Goal: Task Accomplishment & Management: Manage account settings

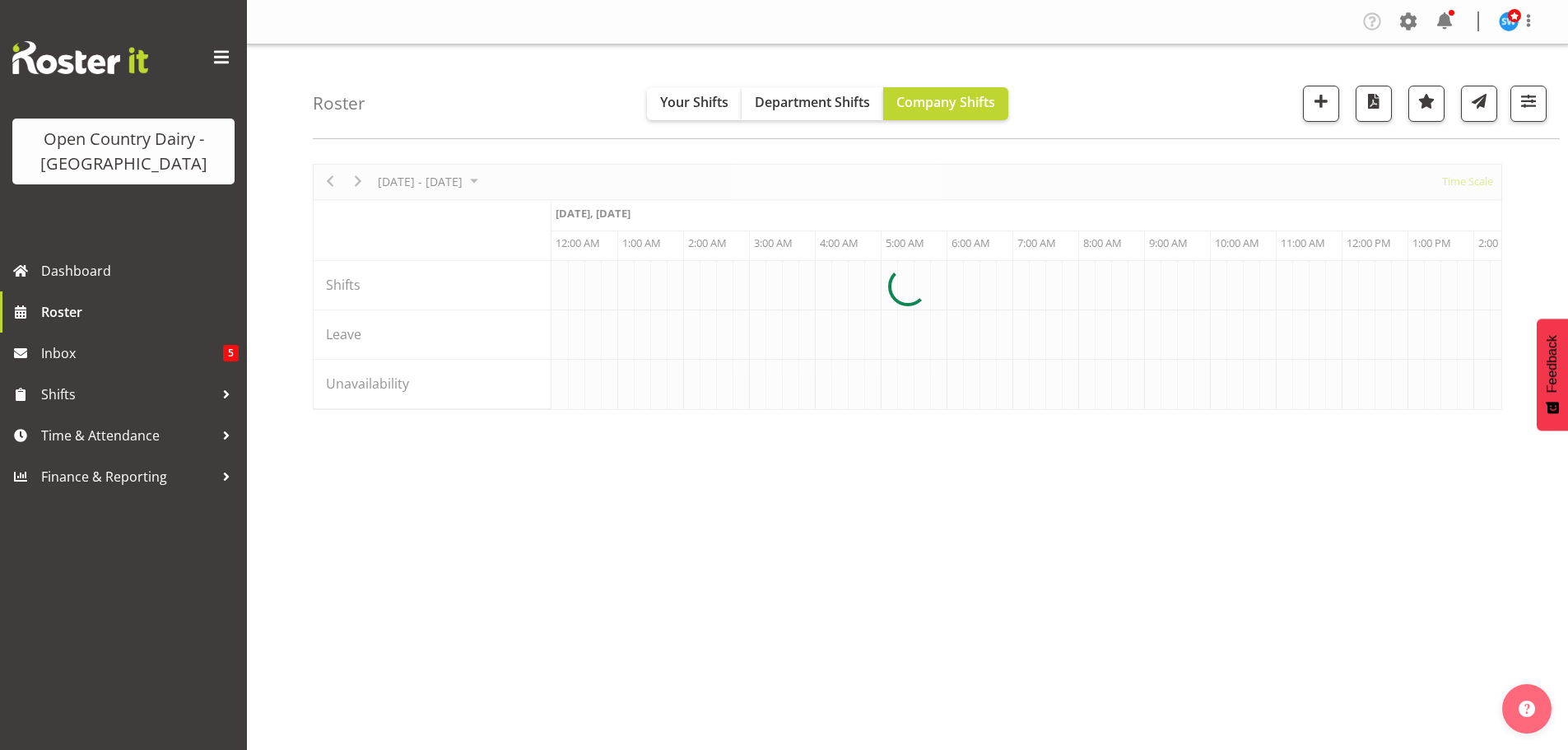
scroll to position [0, 1580]
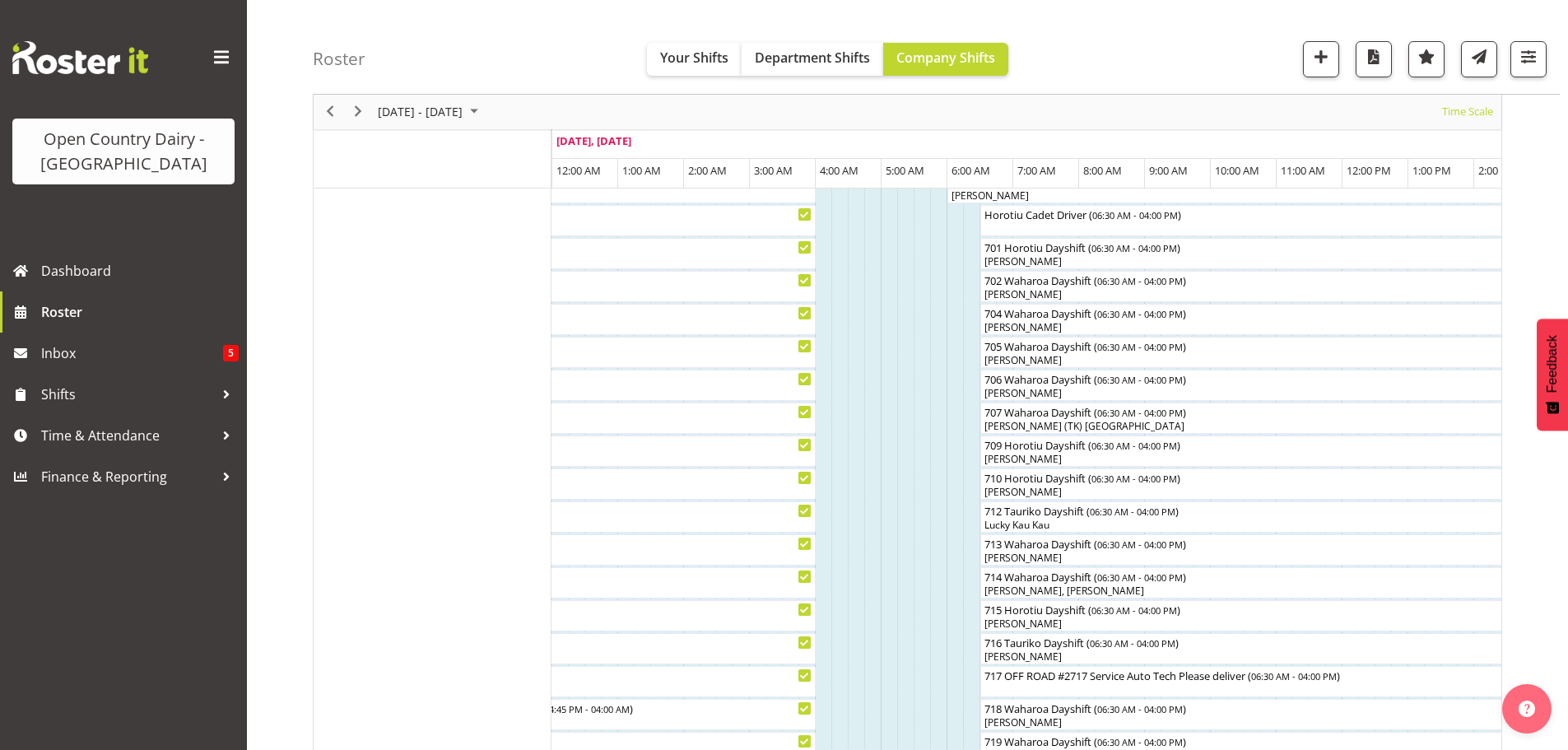
scroll to position [329, 0]
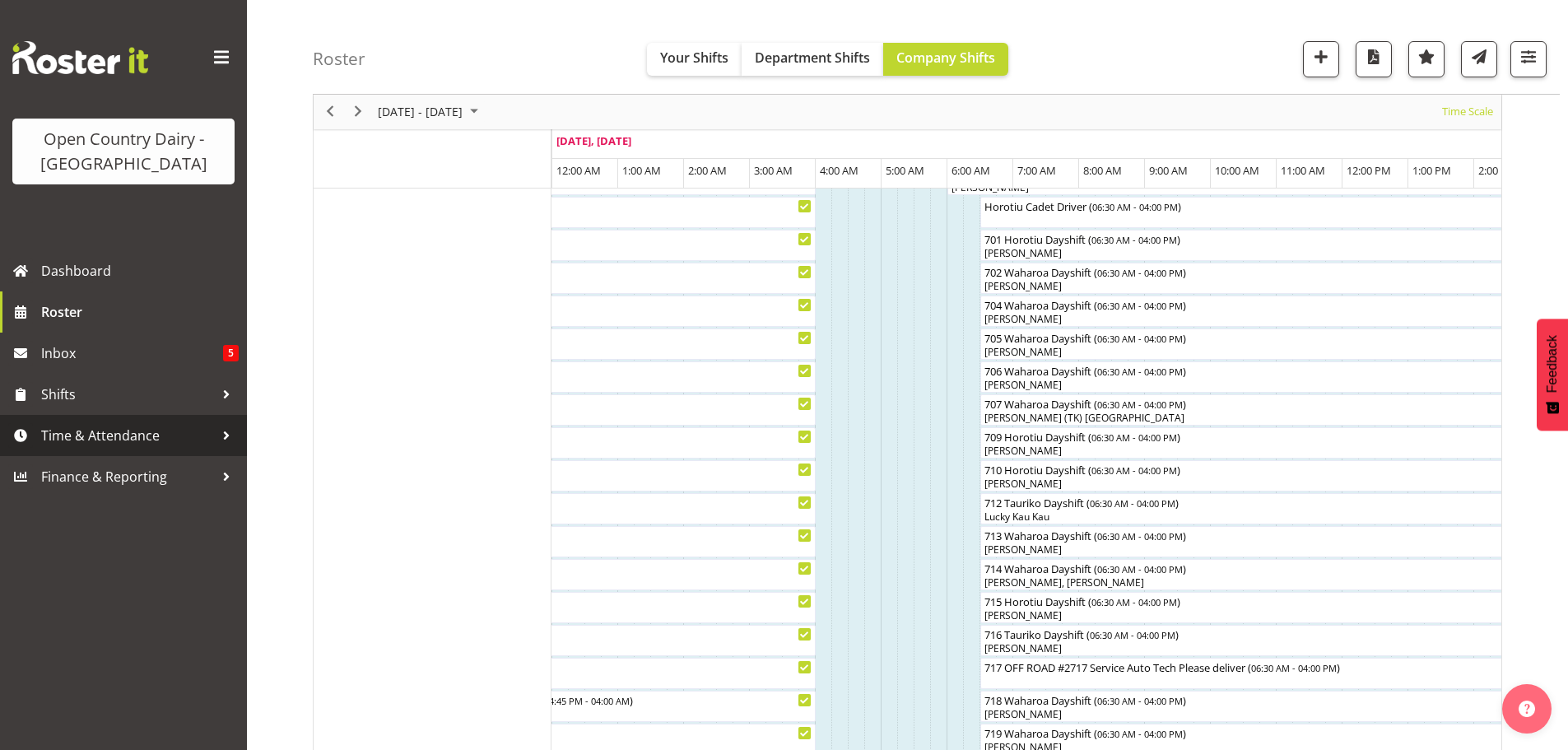
click at [31, 429] on span at bounding box center [21, 435] width 25 height 25
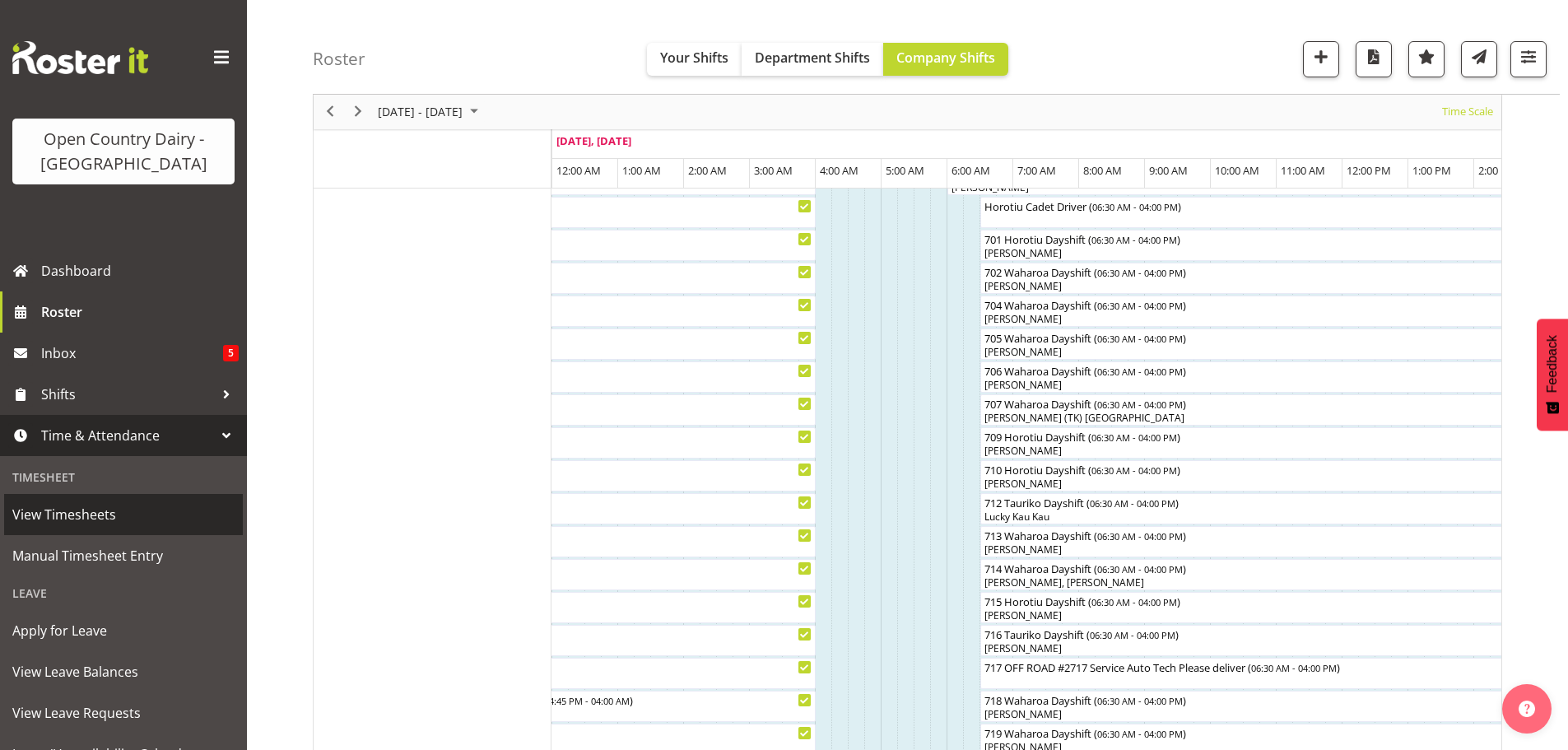
click at [63, 518] on span "View Timesheets" at bounding box center [123, 515] width 222 height 25
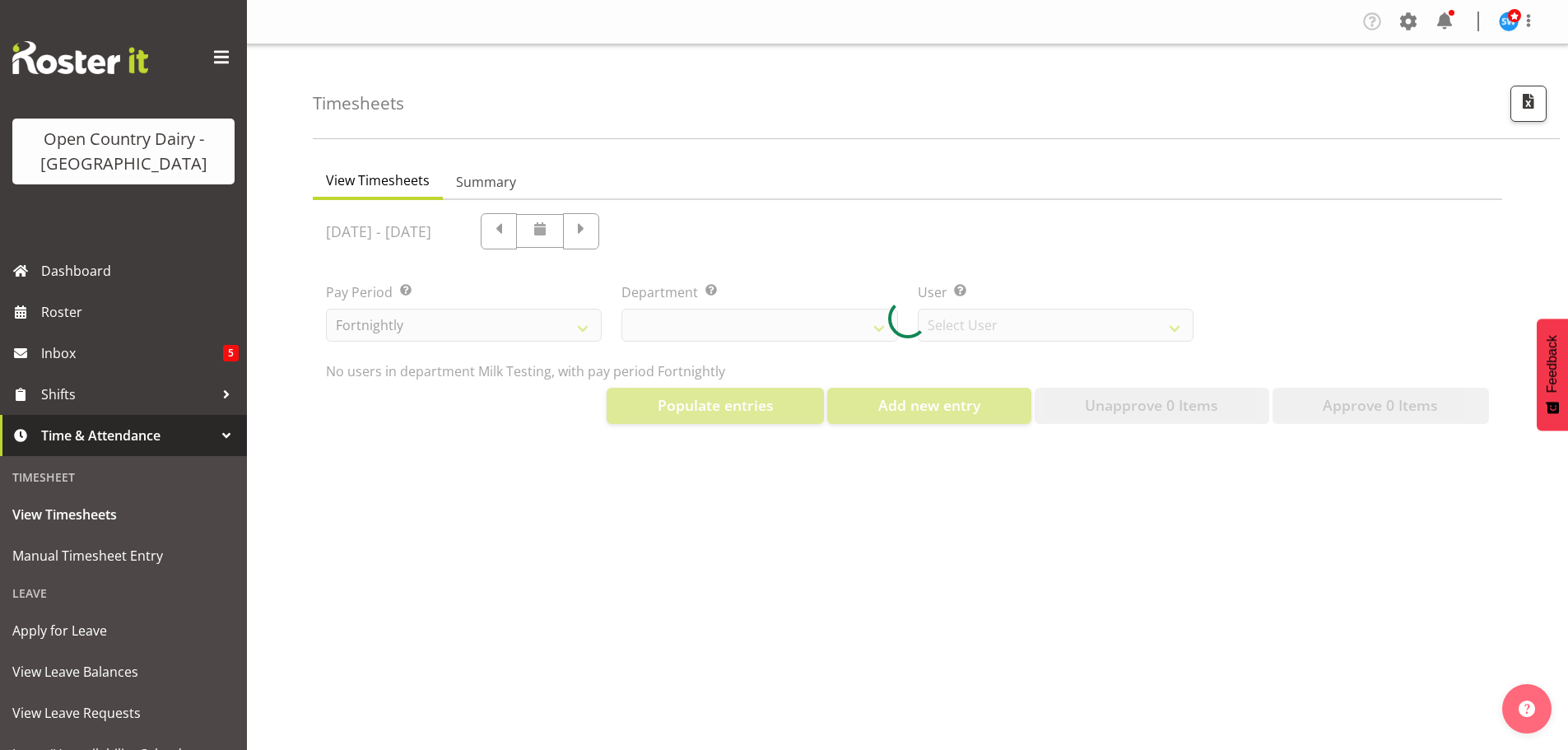
select select "733"
select select "7414"
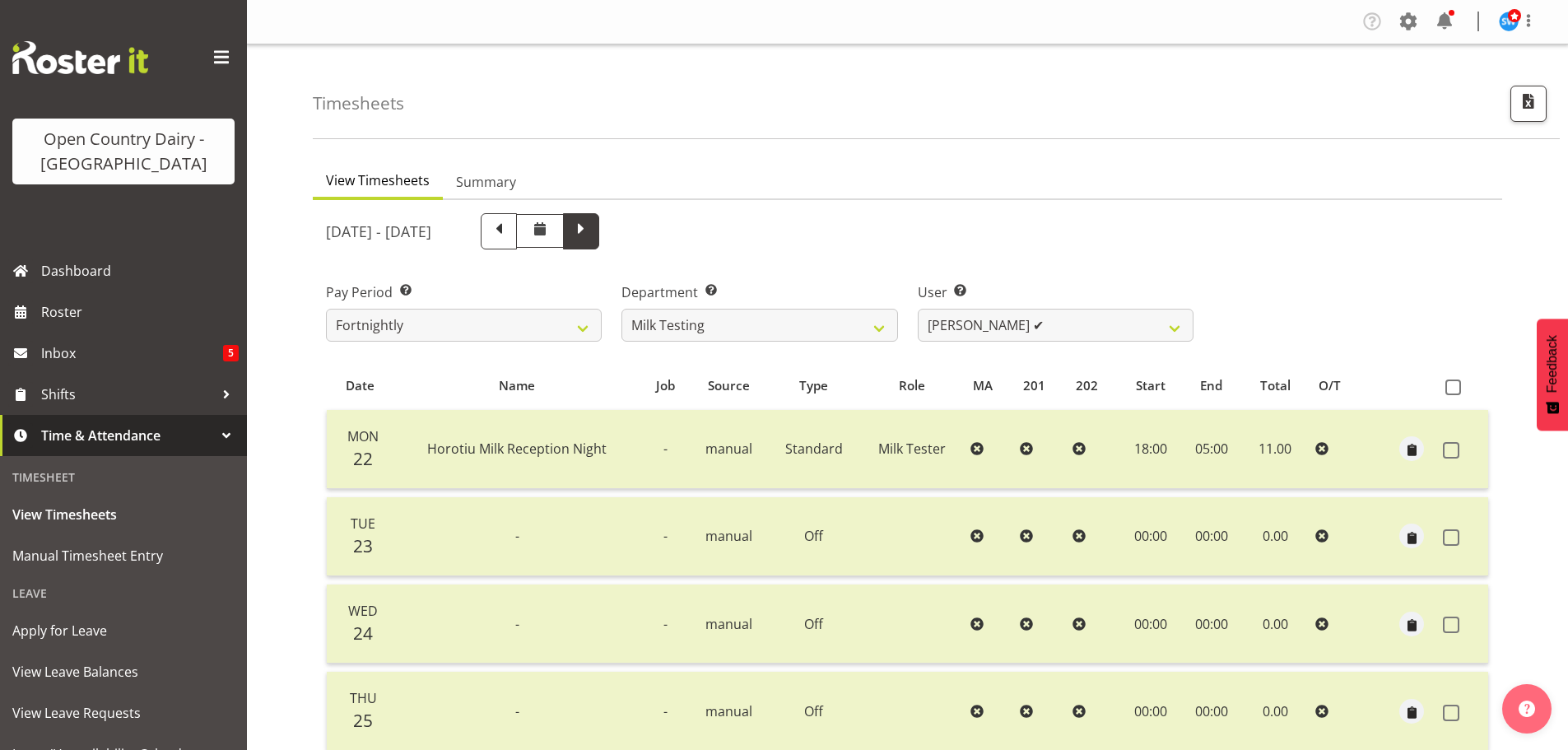
click at [592, 222] on span at bounding box center [581, 229] width 22 height 22
select select
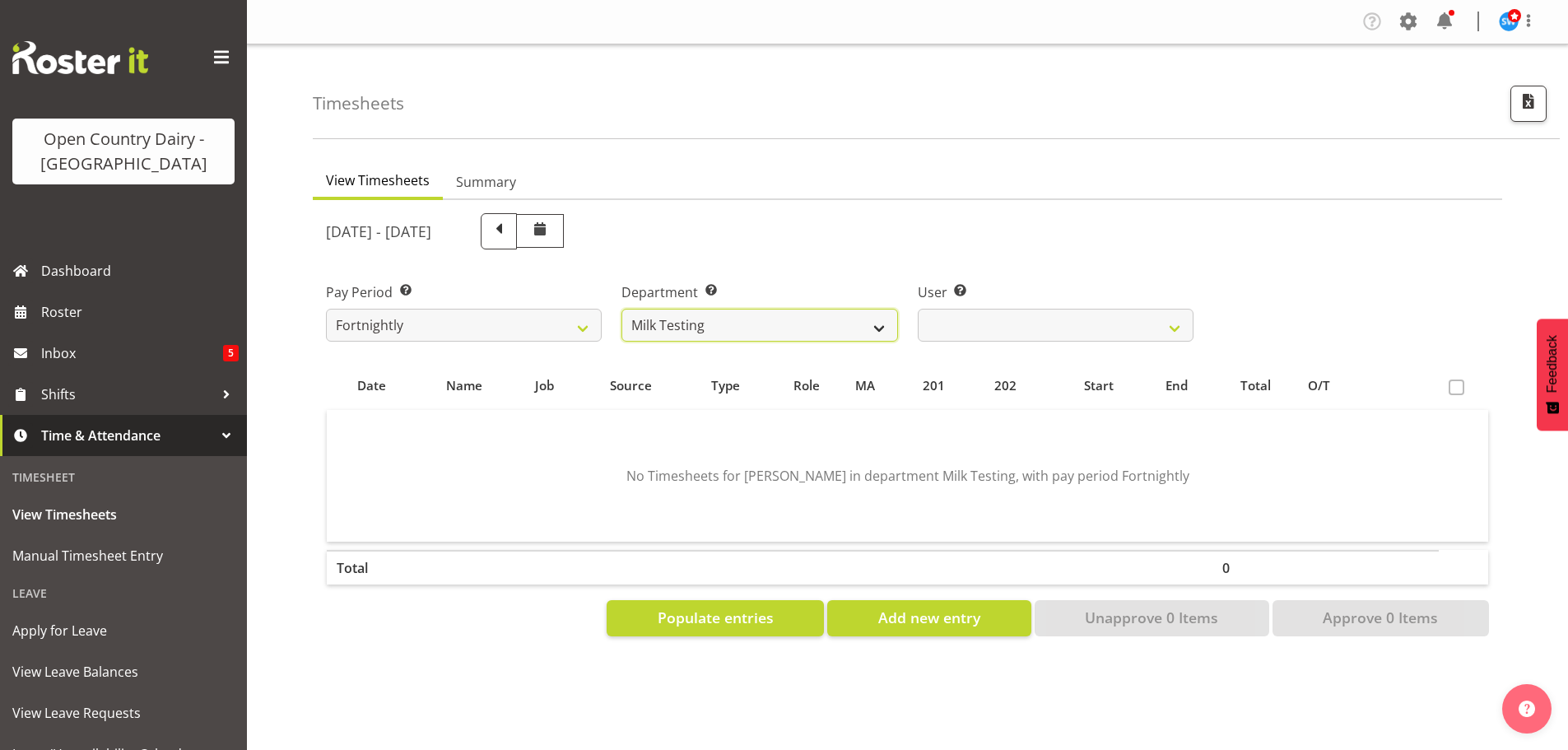
click at [884, 330] on select "701 702 703 704 705 706 707 708 709 710 711 712 713 714 715 716 717 718 719 720" at bounding box center [758, 325] width 276 height 33
select select "758"
click at [621, 309] on select "701 702 703 704 705 706 707 708 709 710 711 712 713 714 715 716 717 718 719 720" at bounding box center [758, 325] width 276 height 33
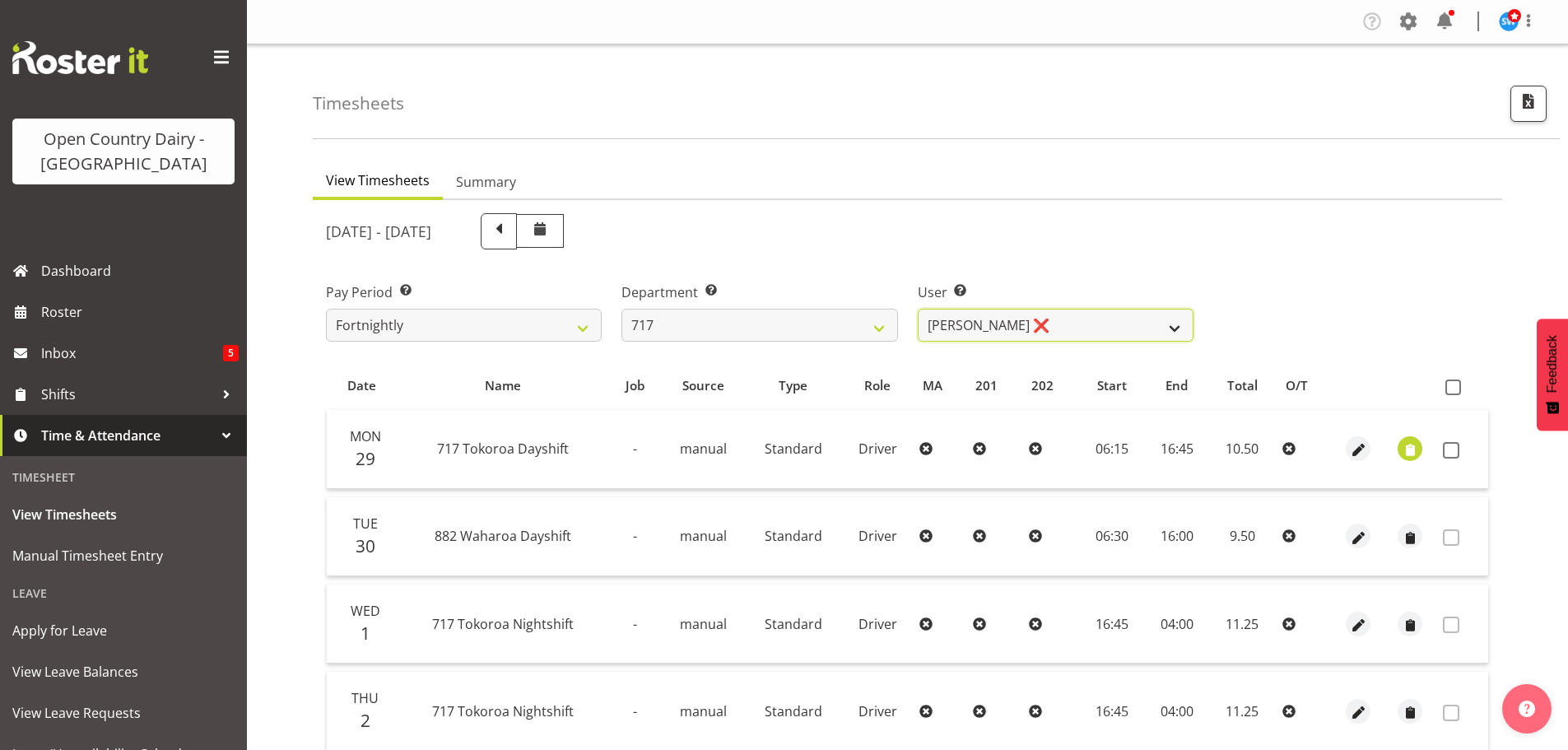
click at [983, 331] on select "Daryl Wrigley ❌ Dodge Lindsay Laing ❌ Eric Stothers ❌ Jeff Anderson ❌" at bounding box center [1055, 325] width 276 height 33
select select "10284"
click at [918, 309] on select "Daryl Wrigley ❌ Dodge Lindsay Laing ❌ Eric Stothers ❌ Jeff Anderson ❌" at bounding box center [1055, 325] width 276 height 33
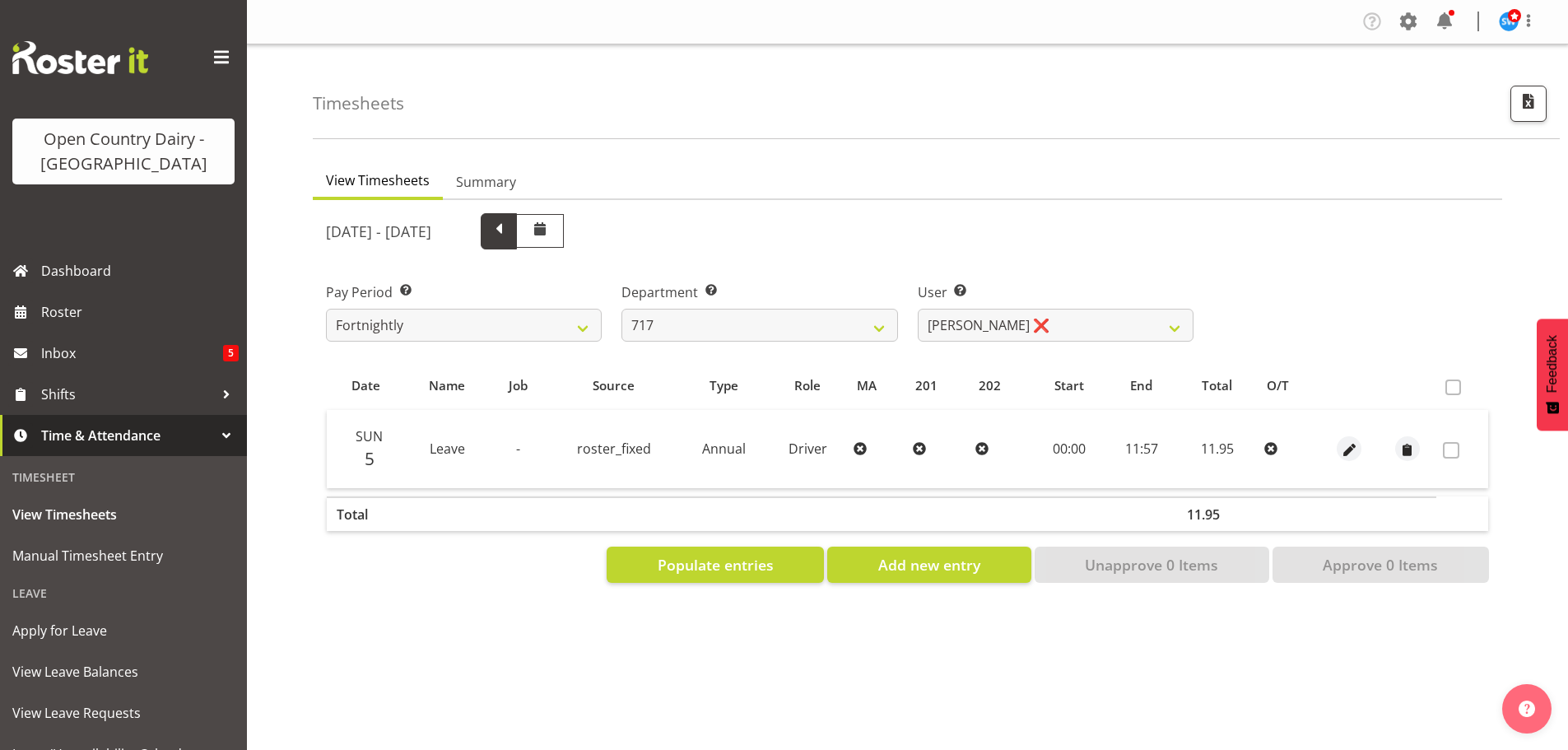
click at [509, 238] on span at bounding box center [499, 229] width 22 height 22
select select
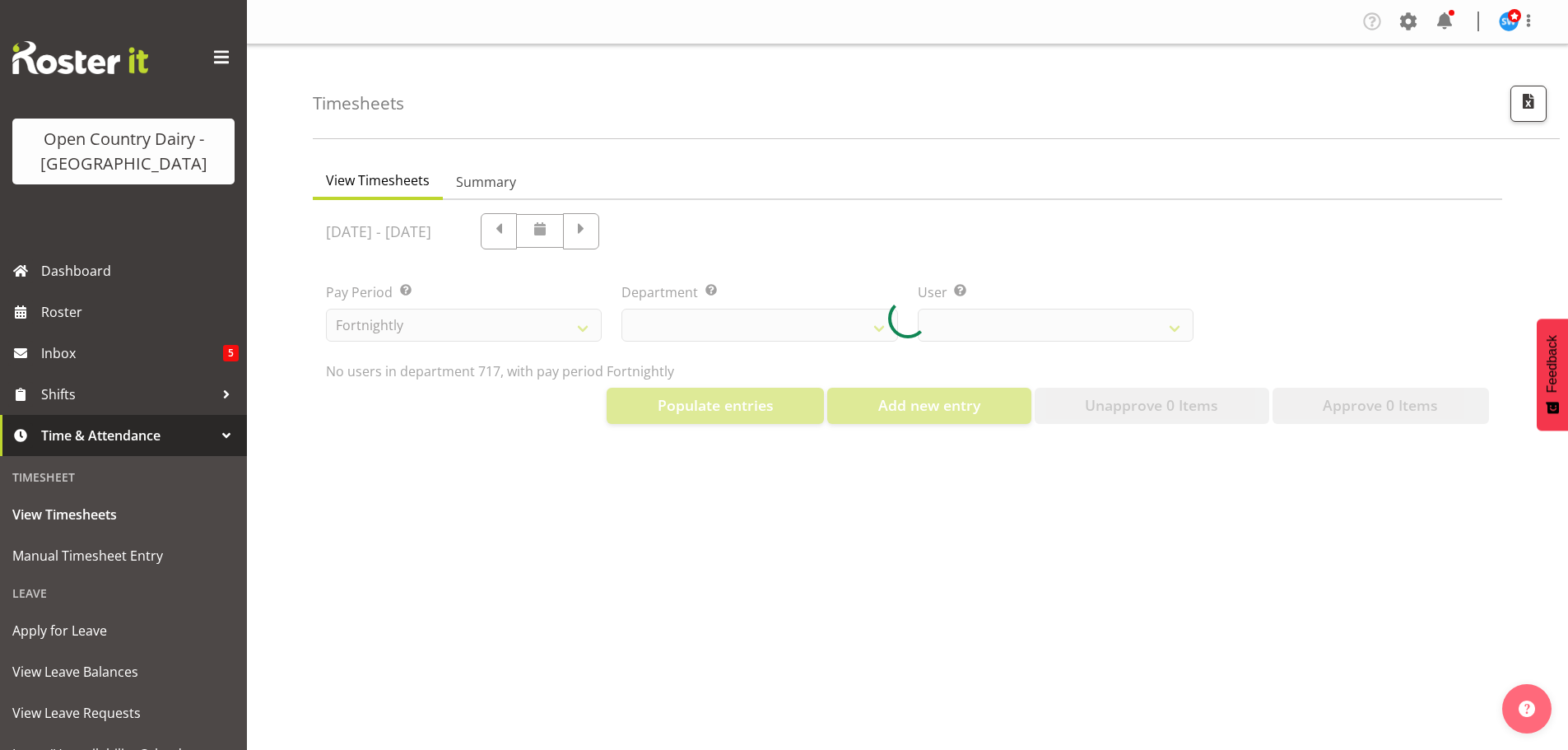
select select "758"
select select "10284"
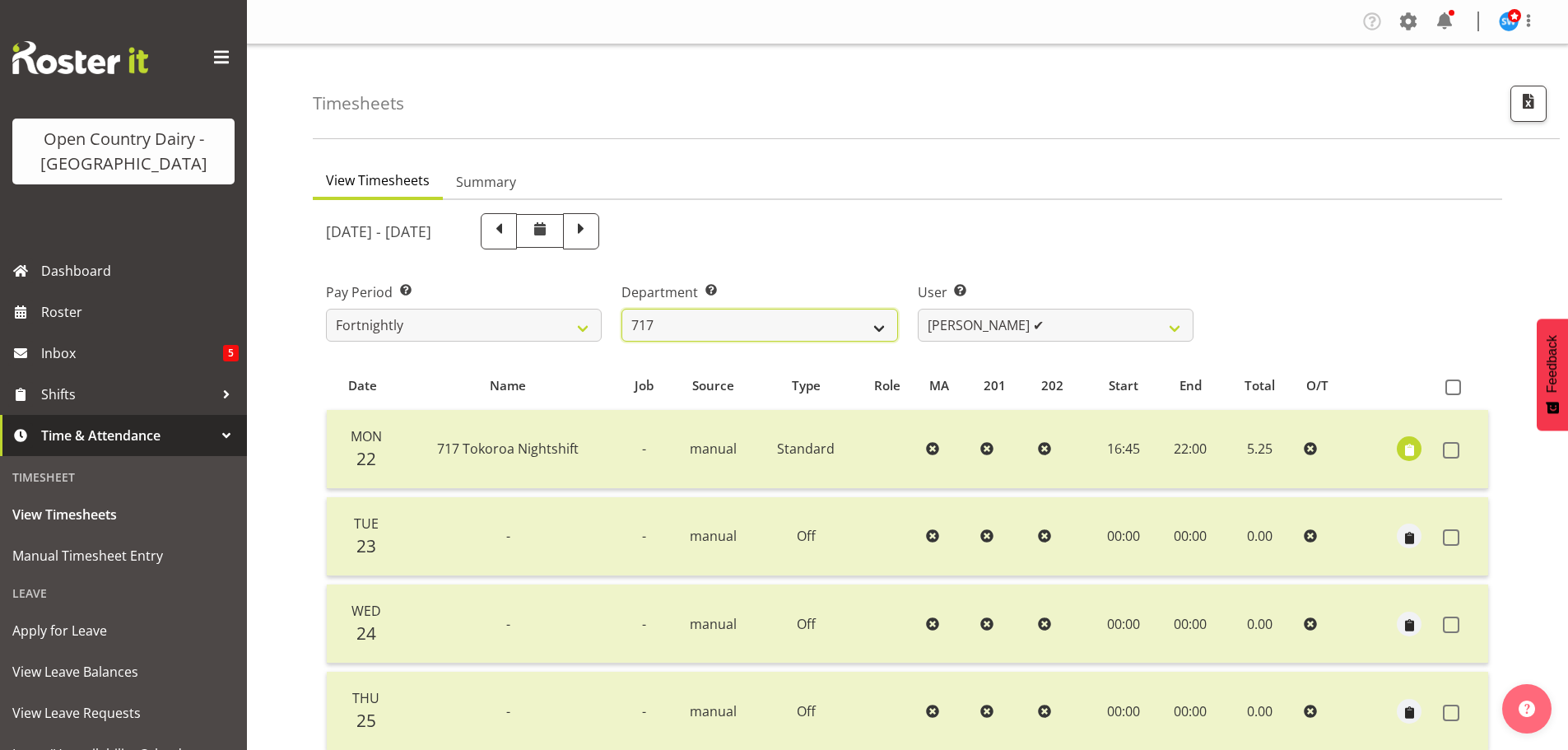
click at [771, 322] on select "701 702 703 704 705 706 707 708 709 710 711 712 713 714 715 716 717 718 719 720" at bounding box center [758, 325] width 276 height 33
click at [592, 229] on span at bounding box center [581, 229] width 22 height 22
select select
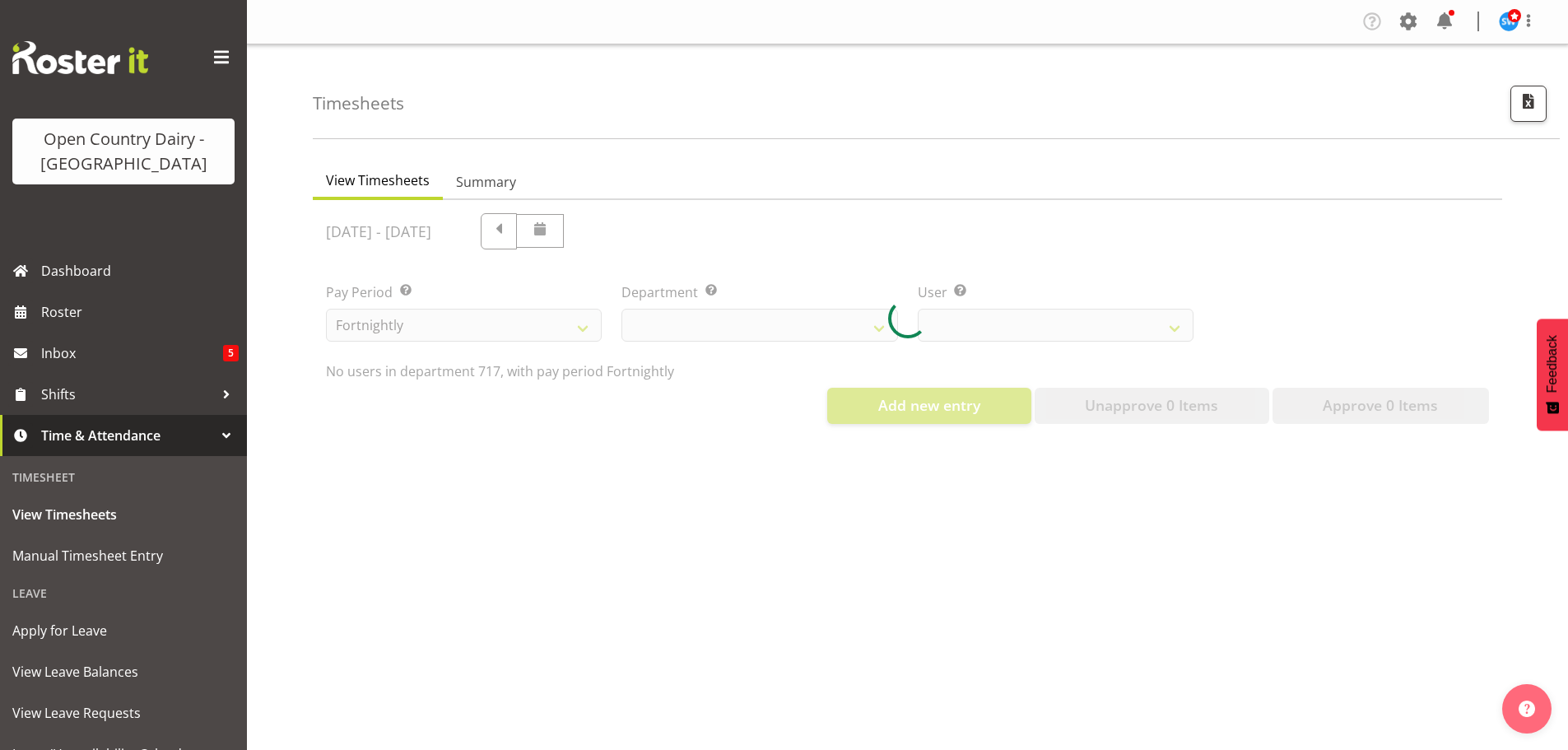
select select "758"
select select "10284"
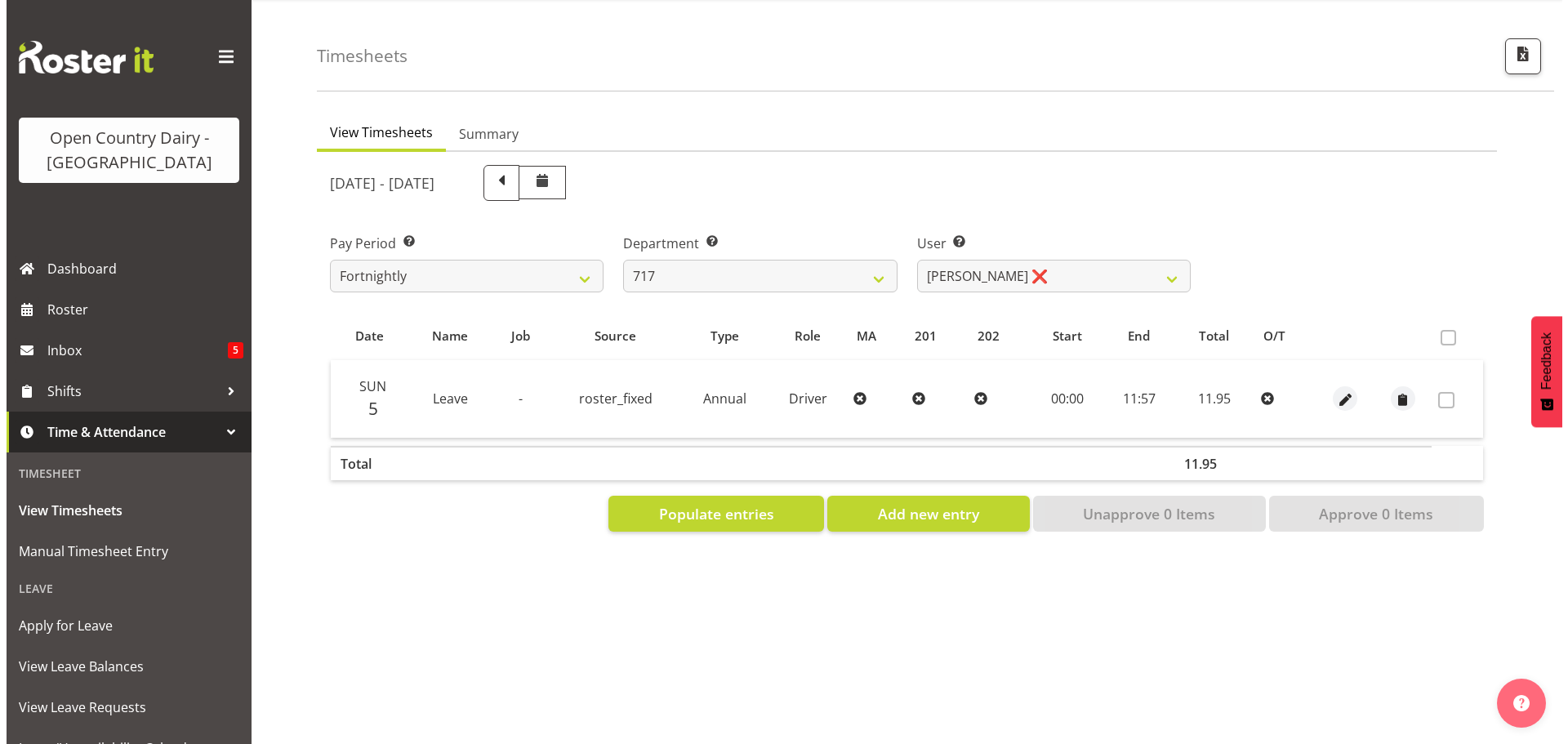
scroll to position [71, 0]
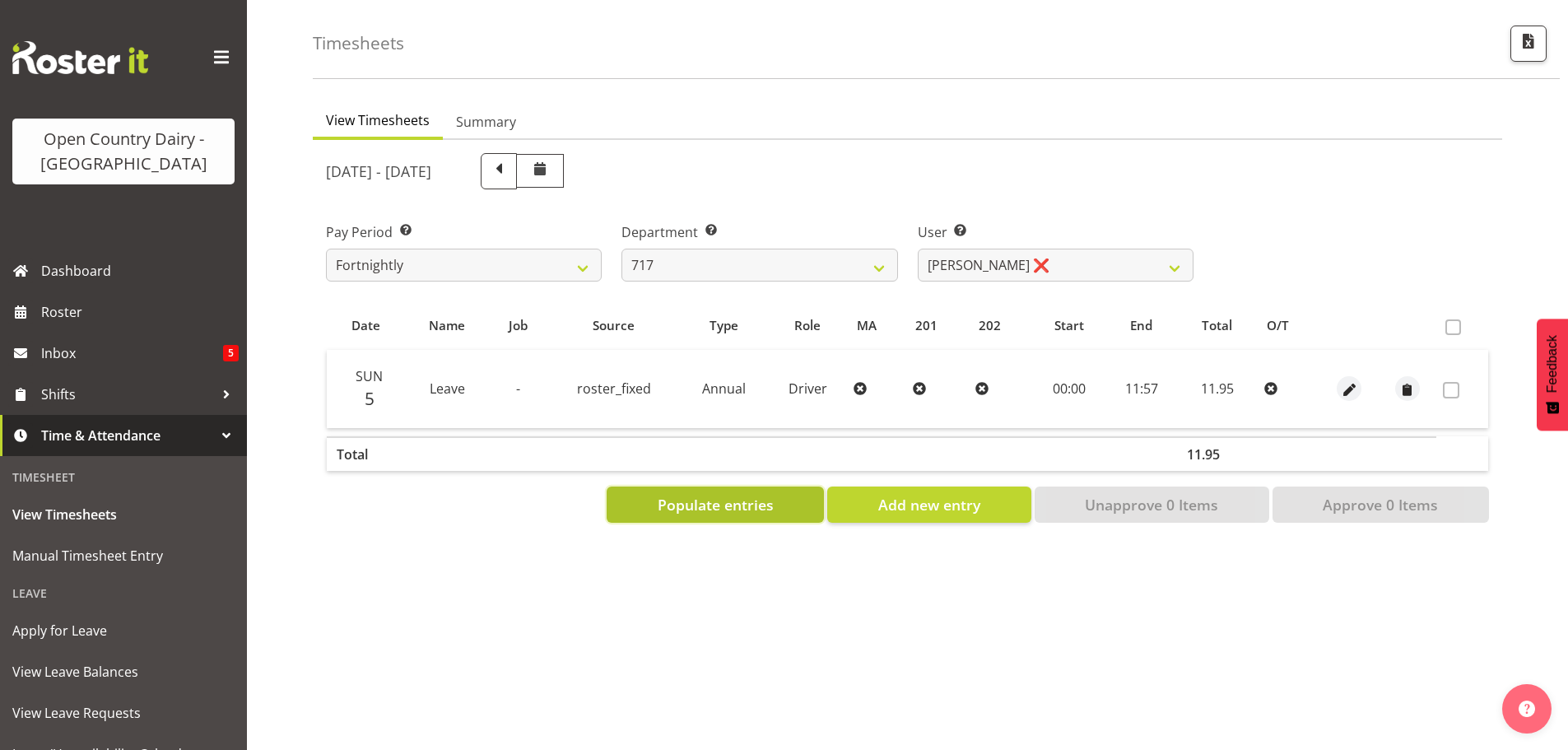
click at [749, 494] on span "Populate entries" at bounding box center [716, 504] width 116 height 22
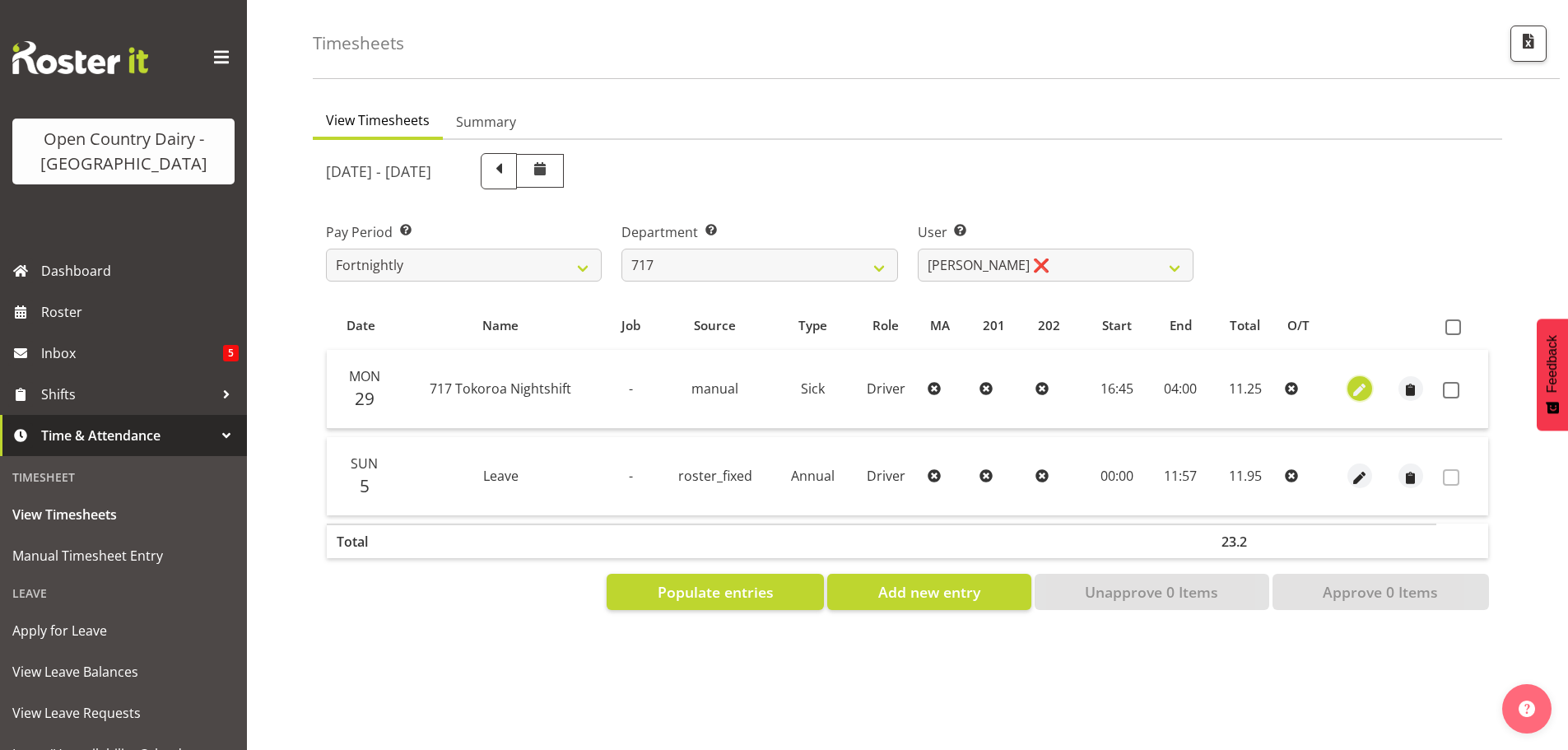
click at [1358, 381] on span "button" at bounding box center [1359, 391] width 19 height 19
select select "Sick"
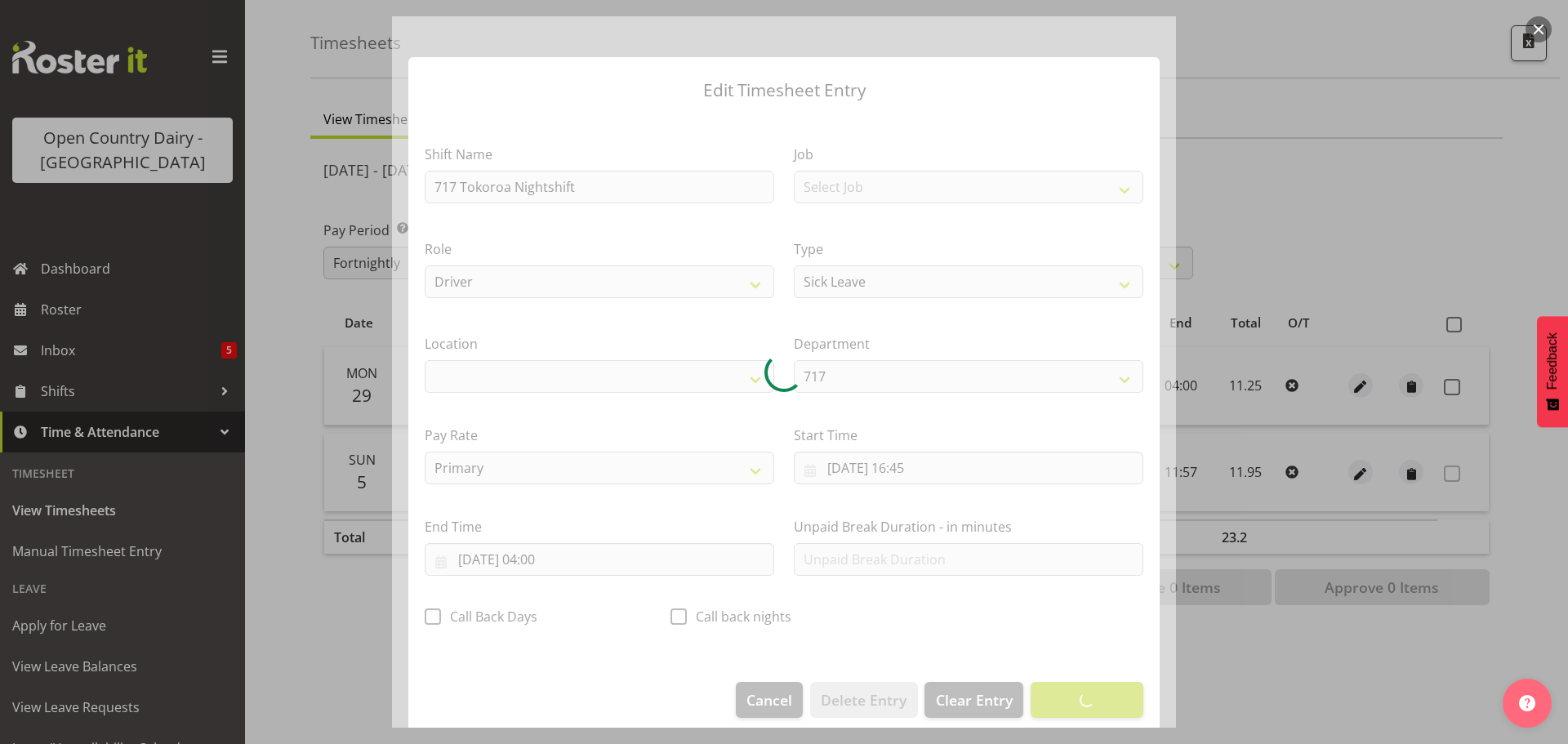
select select "1054"
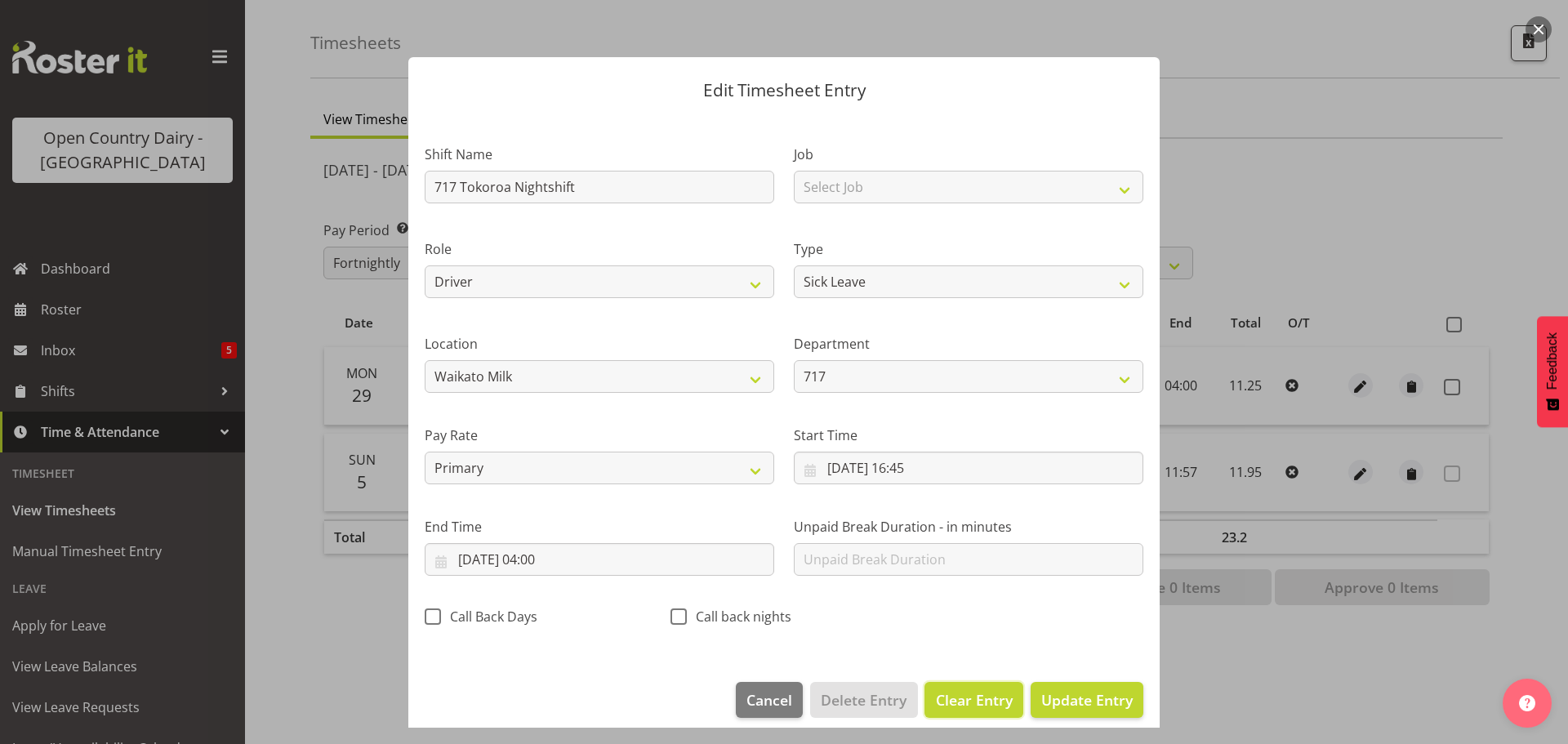
click at [948, 703] on span "Clear Entry" at bounding box center [974, 700] width 77 height 22
select select "Off"
type input "0"
select select
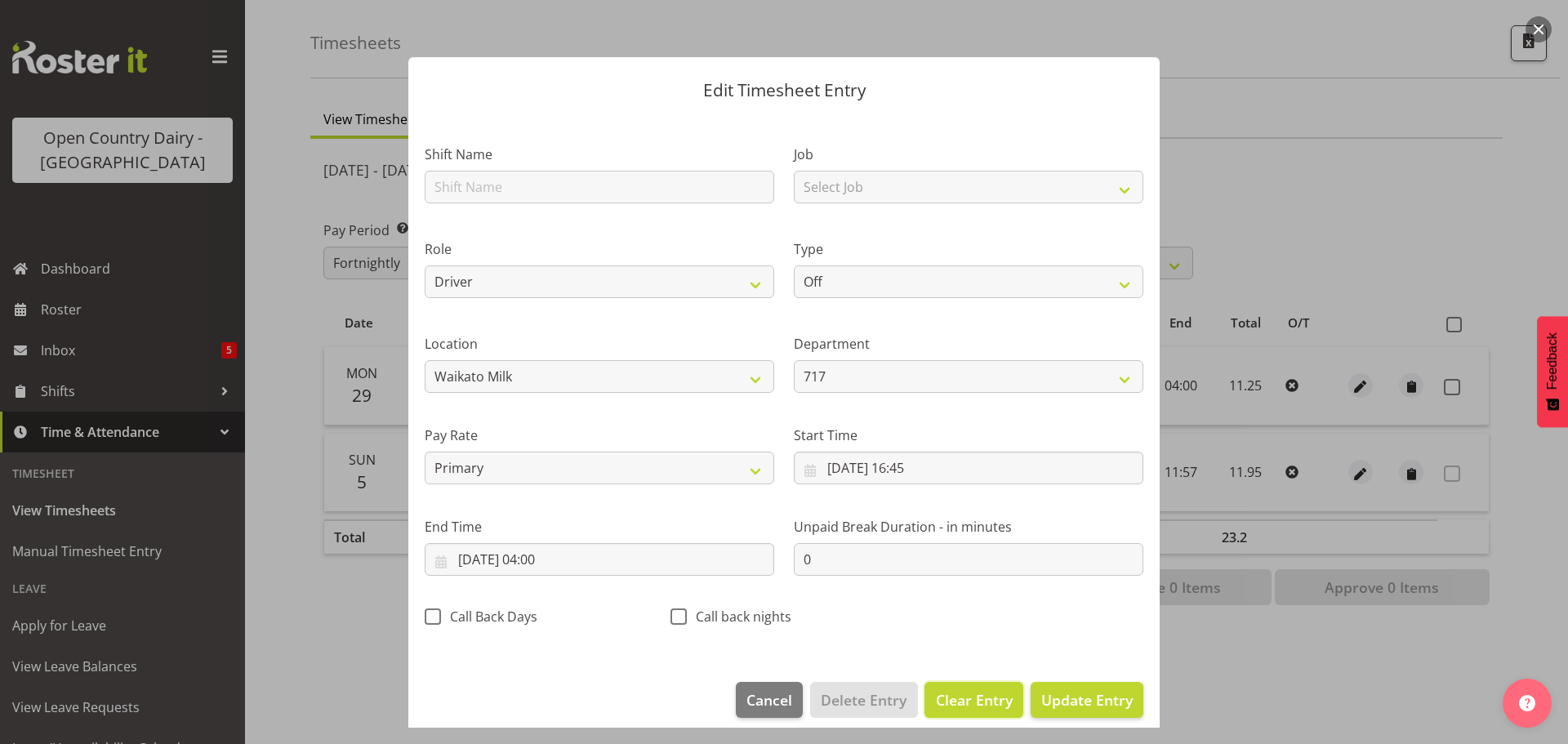
select select
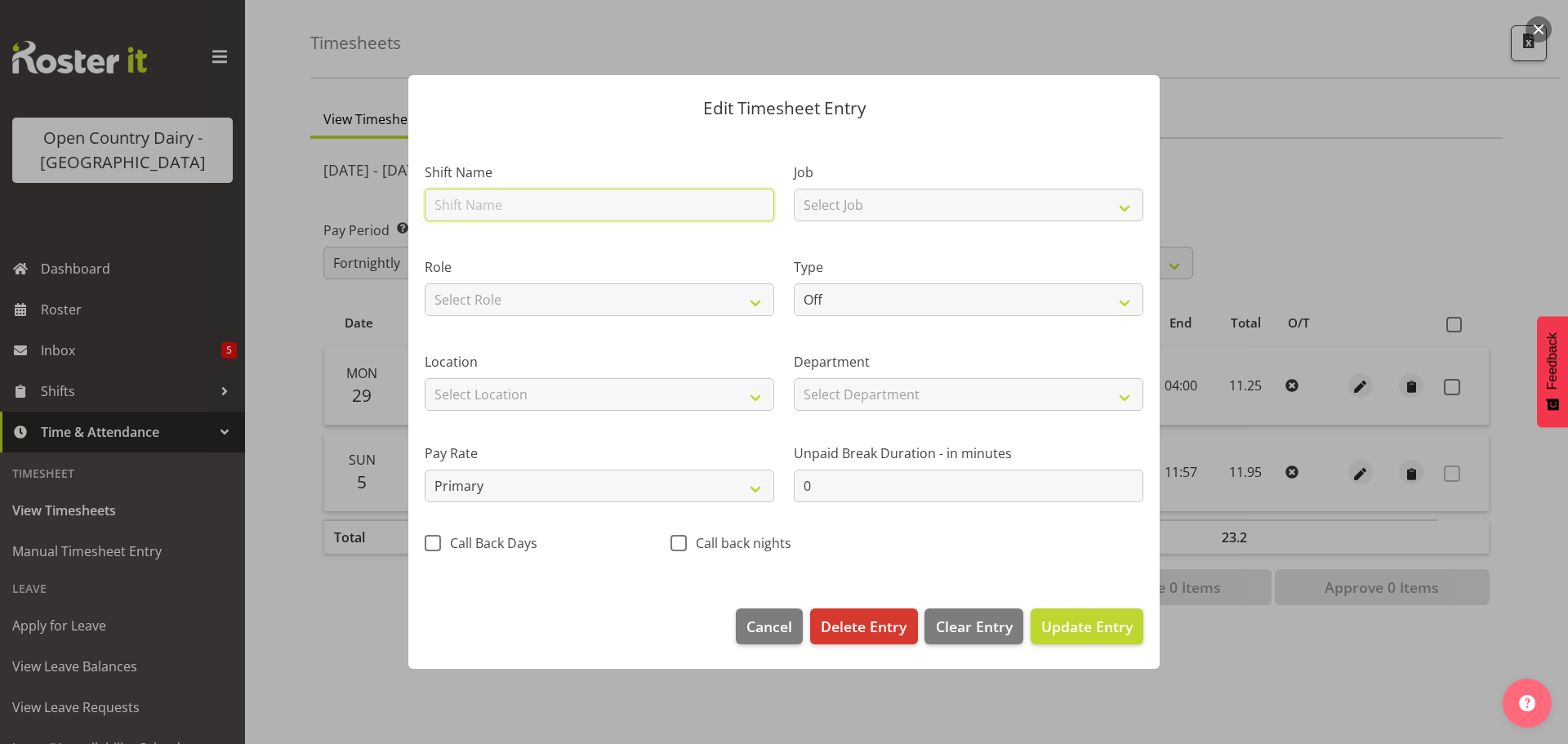
click at [498, 203] on input "text" at bounding box center [599, 205] width 350 height 33
type input "Leave"
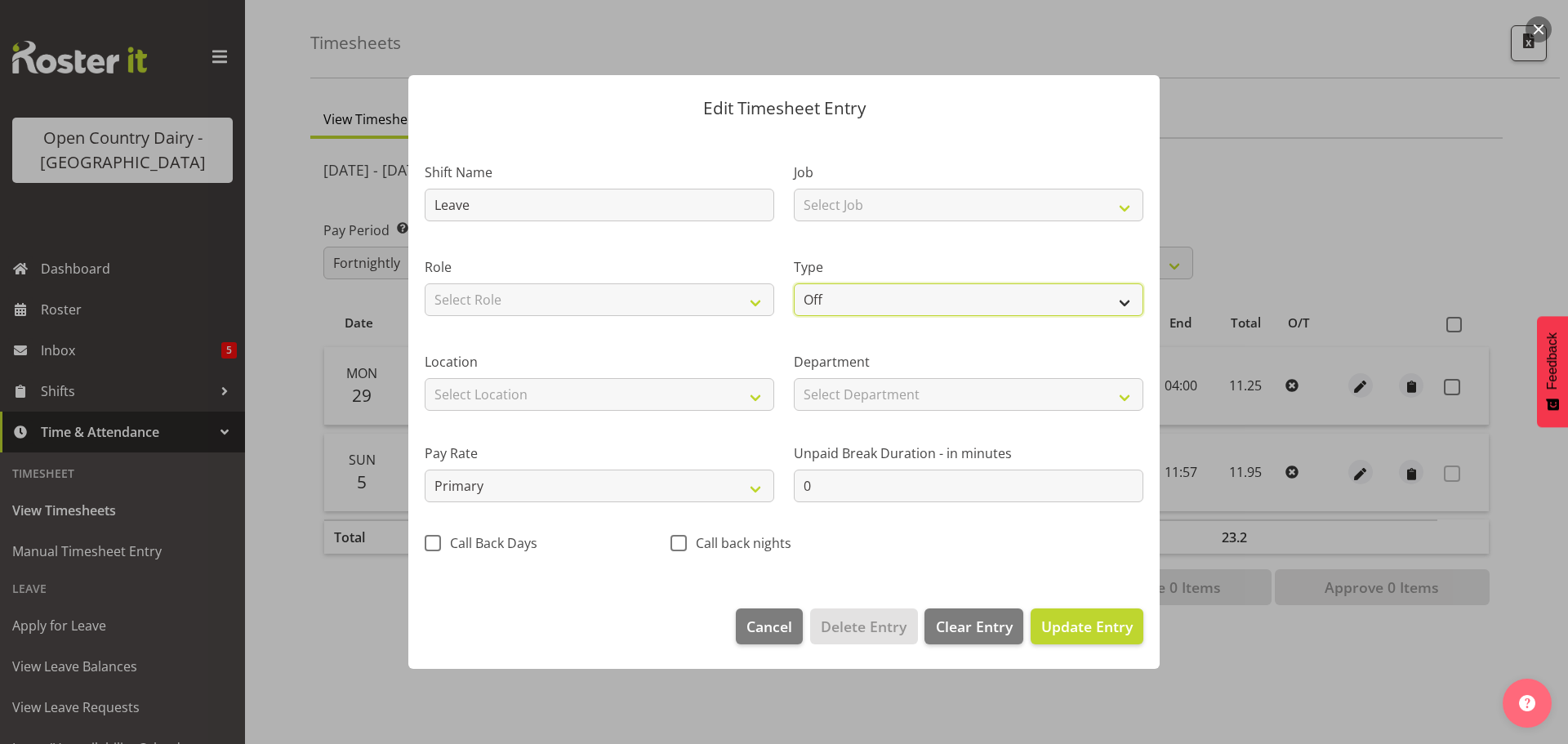
click at [877, 303] on select "Off Standard Public Holiday Public Holiday (Worked) Day In Lieu Annual Leave Si…" at bounding box center [969, 299] width 350 height 33
select select "Sick"
click at [794, 283] on select "Off Standard Public Holiday Public Holiday (Worked) Day In Lieu Annual Leave Si…" at bounding box center [969, 299] width 350 height 33
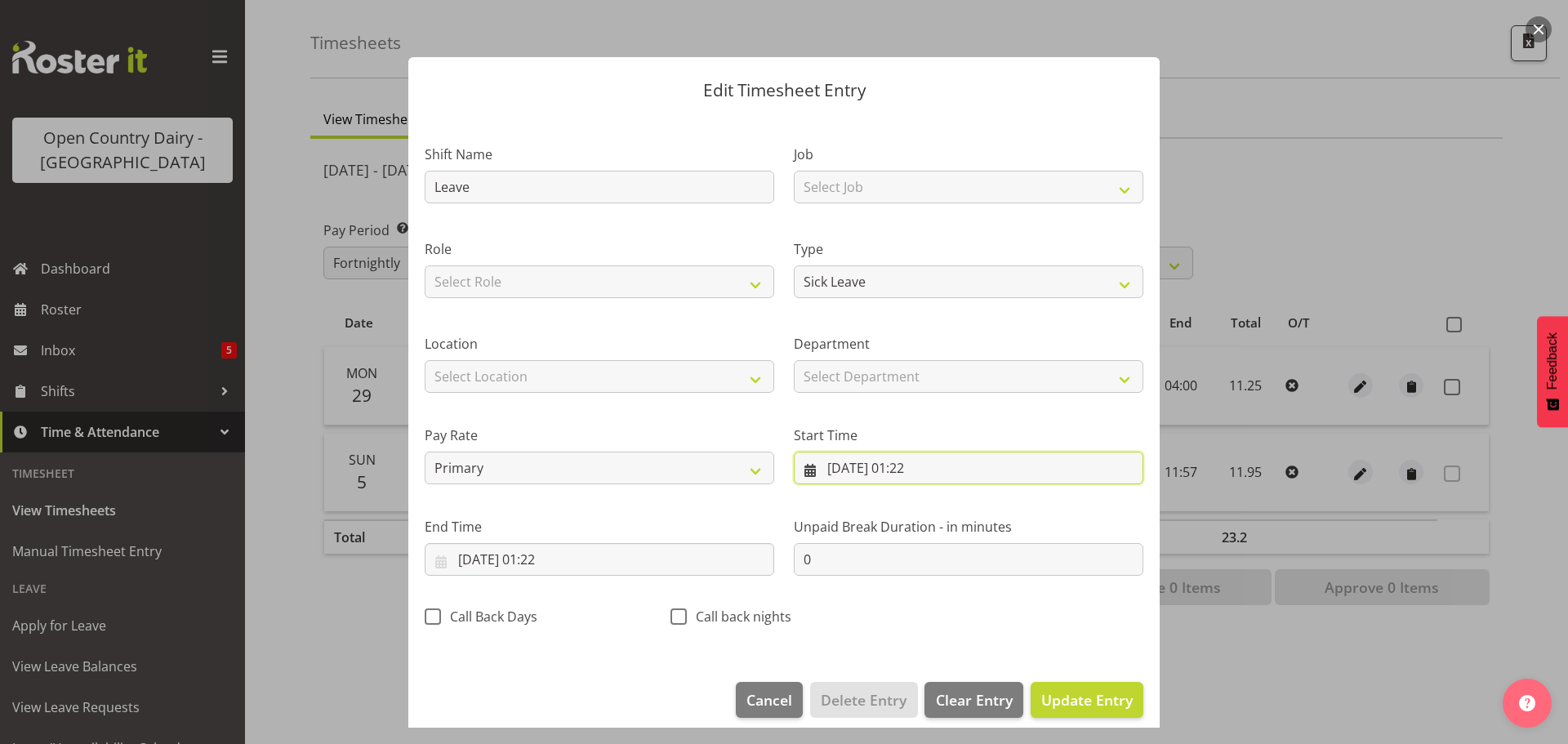
click at [889, 468] on input "30/09/2025, 01:22" at bounding box center [969, 467] width 350 height 33
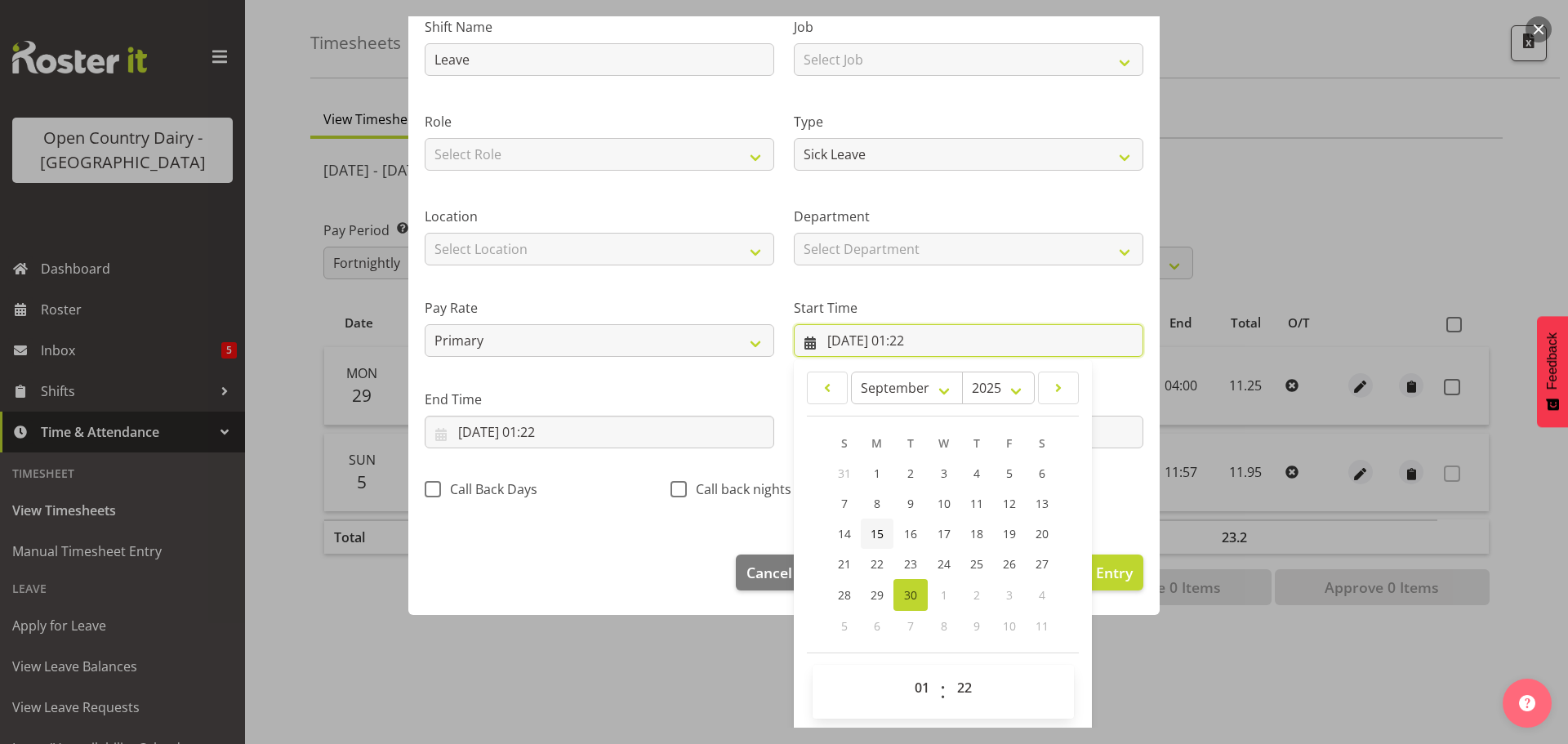
scroll to position [130, 0]
click at [870, 585] on span "29" at bounding box center [877, 593] width 13 height 15
type input "29/09/2025, 01:22"
click at [922, 681] on select "00 01 02 03 04 05 06 07 08 09 10 11 12 13 14 15 16 17 18 19 20 21 22 23" at bounding box center [924, 685] width 37 height 33
select select "0"
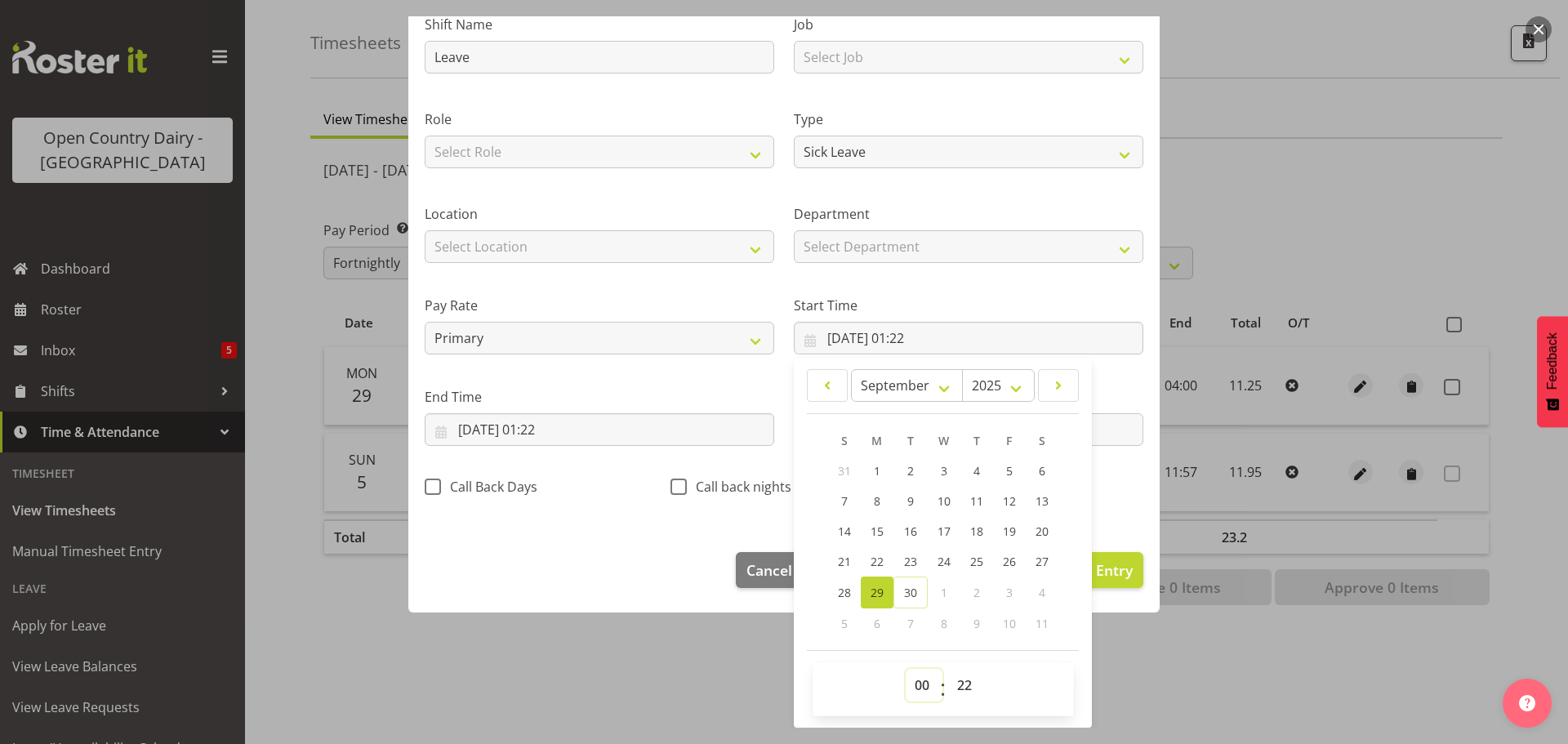
click at [906, 669] on select "00 01 02 03 04 05 06 07 08 09 10 11 12 13 14 15 16 17 18 19 20 21 22 23" at bounding box center [924, 685] width 37 height 33
type input "29/09/2025, 00:22"
click at [962, 682] on select "00 01 02 03 04 05 06 07 08 09 10 11 12 13 14 15 16 17 18 19 20 21 22 23 24 25 2…" at bounding box center [966, 685] width 37 height 33
select select "0"
click at [948, 669] on select "00 01 02 03 04 05 06 07 08 09 10 11 12 13 14 15 16 17 18 19 20 21 22 23 24 25 2…" at bounding box center [966, 685] width 37 height 33
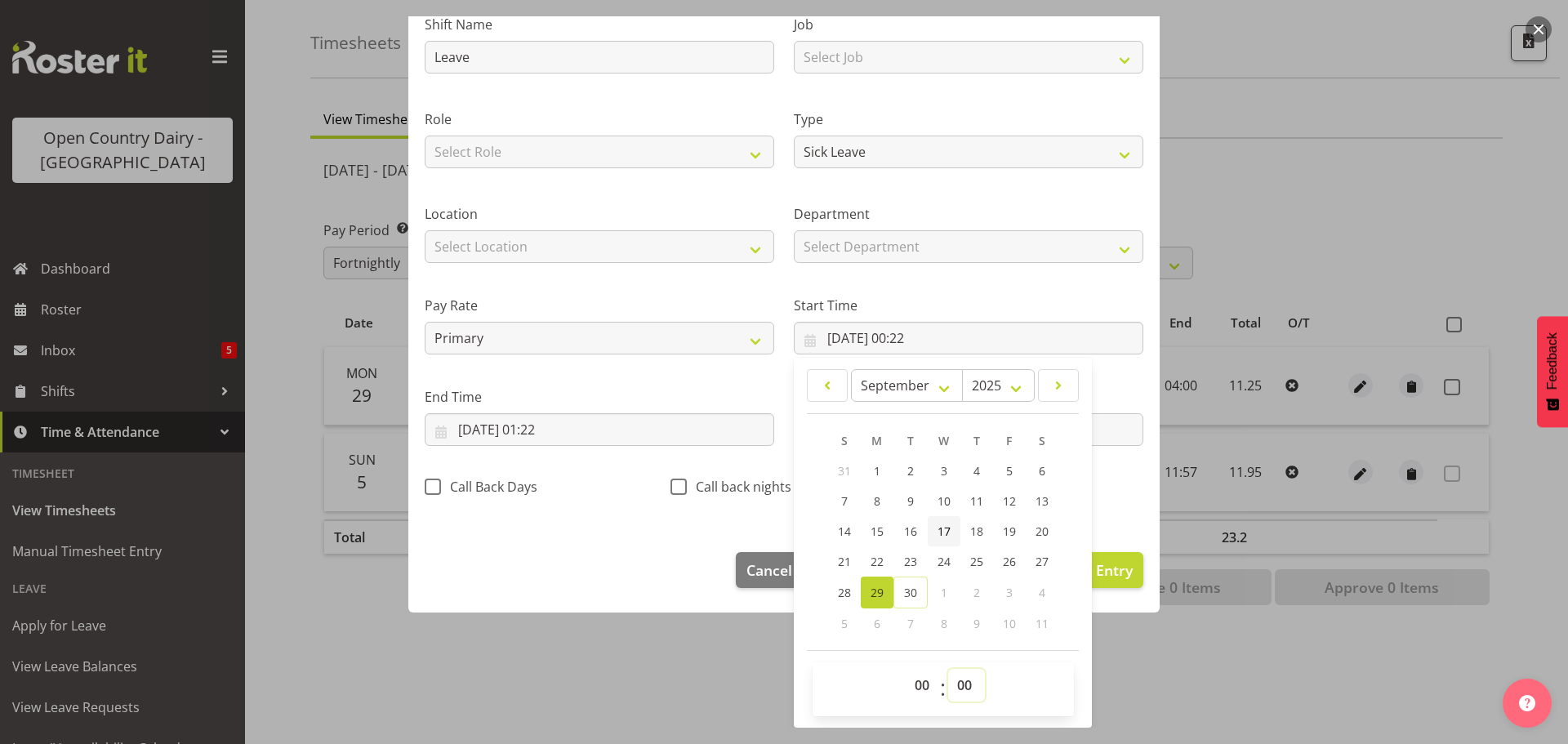
type input "29/09/2025, 00:00"
click at [602, 436] on input "30/09/2025, 01:22" at bounding box center [599, 429] width 350 height 33
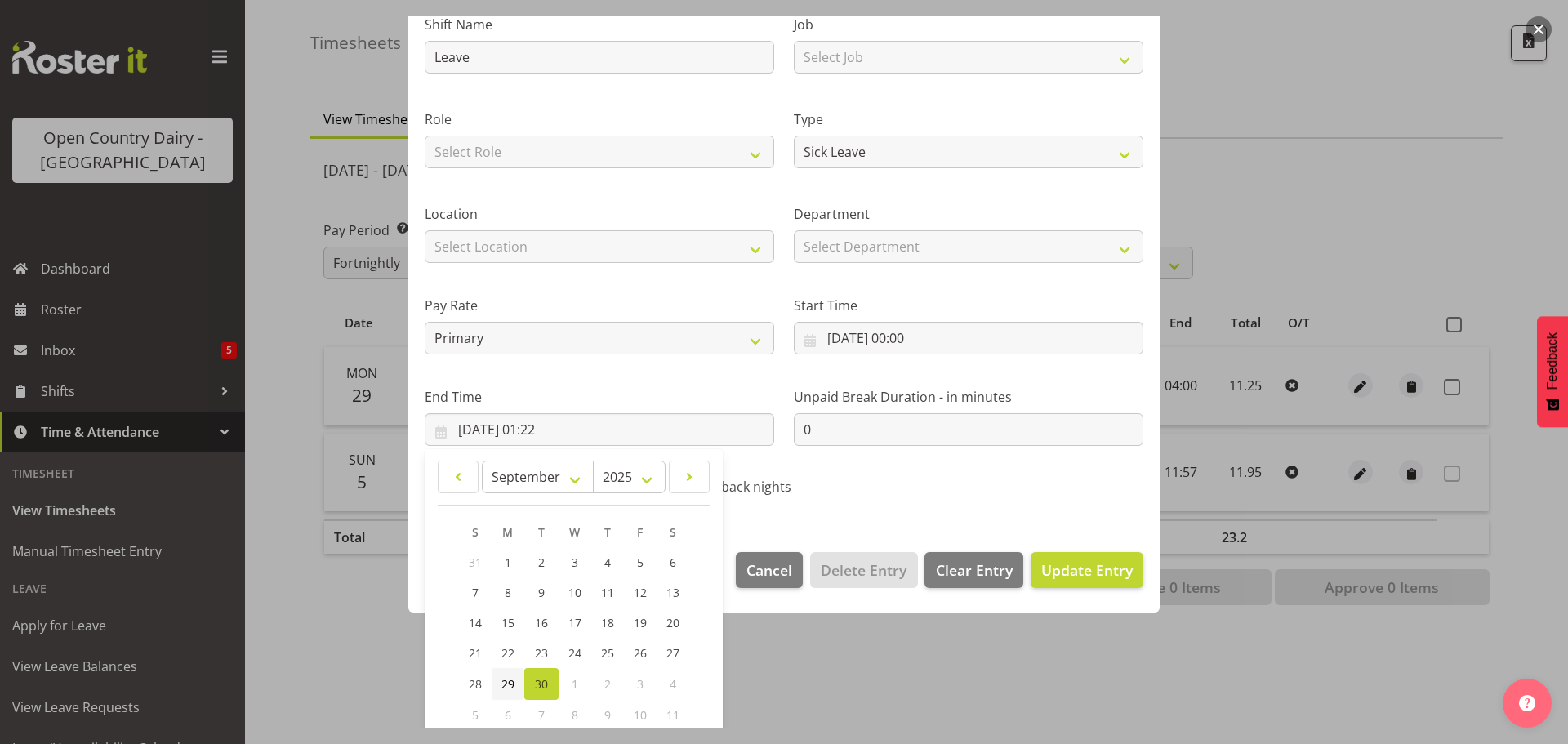
click at [508, 687] on span "29" at bounding box center [508, 684] width 13 height 15
type input "29/09/2025, 01:22"
click at [563, 432] on input "29/09/2025, 01:22" at bounding box center [599, 429] width 350 height 33
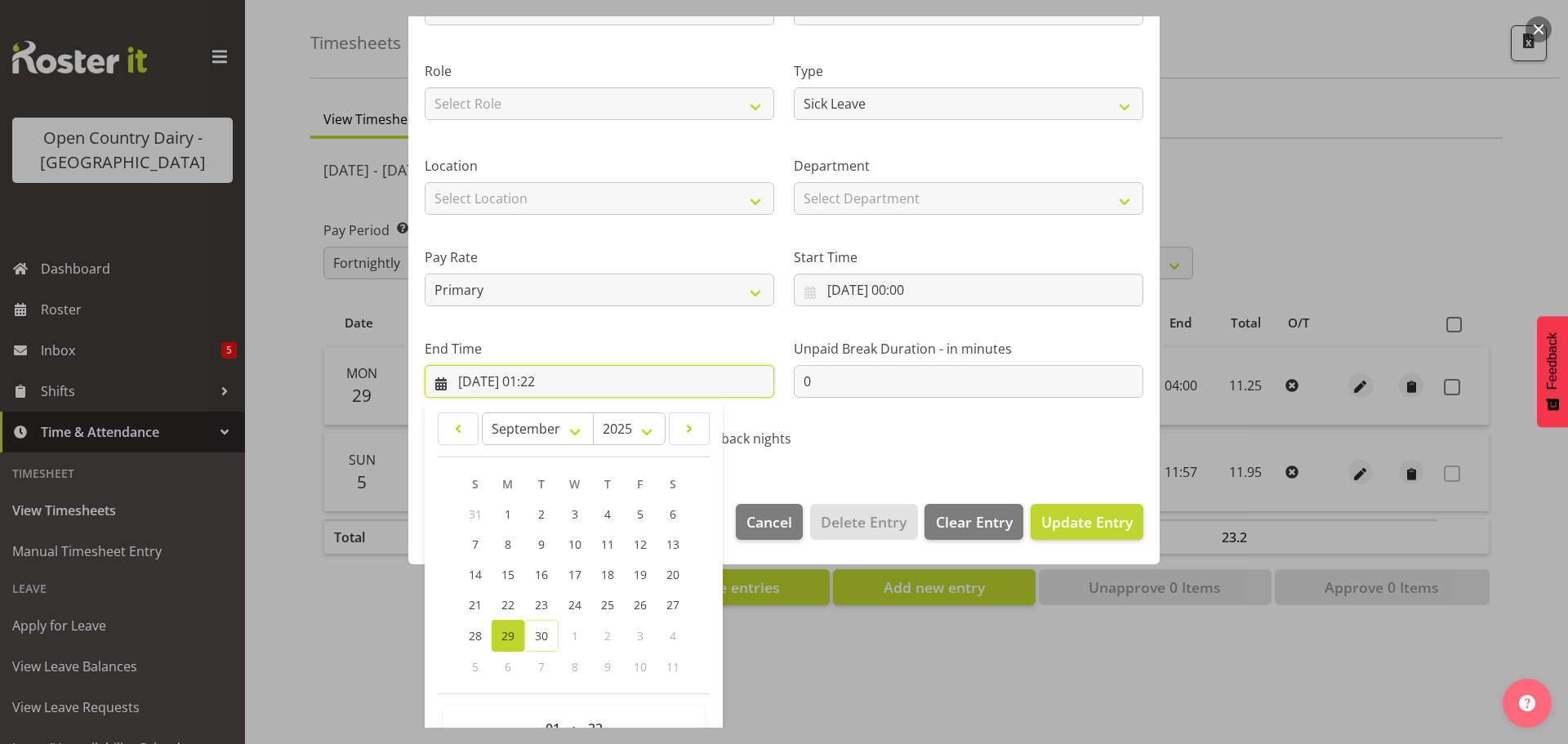
scroll to position [221, 0]
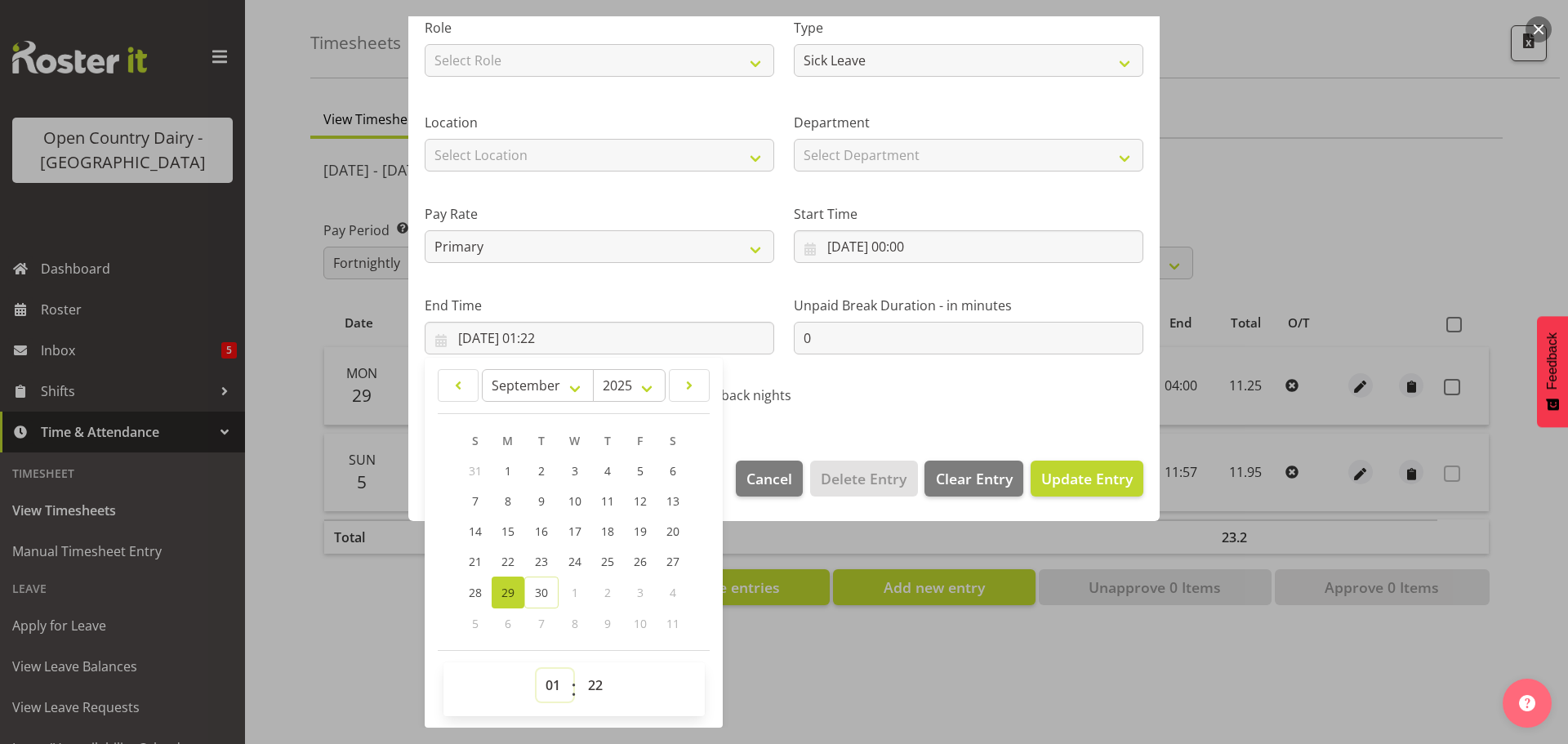
click at [560, 693] on select "00 01 02 03 04 05 06 07 08 09 10 11 12 13 14 15 16 17 18 19 20 21 22 23" at bounding box center [554, 685] width 37 height 33
select select "11"
click at [536, 669] on select "00 01 02 03 04 05 06 07 08 09 10 11 12 13 14 15 16 17 18 19 20 21 22 23" at bounding box center [554, 685] width 37 height 33
type input "29/09/2025, 11:22"
click at [591, 684] on select "00 01 02 03 04 05 06 07 08 09 10 11 12 13 14 15 16 17 18 19 20 21 22 23 24 25 2…" at bounding box center [596, 685] width 37 height 33
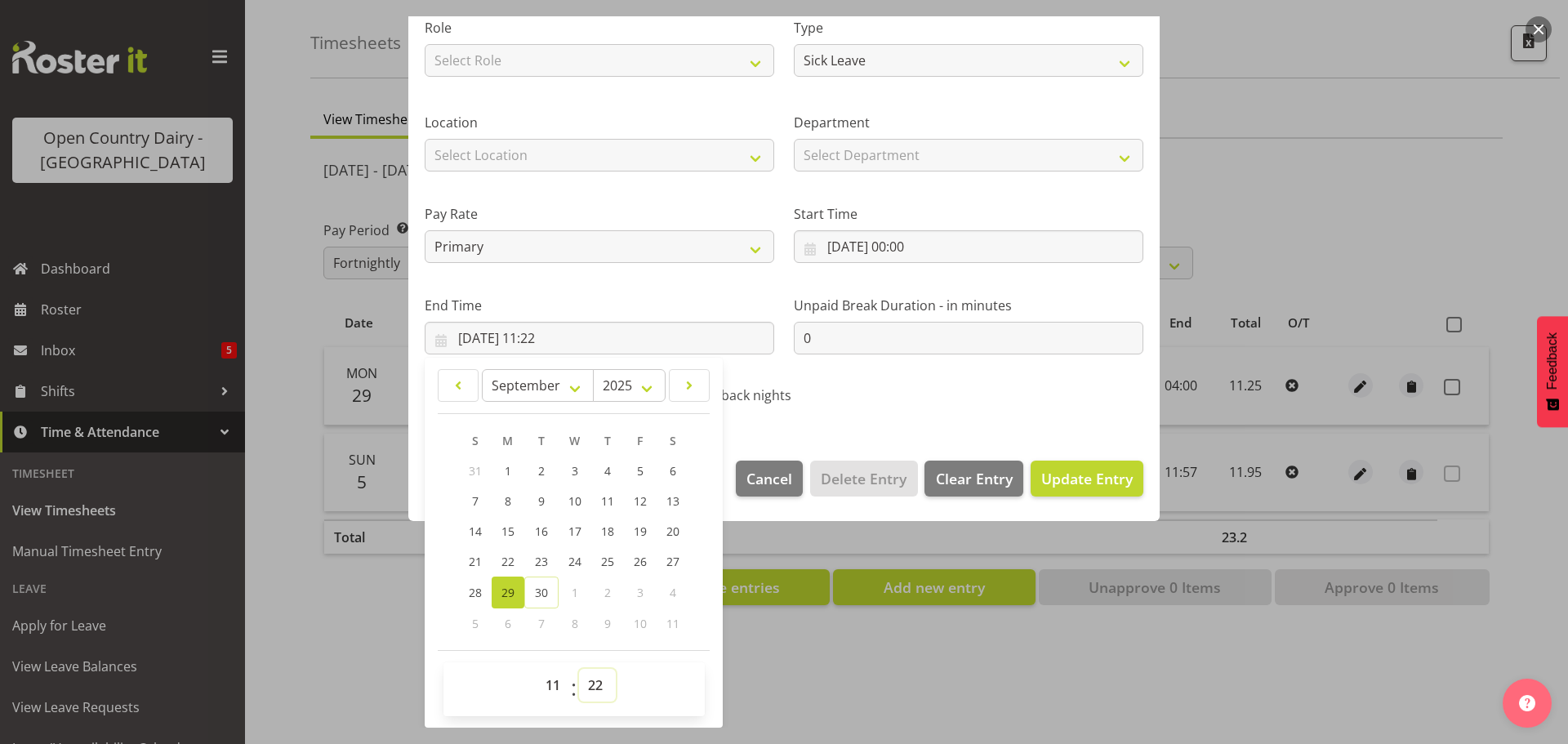
select select "57"
click at [578, 669] on select "00 01 02 03 04 05 06 07 08 09 10 11 12 13 14 15 16 17 18 19 20 21 22 23 24 25 2…" at bounding box center [596, 685] width 37 height 33
type input "29/09/2025, 11:57"
click at [1114, 476] on span "Update Entry" at bounding box center [1086, 478] width 91 height 20
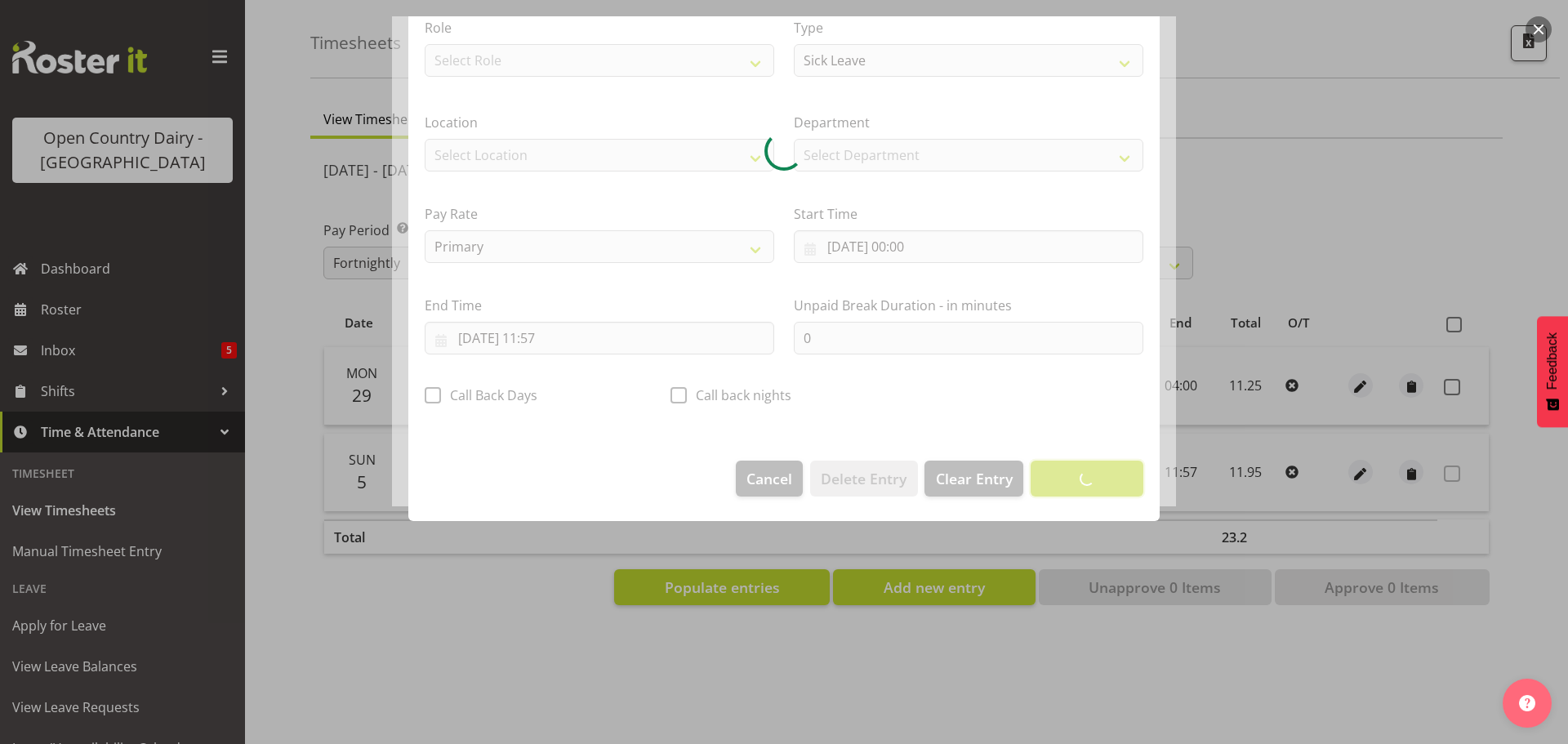
scroll to position [15, 0]
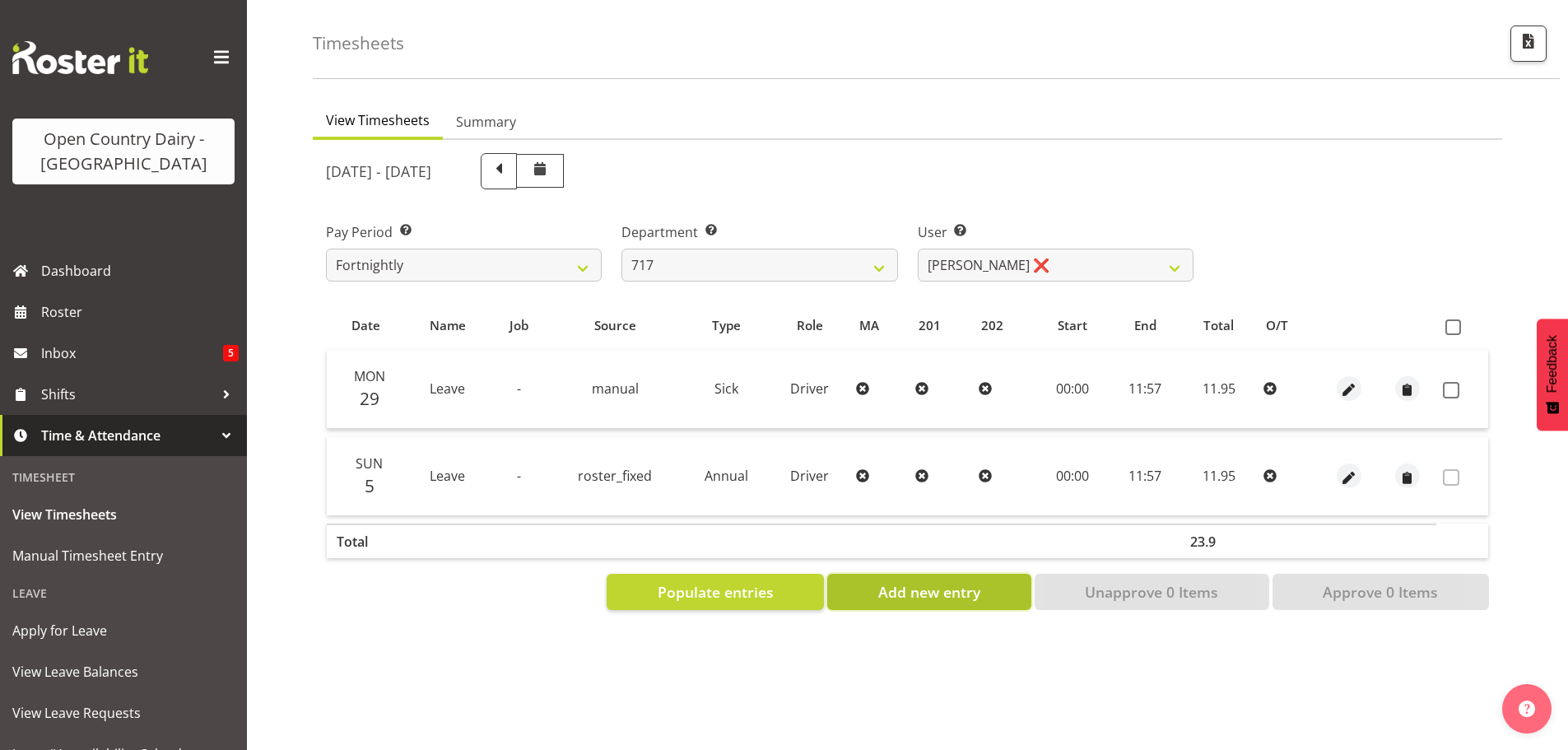
click at [924, 581] on span "Add new entry" at bounding box center [929, 592] width 102 height 22
select select
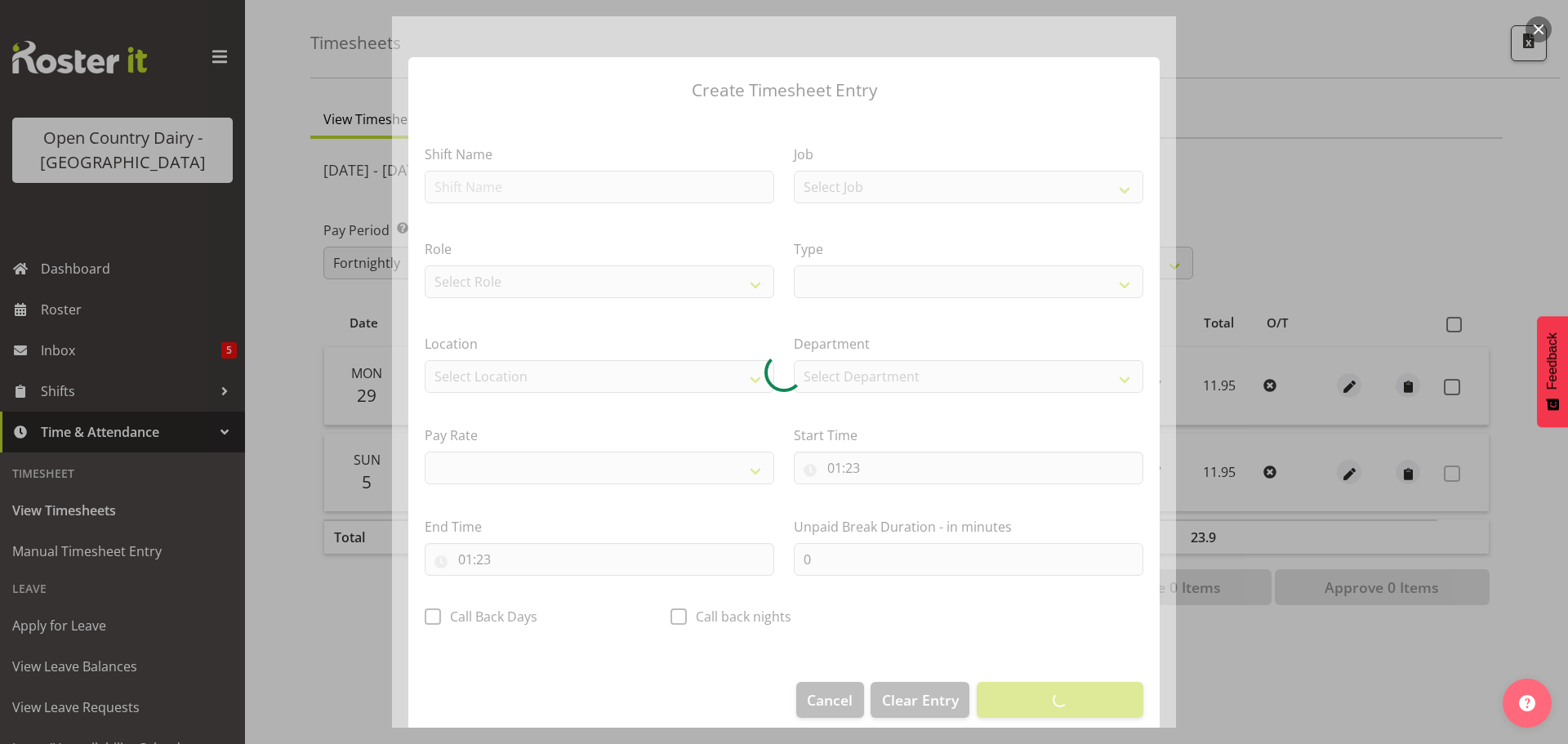
select select
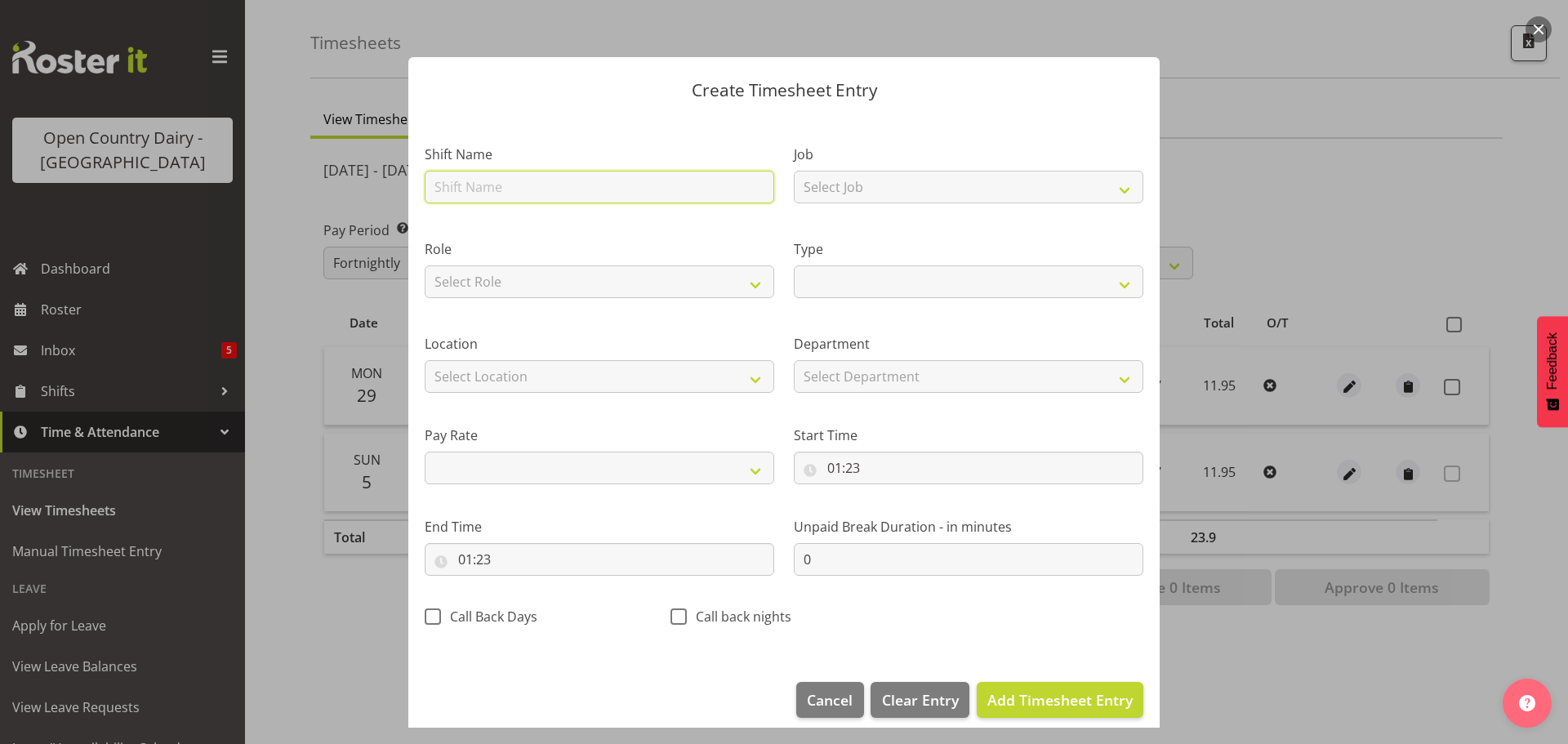
click at [506, 178] on input "text" at bounding box center [599, 186] width 350 height 33
type input "Leave"
select select
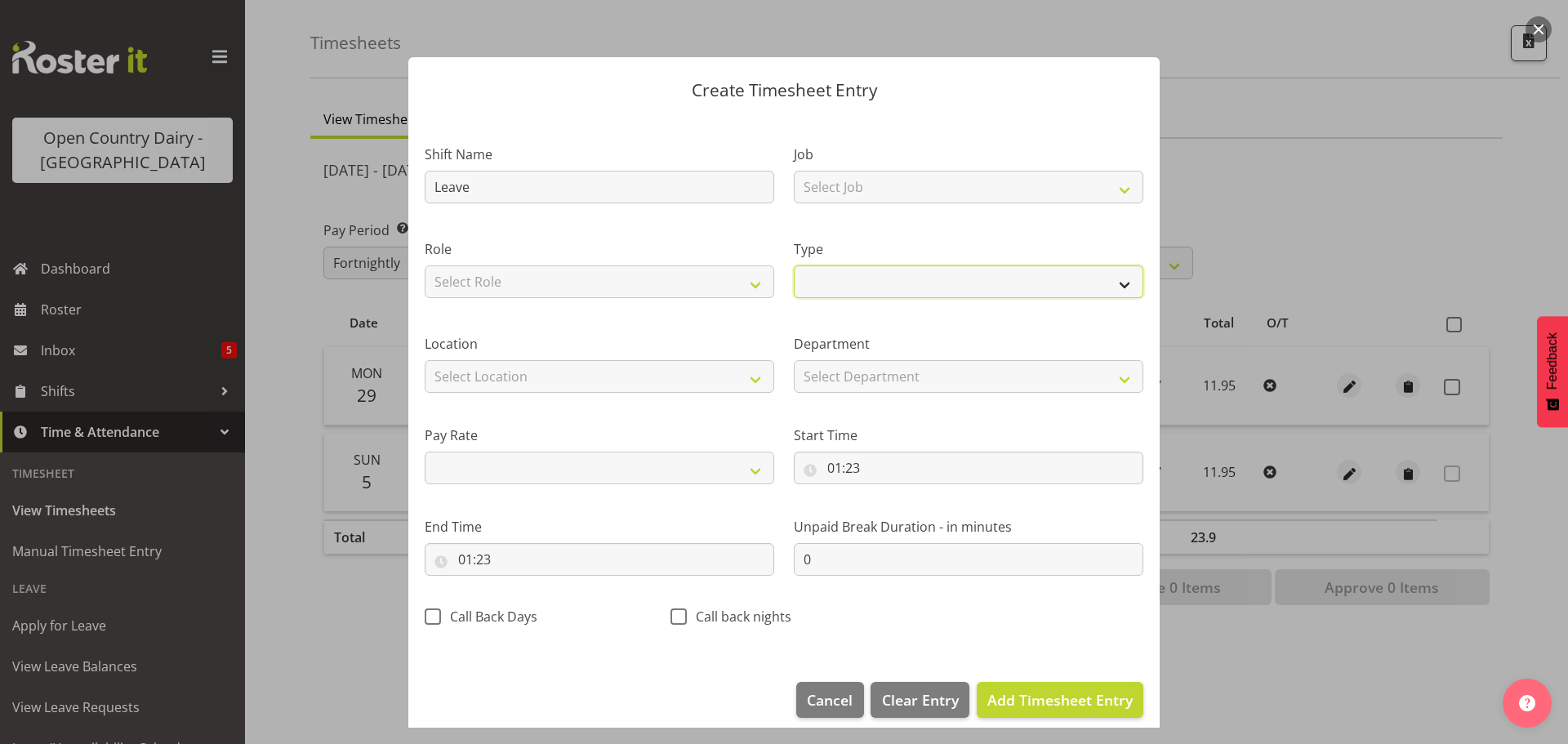
click at [857, 287] on select "Off Standard Public Holiday Public Holiday (Worked) Day In Lieu Annual Leave Si…" at bounding box center [969, 281] width 350 height 33
select select "Sick"
click at [794, 265] on select "Off Standard Public Holiday Public Holiday (Worked) Day In Lieu Annual Leave Si…" at bounding box center [969, 281] width 350 height 33
select select
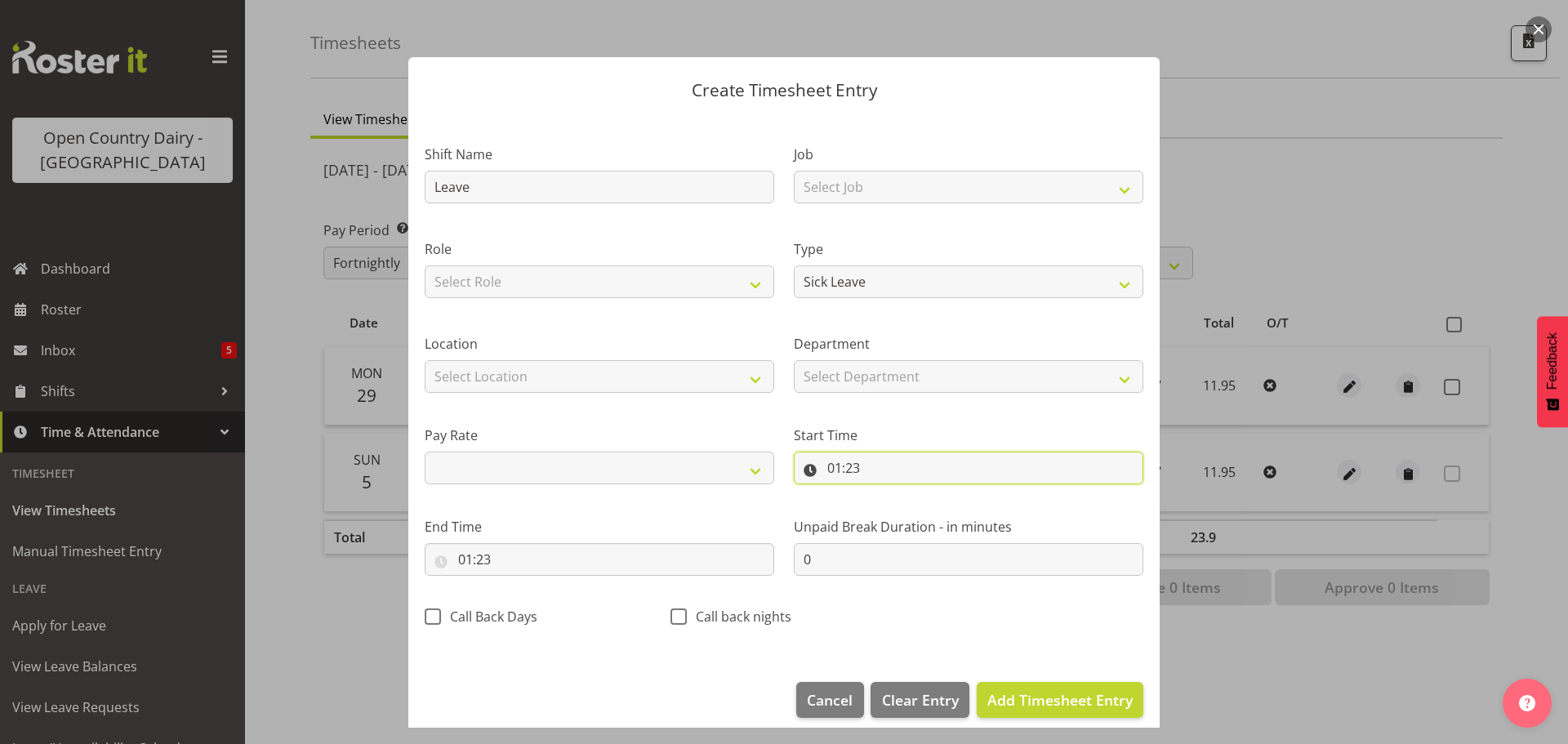
click at [849, 467] on input "01:23" at bounding box center [969, 467] width 350 height 33
drag, startPoint x: 901, startPoint y: 513, endPoint x: 898, endPoint y: 499, distance: 14.3
click at [901, 513] on select "00 01 02 03 04 05 06 07 08 09 10 11 12 13 14 15 16 17 18 19 20 21 22 23" at bounding box center [905, 510] width 37 height 33
select select "0"
click at [887, 494] on select "00 01 02 03 04 05 06 07 08 09 10 11 12 13 14 15 16 17 18 19 20 21 22 23" at bounding box center [905, 510] width 37 height 33
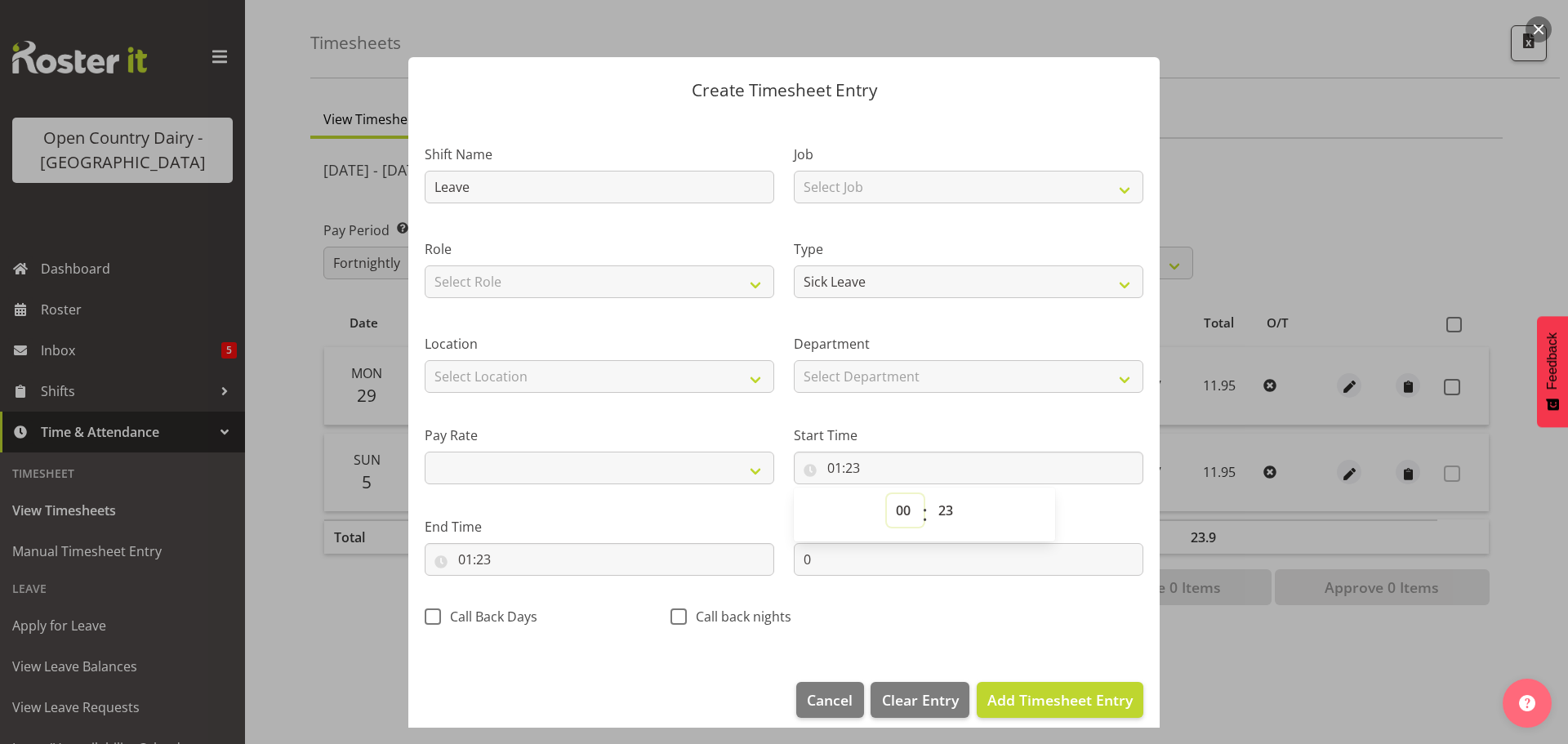
select select
type input "00:23"
click at [945, 503] on select "00 01 02 03 04 05 06 07 08 09 10 11 12 13 14 15 16 17 18 19 20 21 22 23 24 25 2…" at bounding box center [947, 510] width 37 height 33
select select "0"
click at [929, 494] on select "00 01 02 03 04 05 06 07 08 09 10 11 12 13 14 15 16 17 18 19 20 21 22 23 24 25 2…" at bounding box center [947, 510] width 37 height 33
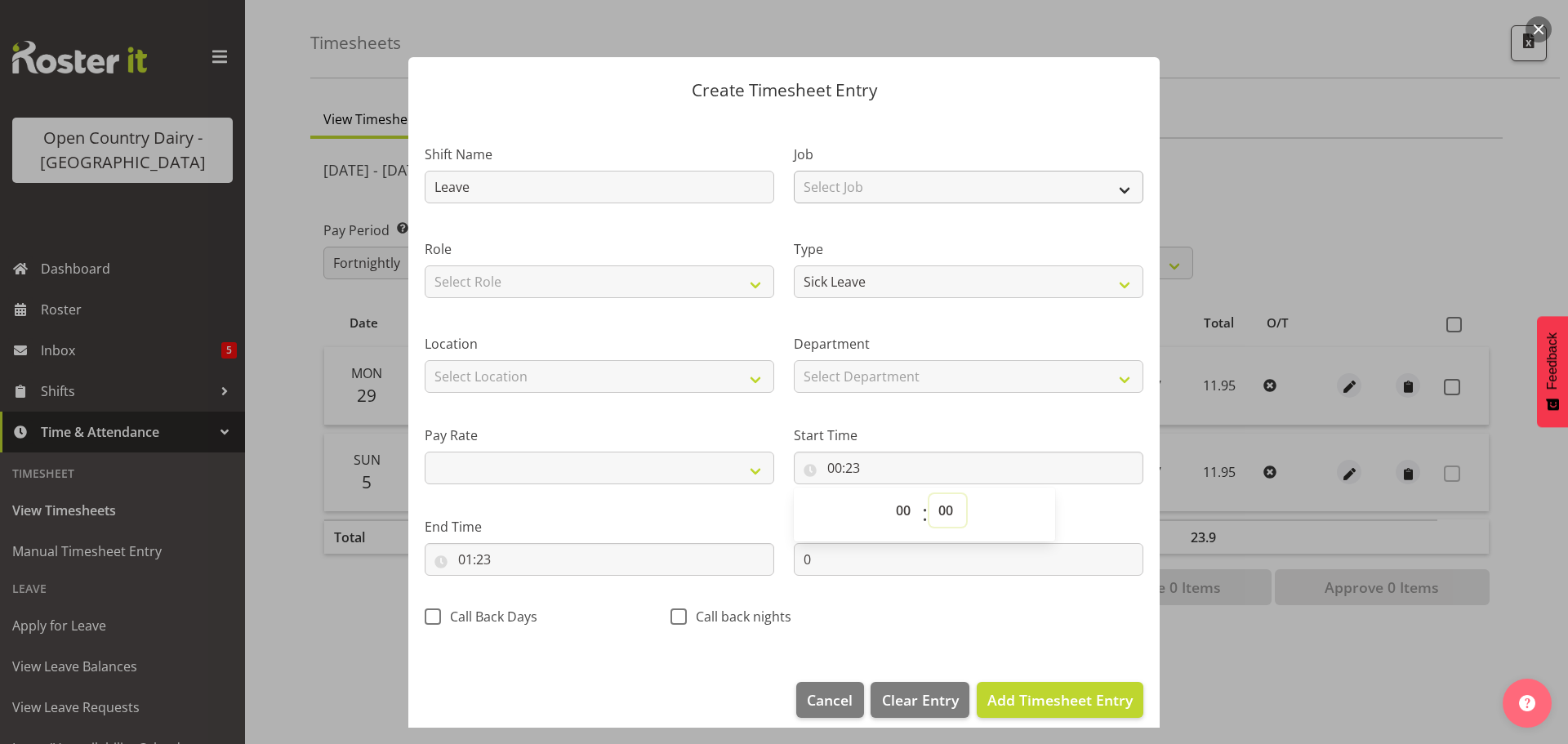
select select
type input "00:00"
click at [459, 561] on input "01:23" at bounding box center [599, 559] width 350 height 33
click at [545, 609] on select "00 01 02 03 04 05 06 07 08 09 10 11 12 13 14 15 16 17 18 19 20 21 22 23" at bounding box center [535, 601] width 37 height 33
select select "11"
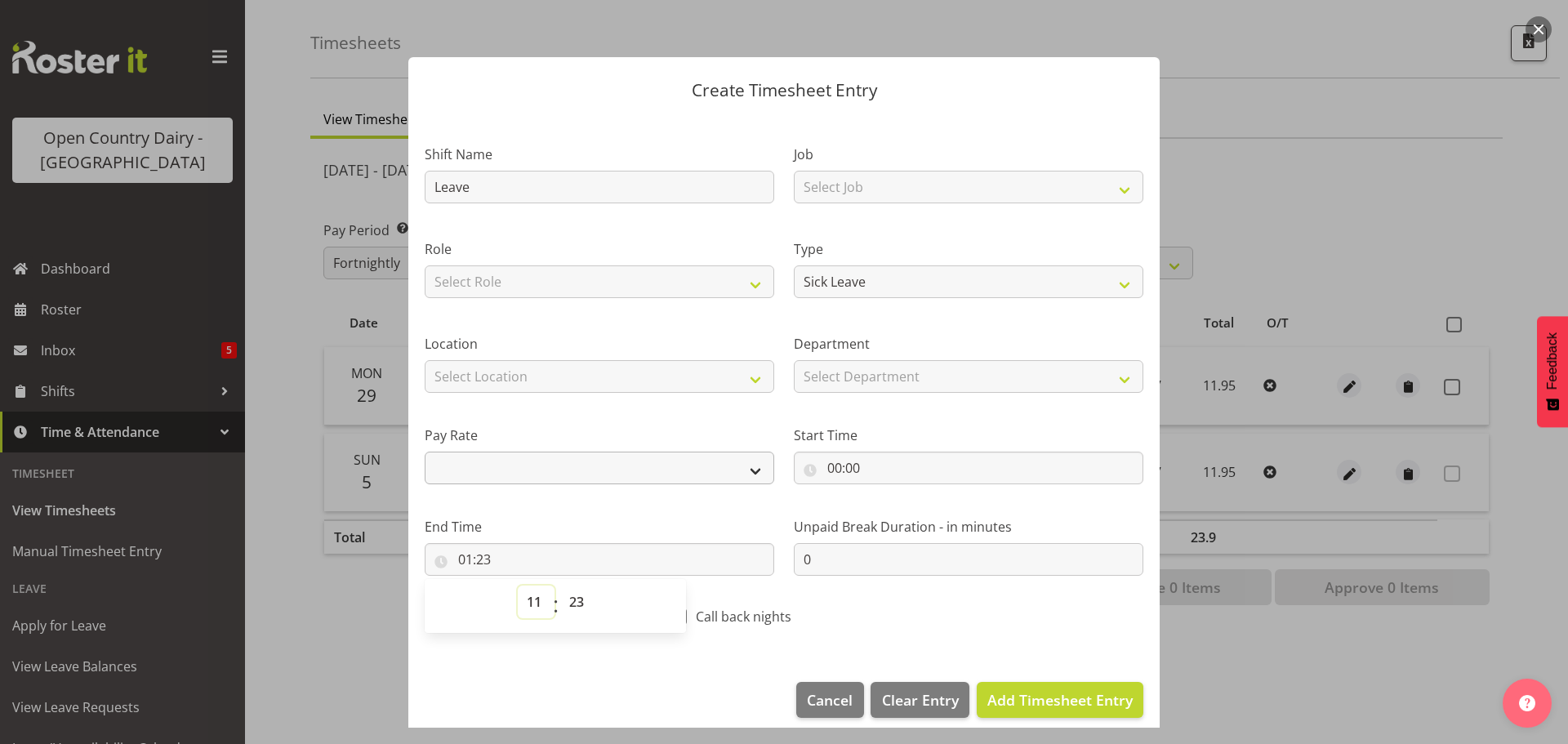
click at [517, 585] on select "00 01 02 03 04 05 06 07 08 09 10 11 12 13 14 15 16 17 18 19 20 21 22 23" at bounding box center [535, 601] width 37 height 33
select select
type input "11:23"
drag, startPoint x: 580, startPoint y: 597, endPoint x: 567, endPoint y: 586, distance: 17.0
click at [580, 597] on select "00 01 02 03 04 05 06 07 08 09 10 11 12 13 14 15 16 17 18 19 20 21 22 23 24 25 2…" at bounding box center [578, 601] width 37 height 33
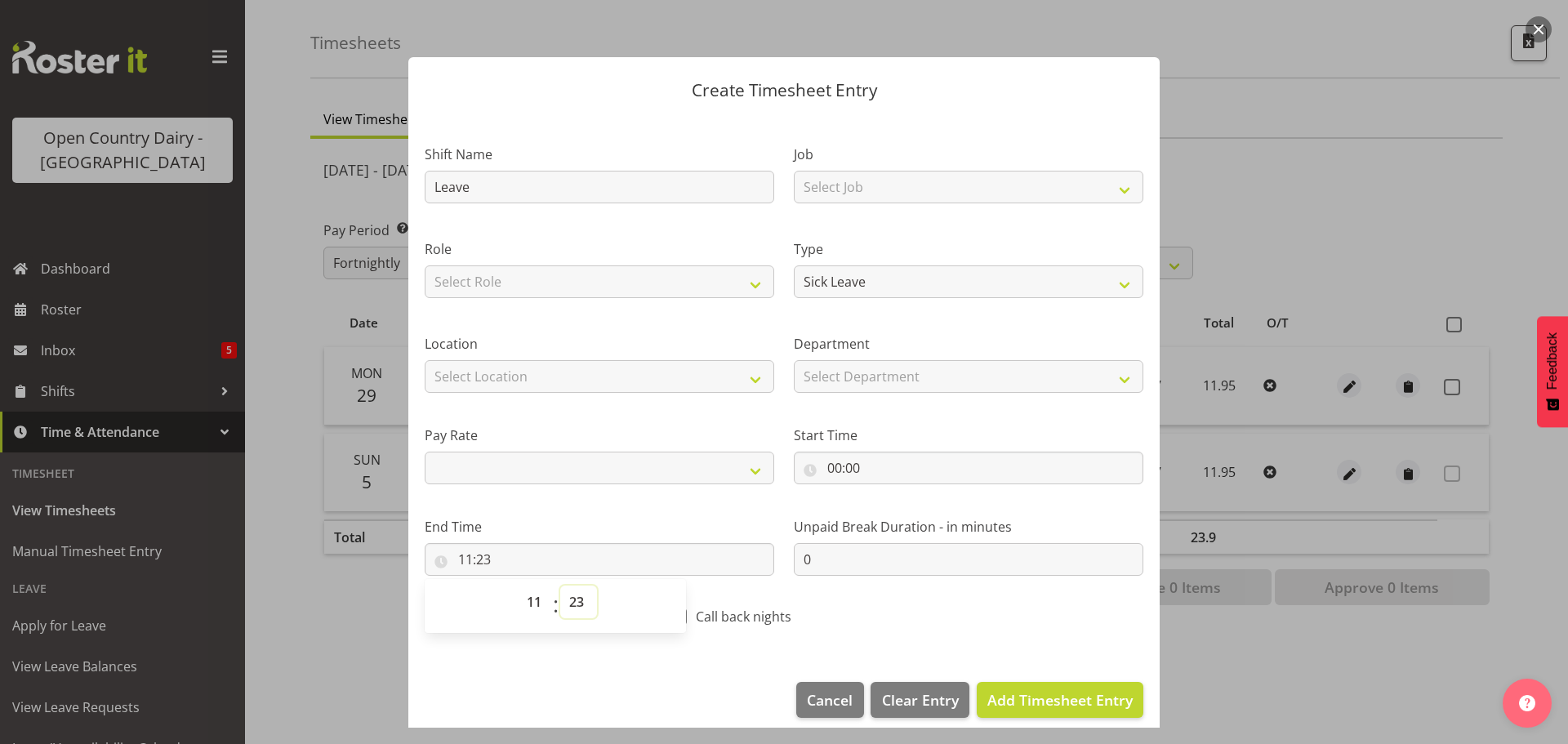
select select "57"
click at [561, 585] on select "00 01 02 03 04 05 06 07 08 09 10 11 12 13 14 15 16 17 18 19 20 21 22 23 24 25 2…" at bounding box center [578, 601] width 37 height 33
select select
type input "11:57"
click at [1020, 702] on span "Add Timesheet Entry" at bounding box center [1060, 700] width 146 height 20
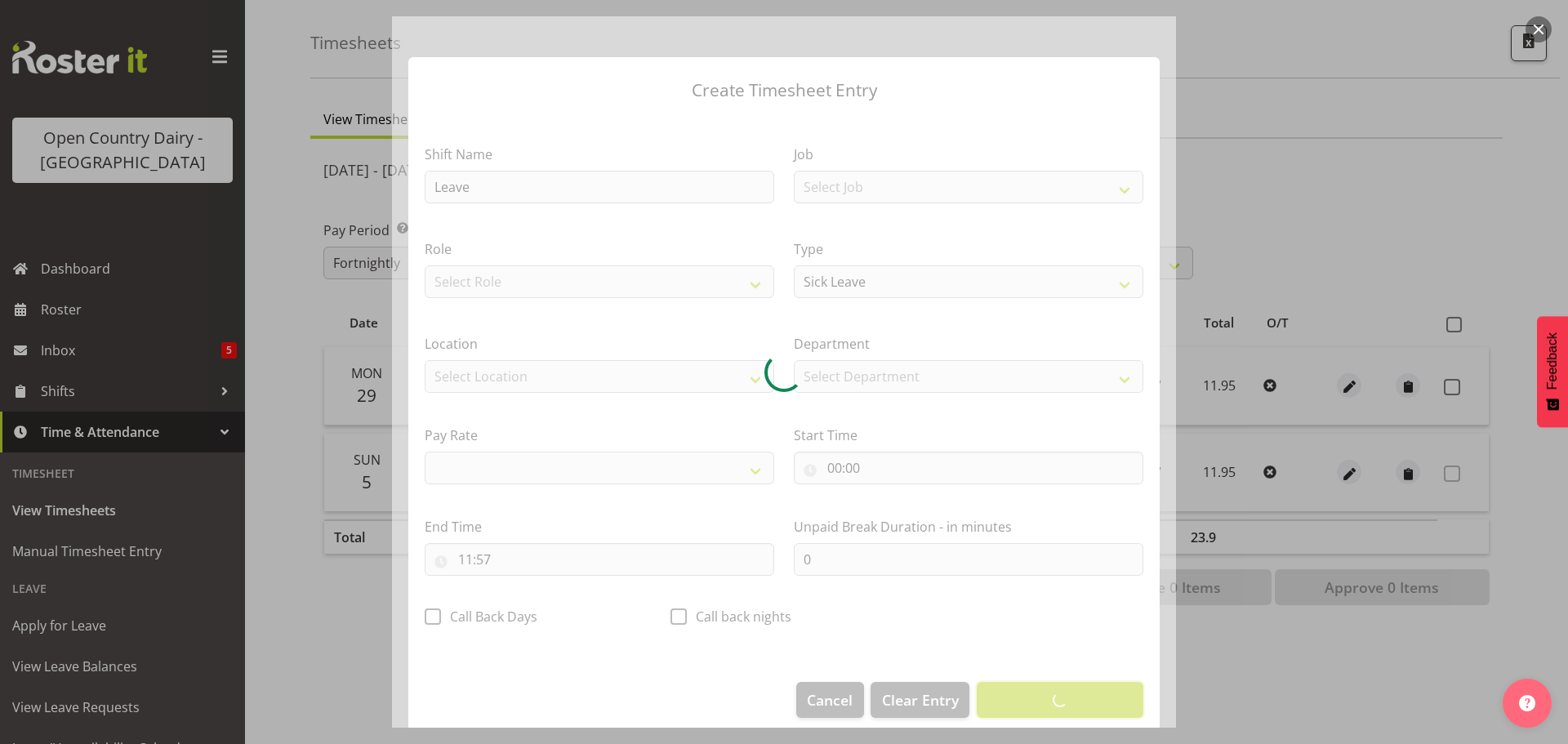
select select
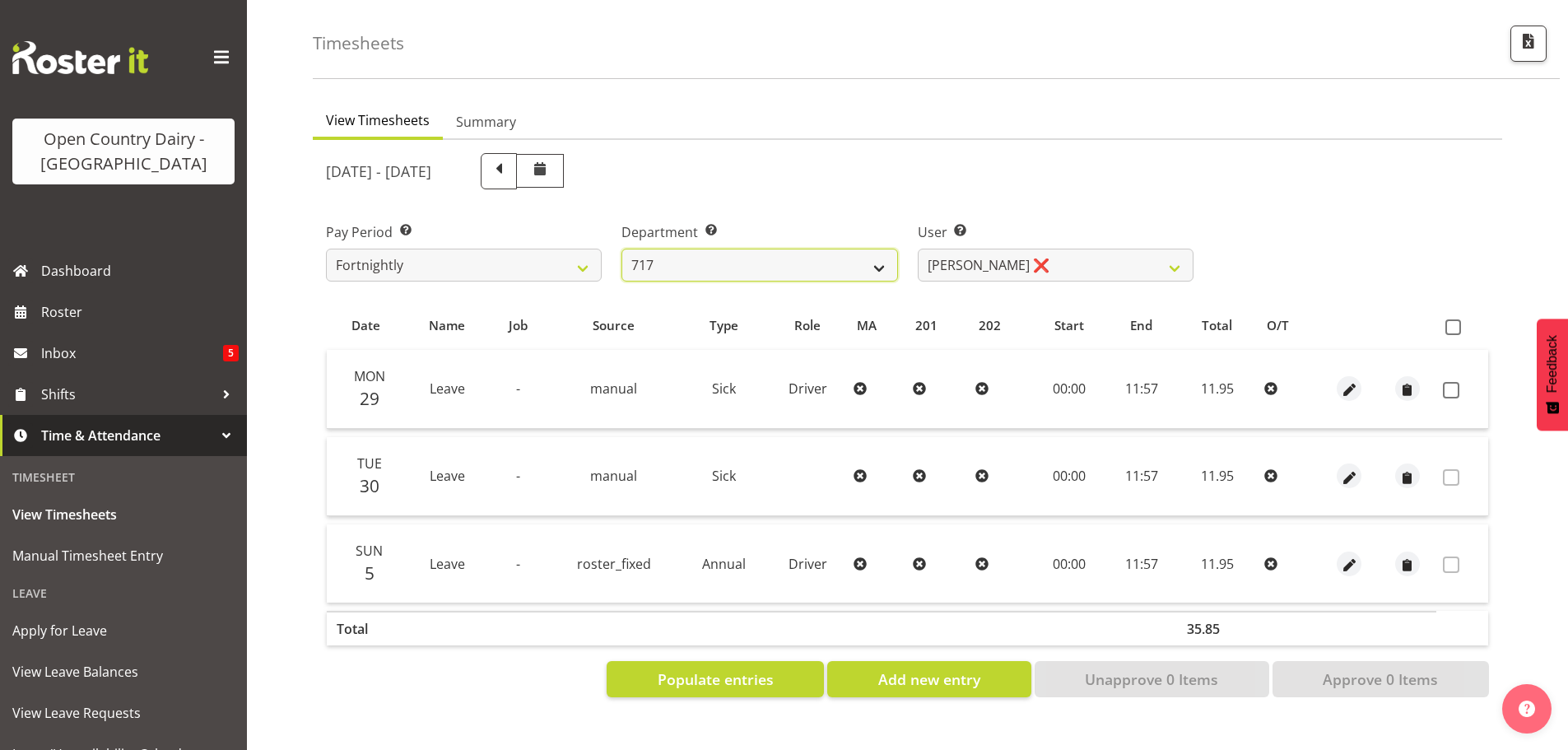
click at [666, 253] on select "701 702 703 704 705 706 707 708 709 710 711 712 713 714 715 716 717 718 719 720" at bounding box center [758, 265] width 276 height 33
select select "805"
click at [621, 248] on select "701 702 703 704 705 706 707 708 709 710 711 712 713 714 715 716 717 718 719 720" at bounding box center [758, 265] width 276 height 33
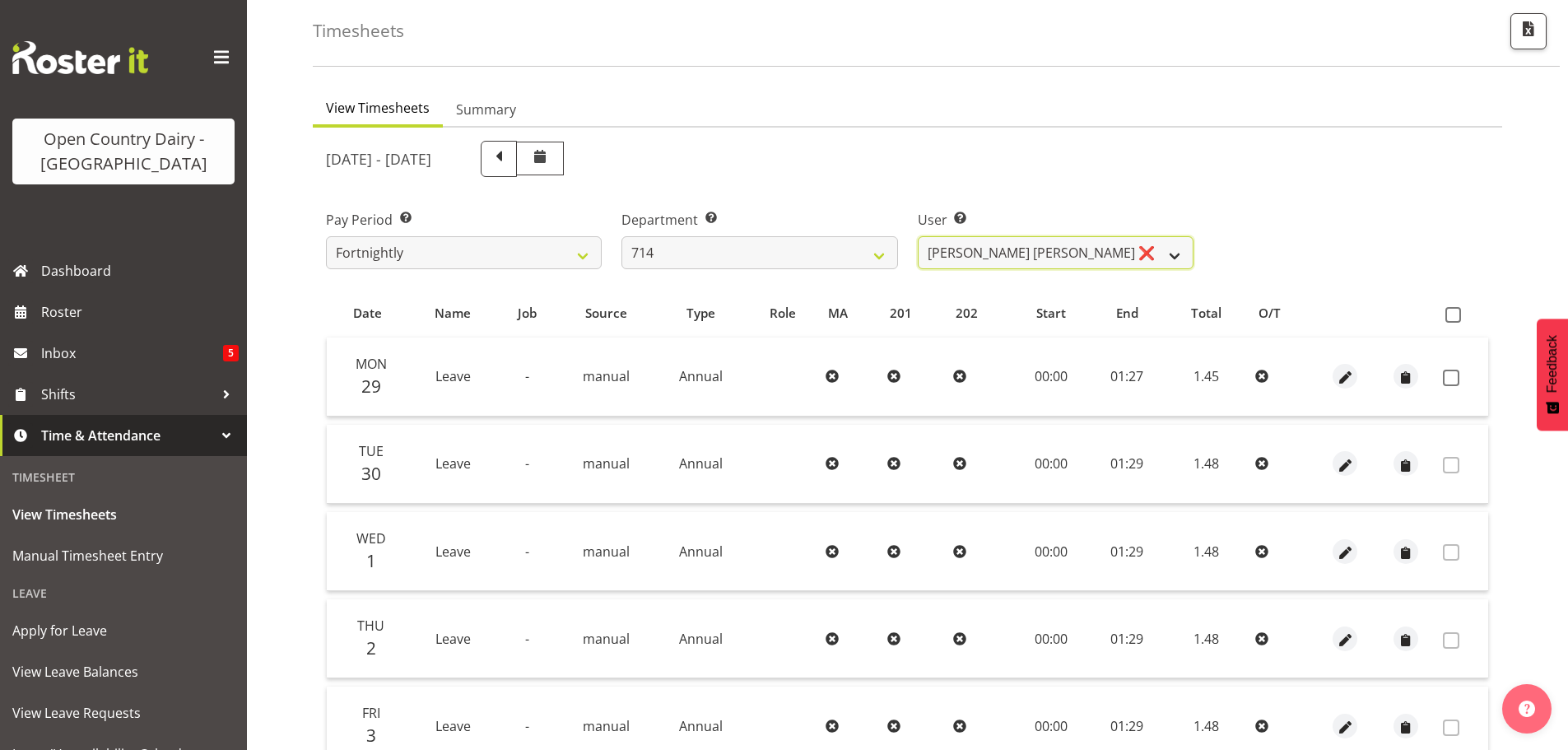
click at [954, 244] on select "Fraser Stephens ❌ Nev Brewster ❌ Stephen Parsons ❌ Tom Gaelic ❌" at bounding box center [1055, 252] width 276 height 33
select select "10323"
click at [918, 236] on select "Fraser Stephens ❌ Nev Brewster ❌ Stephen Parsons ❌ Tom Gaelic ❌" at bounding box center [1055, 252] width 276 height 33
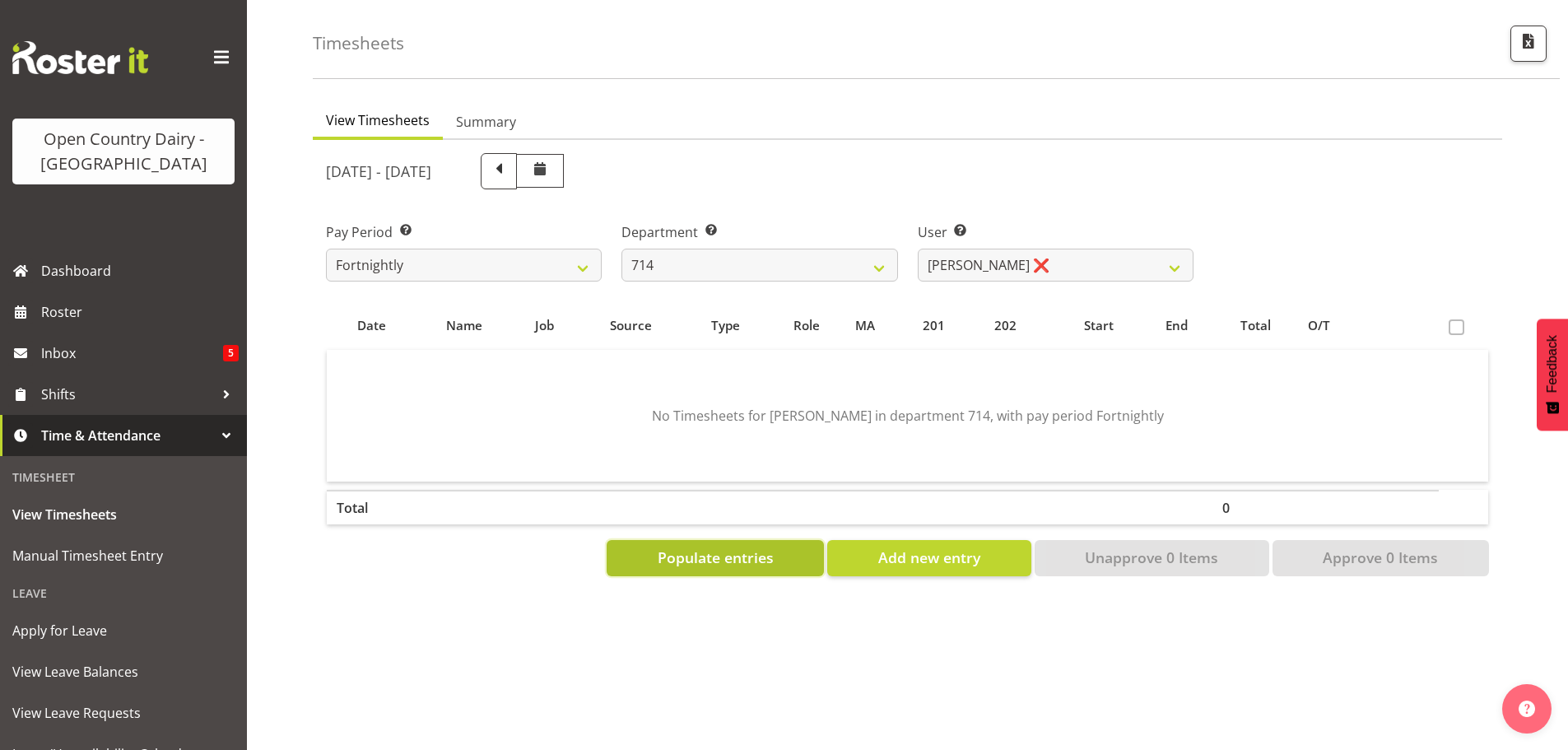
click at [729, 553] on span "Populate entries" at bounding box center [716, 557] width 116 height 22
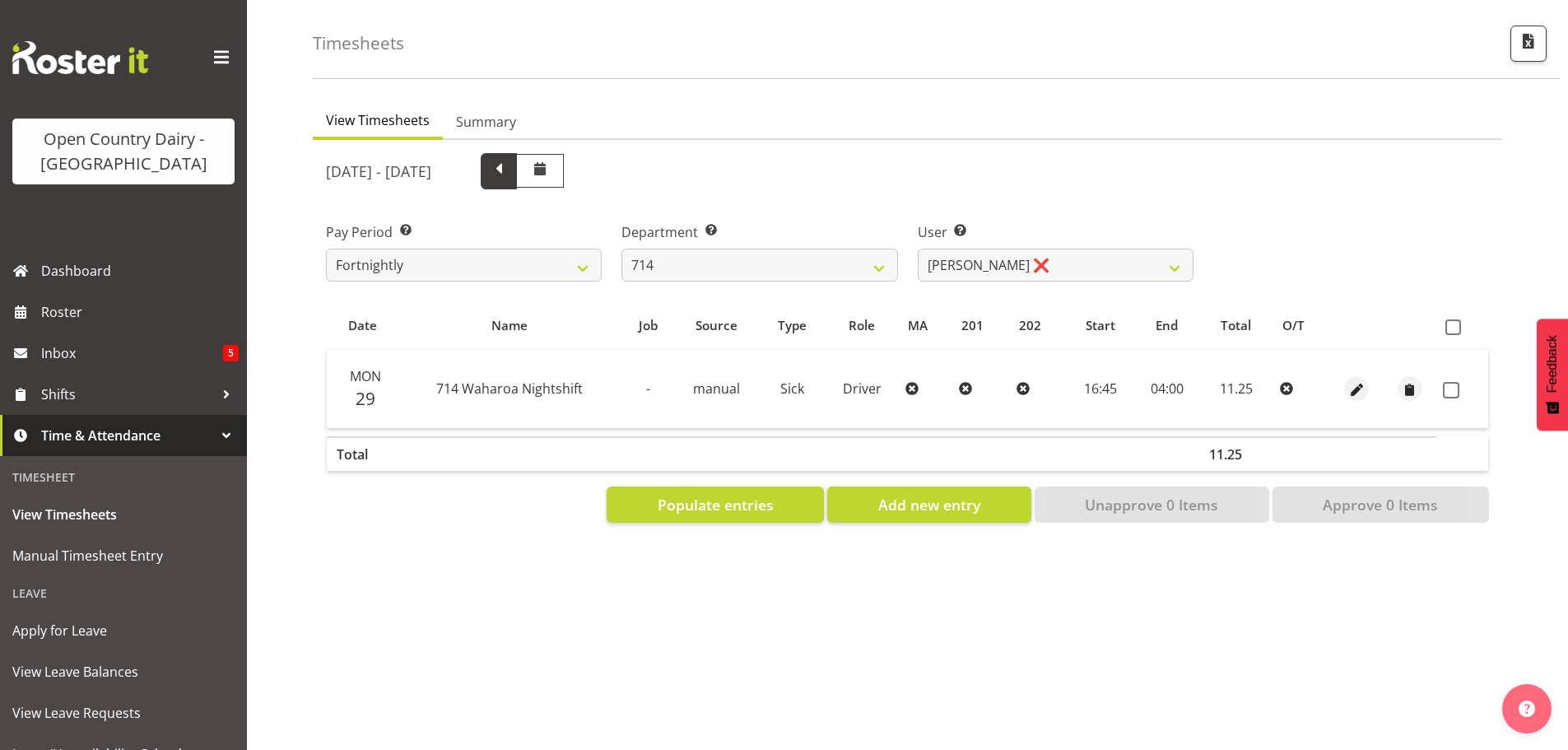
click at [509, 165] on span at bounding box center [499, 170] width 22 height 22
select select
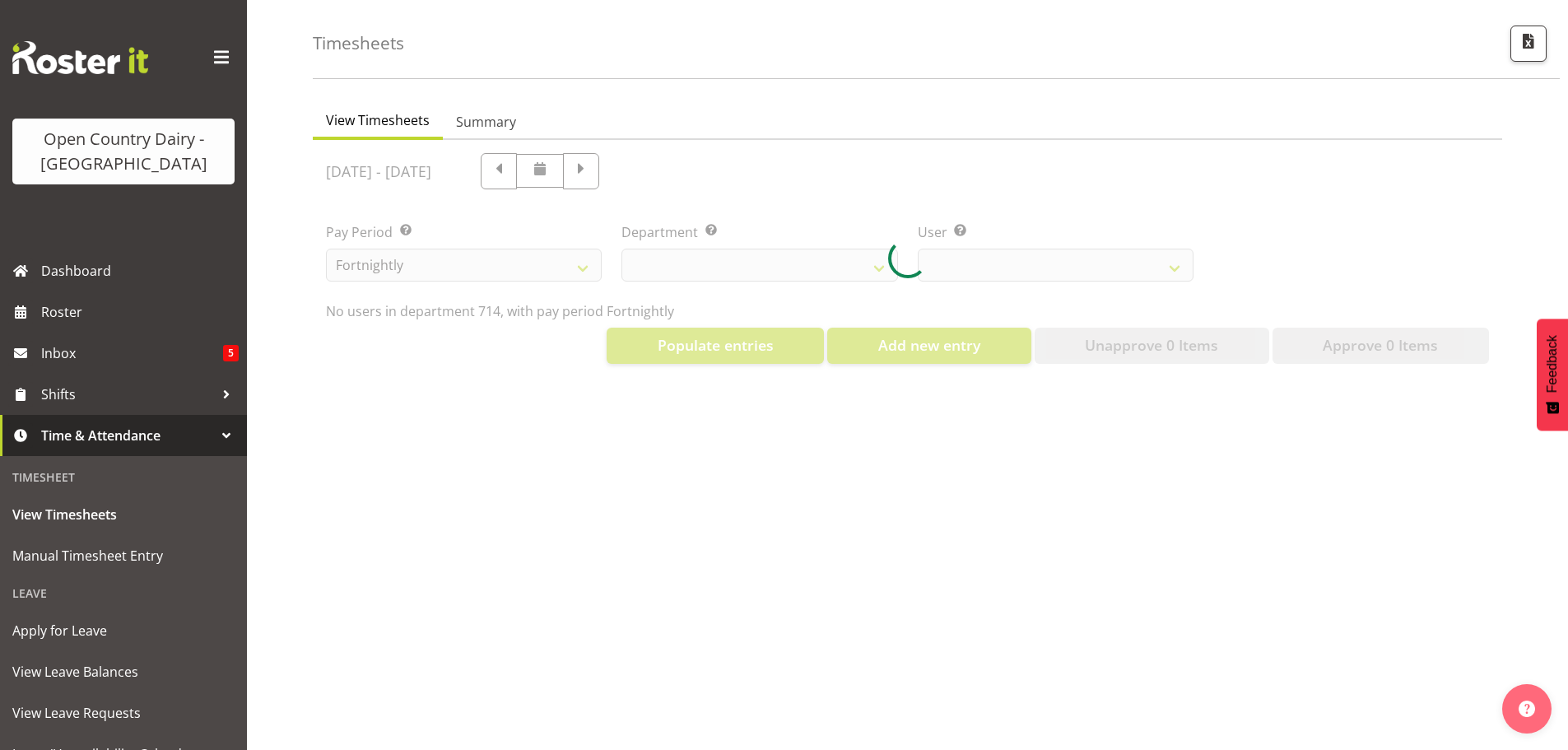
select select "805"
select select "10323"
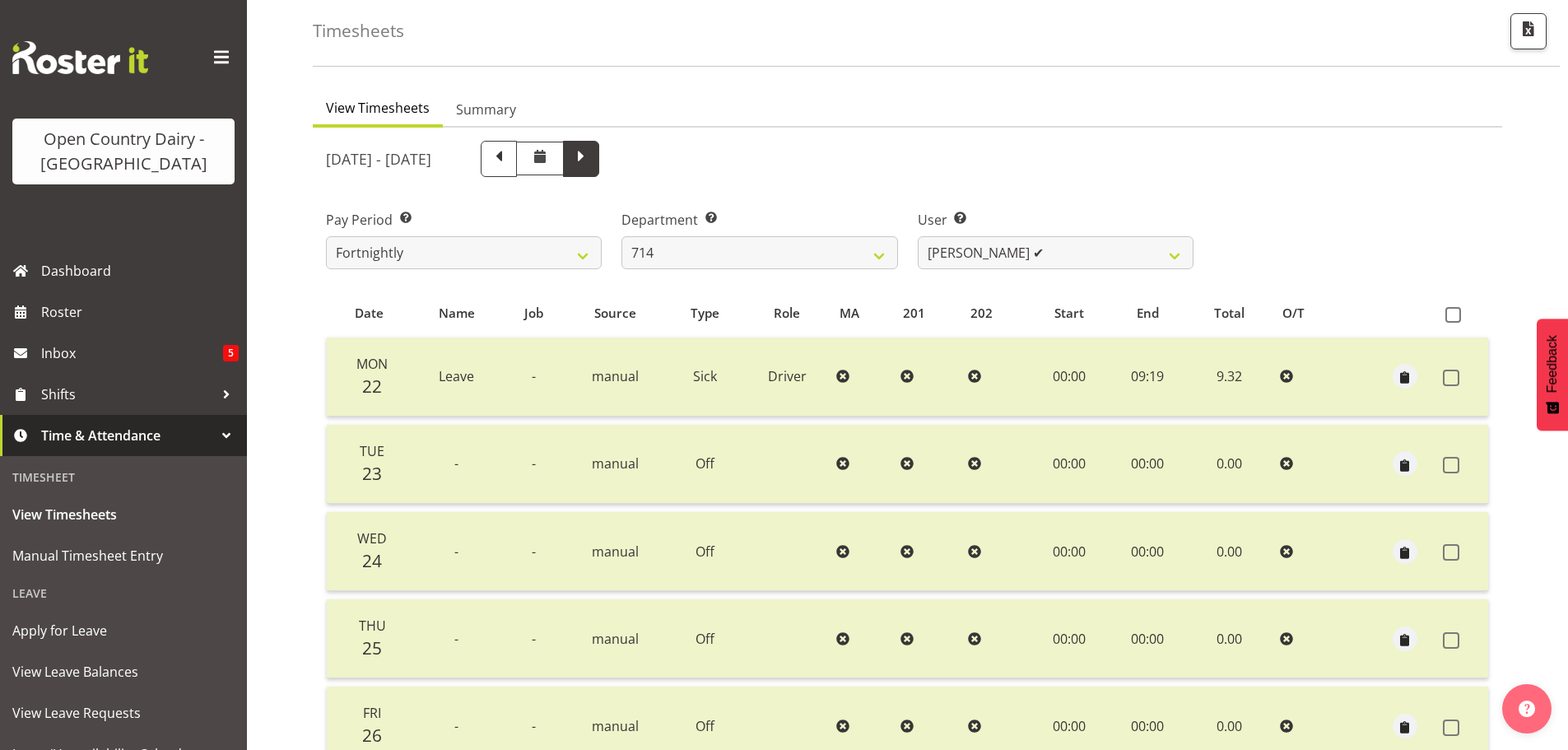
click at [592, 159] on span at bounding box center [581, 157] width 22 height 22
select select
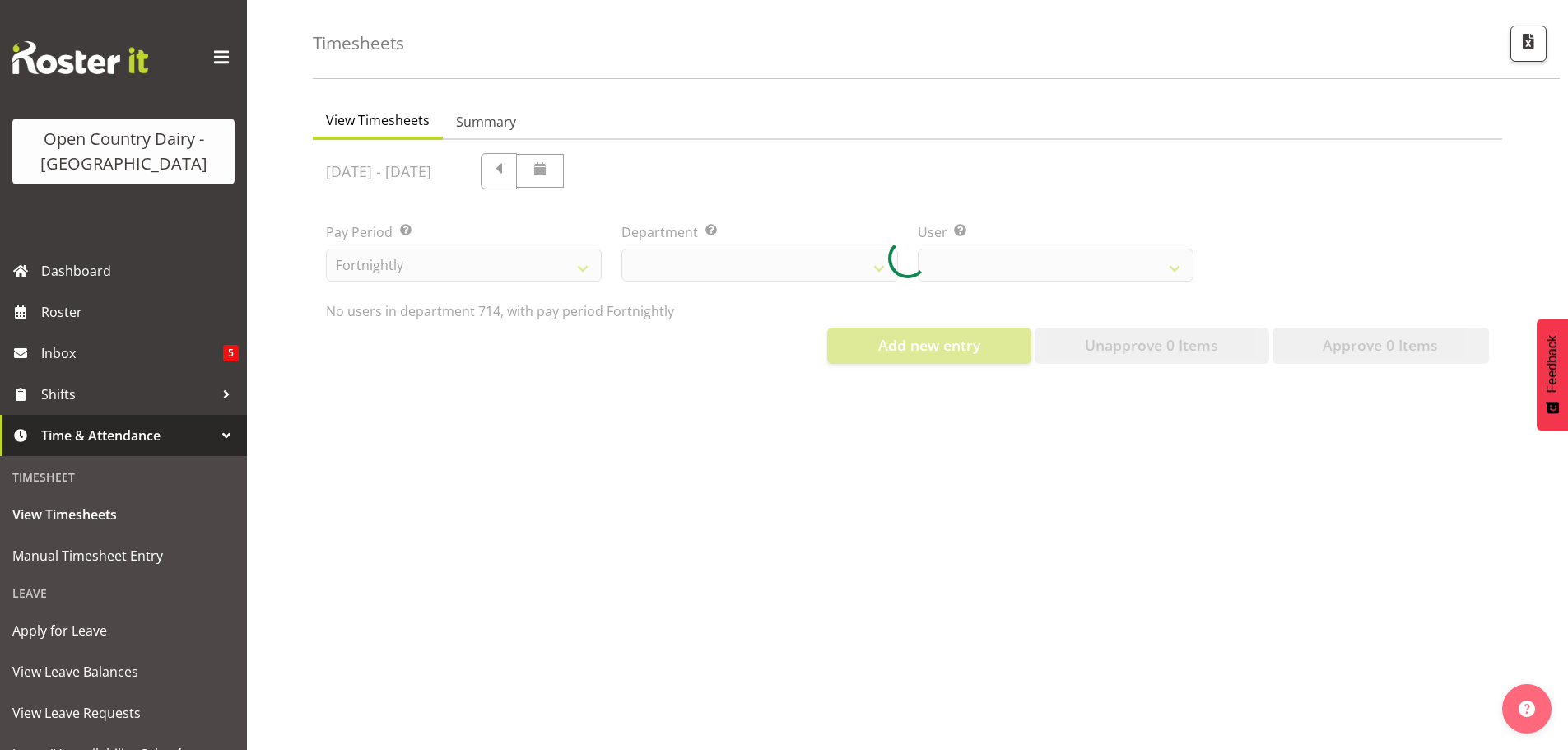
select select "805"
select select "10323"
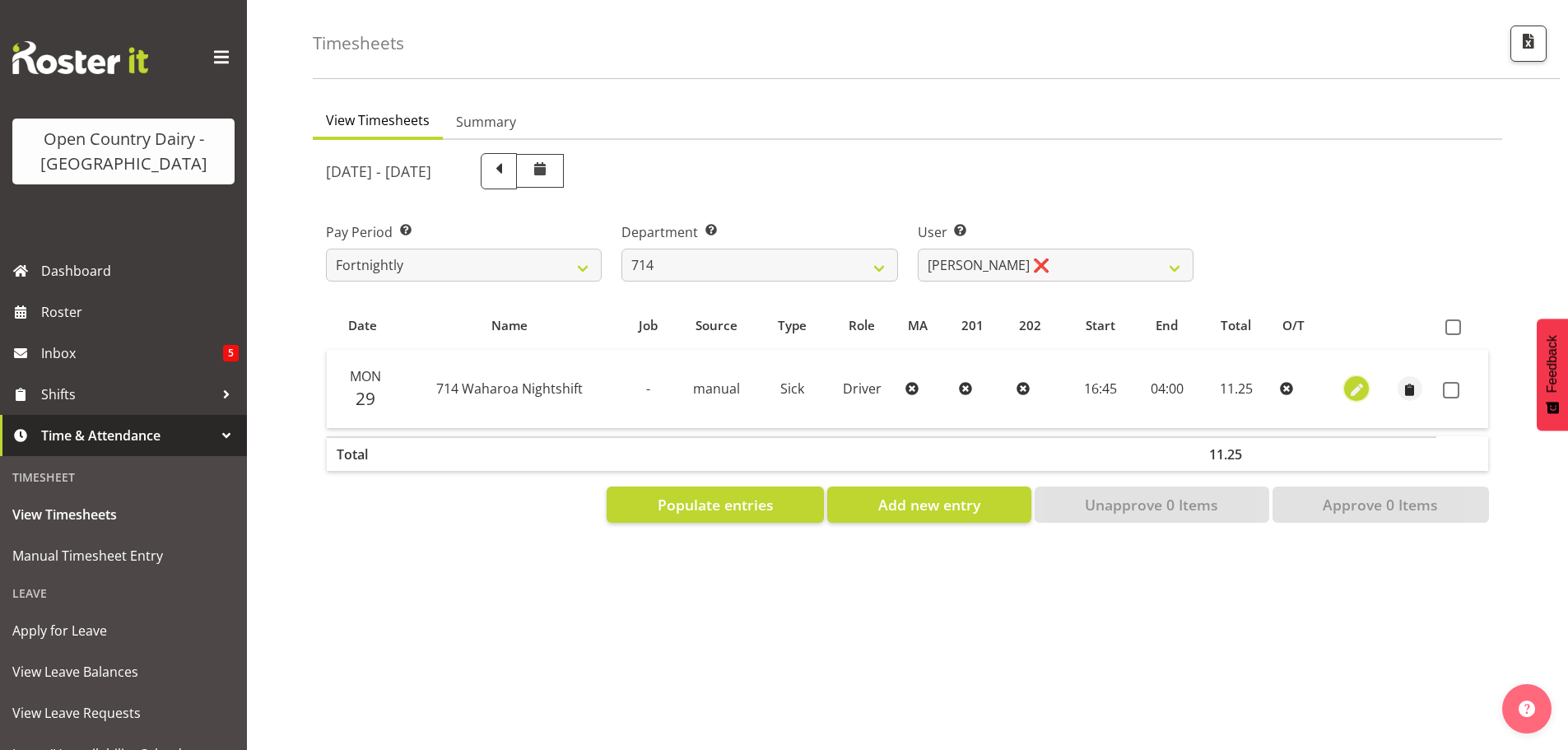
click at [1354, 381] on span "button" at bounding box center [1357, 391] width 19 height 19
select select "Sick"
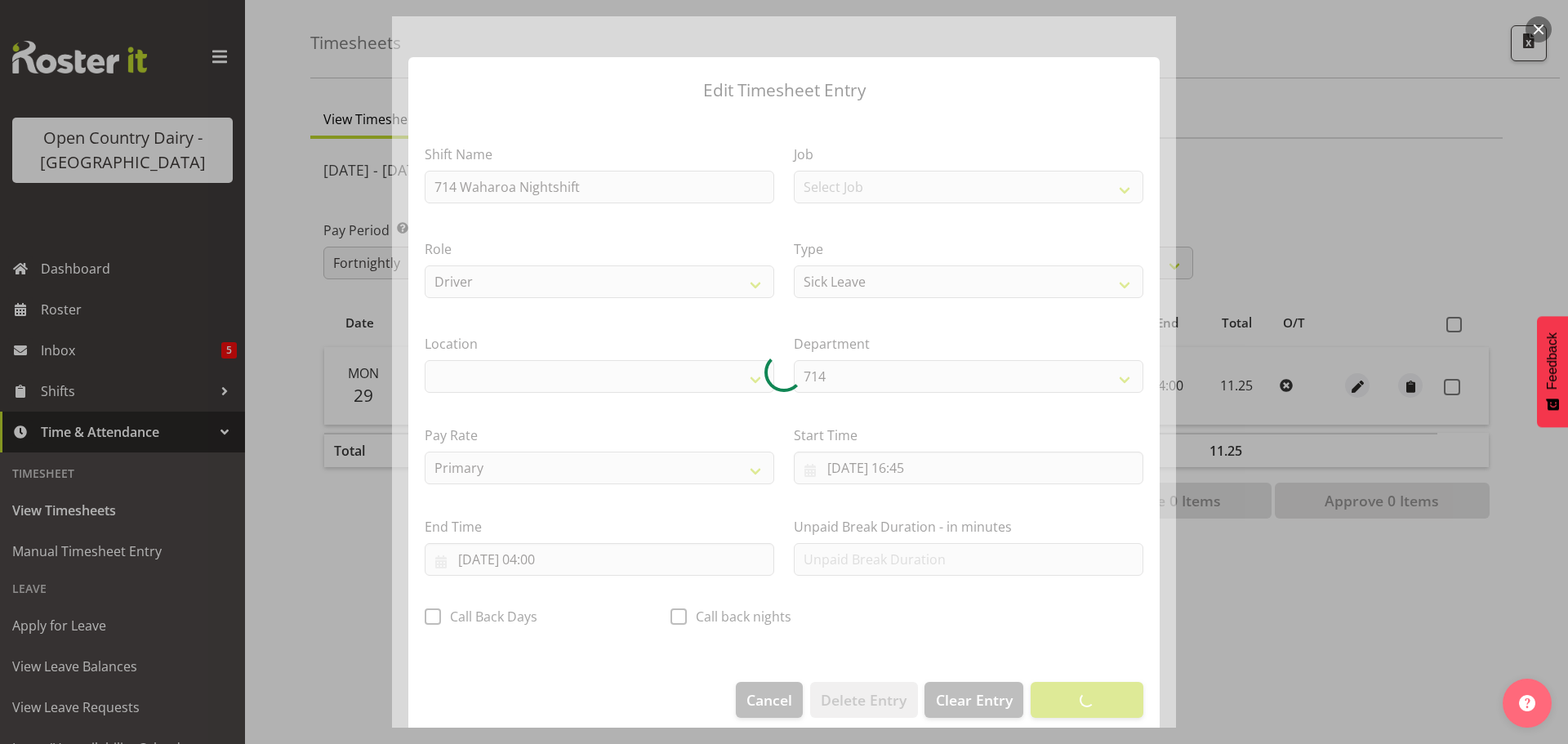
select select "1054"
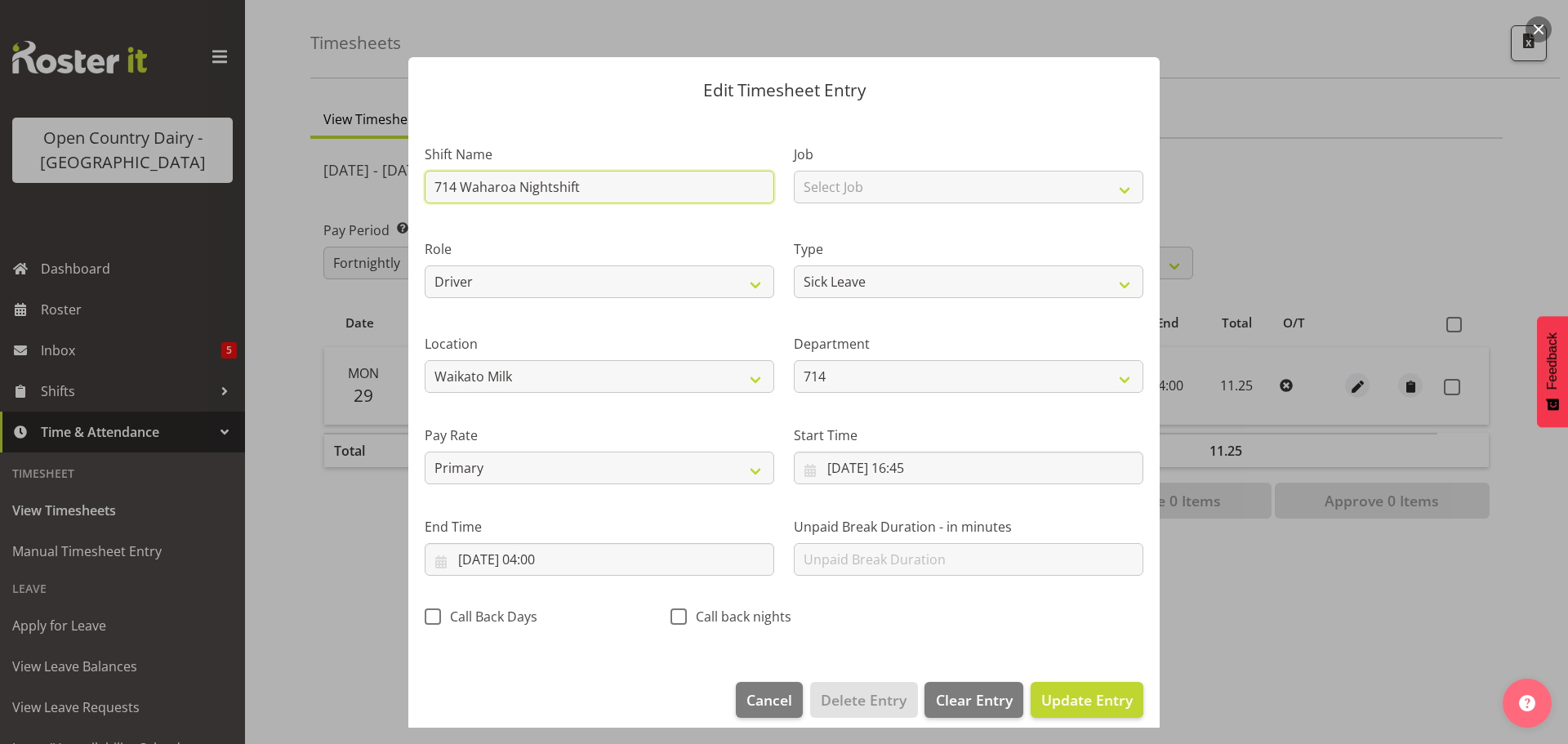
click at [696, 193] on input "714 Waharoa Nightshift" at bounding box center [599, 186] width 350 height 33
drag, startPoint x: 674, startPoint y: 196, endPoint x: 419, endPoint y: 212, distance: 255.5
click at [419, 212] on div "Shift Name 714 Waharoa Nightshift" at bounding box center [599, 168] width 369 height 95
type input "Leave"
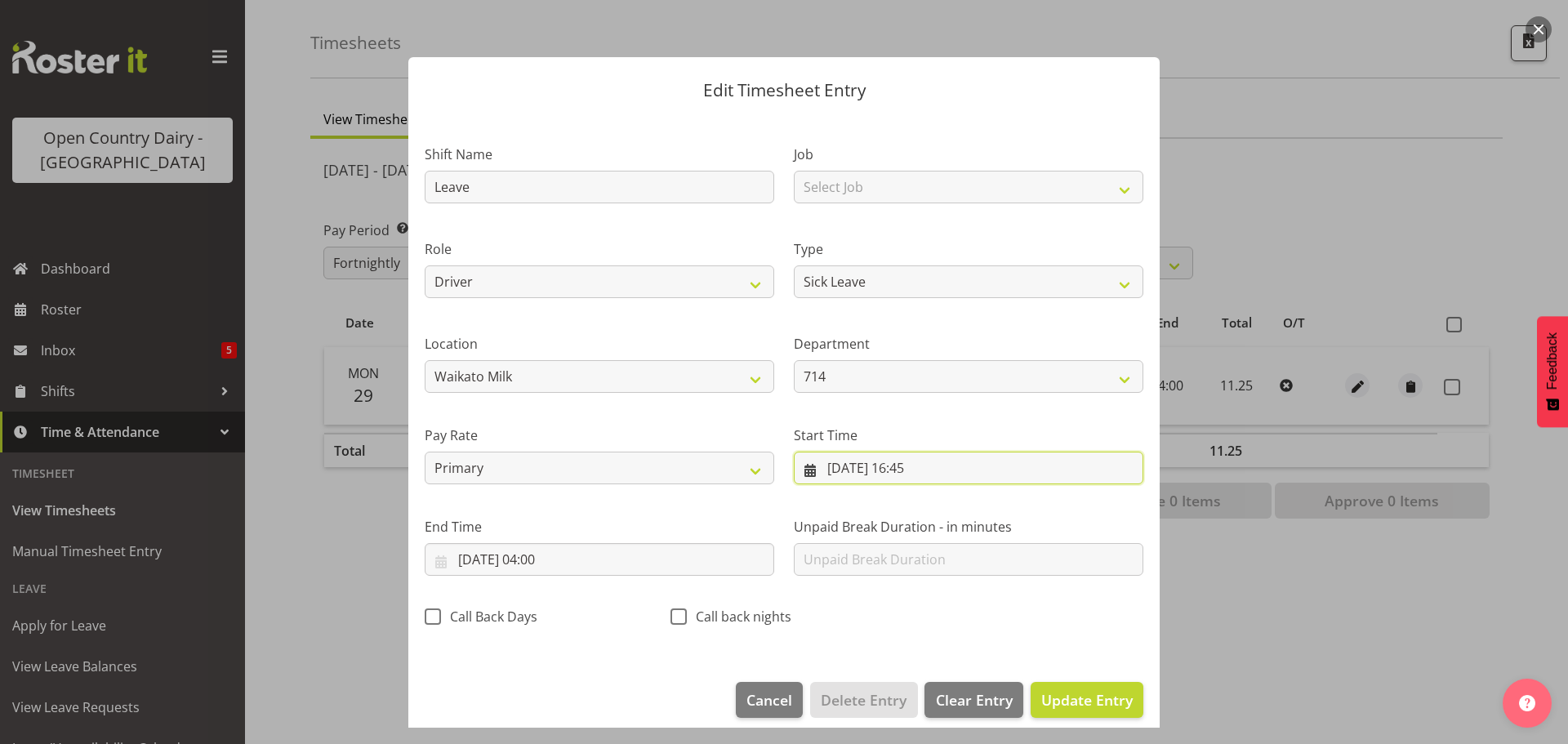
click at [846, 466] on input "29/09/2025, 16:45" at bounding box center [969, 467] width 350 height 33
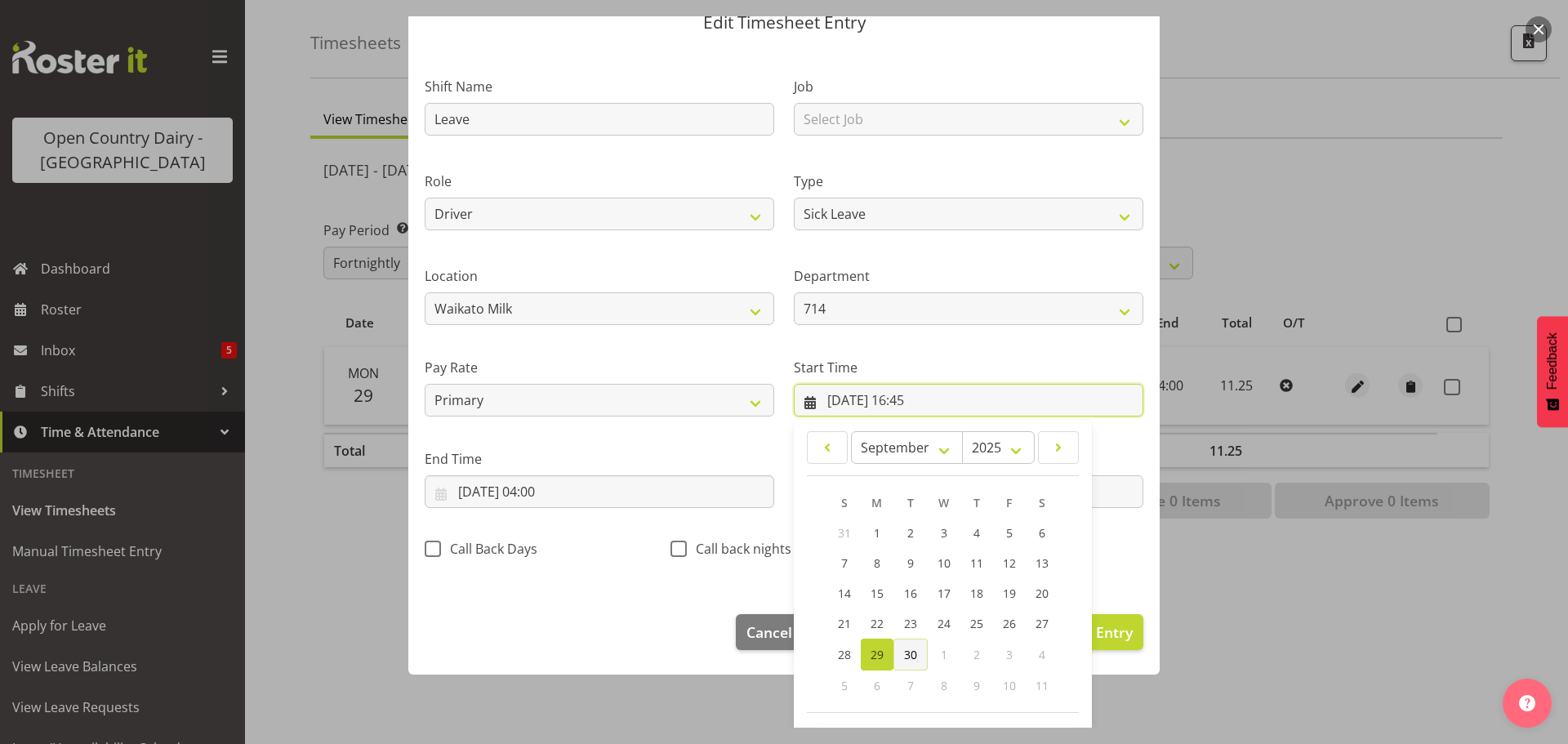
scroll to position [130, 0]
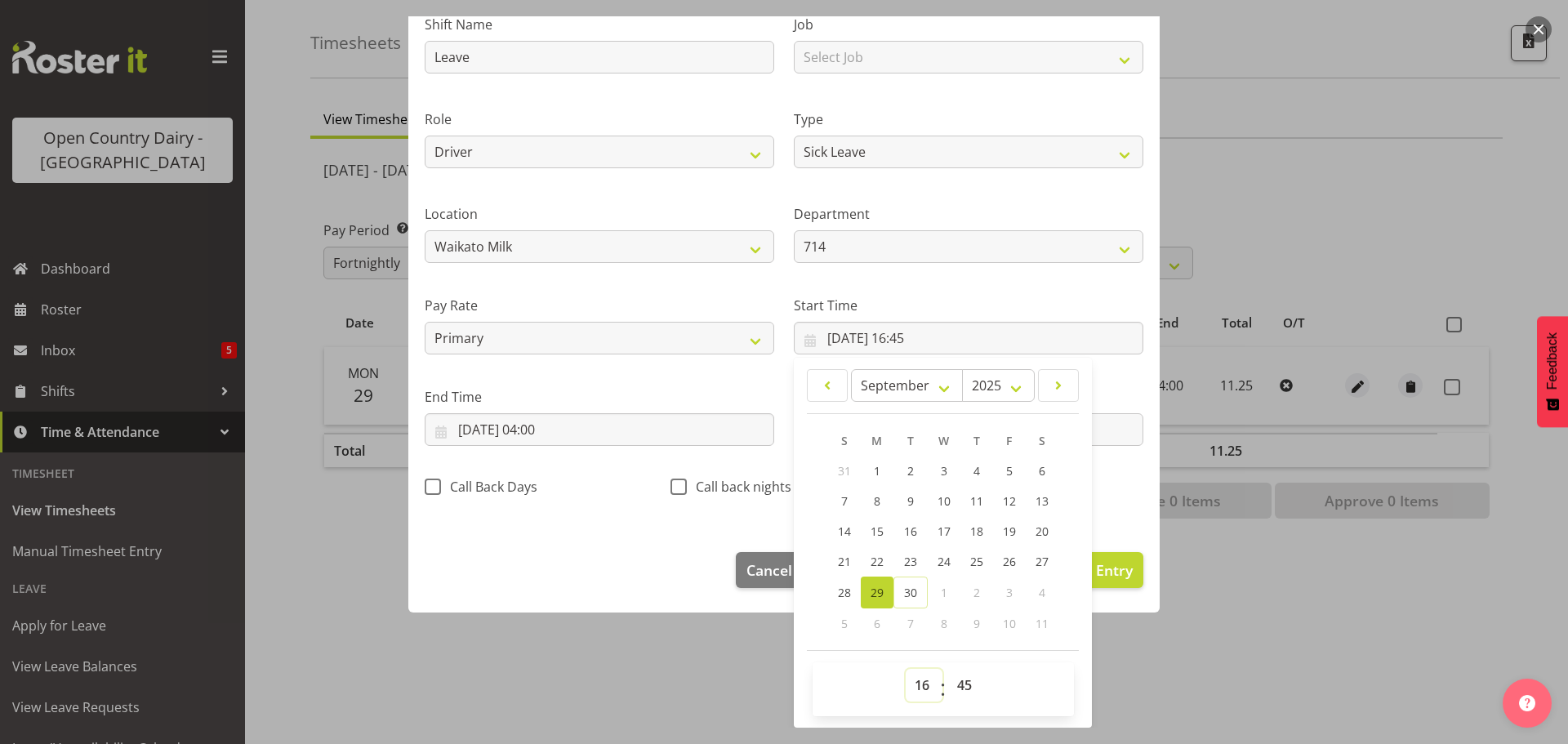
drag, startPoint x: 919, startPoint y: 684, endPoint x: 914, endPoint y: 675, distance: 10.3
click at [919, 684] on select "00 01 02 03 04 05 06 07 08 09 10 11 12 13 14 15 16 17 18 19 20 21 22 23" at bounding box center [924, 685] width 37 height 33
select select "0"
click at [906, 669] on select "00 01 02 03 04 05 06 07 08 09 10 11 12 13 14 15 16 17 18 19 20 21 22 23" at bounding box center [924, 685] width 37 height 33
type input "29/09/2025, 00:45"
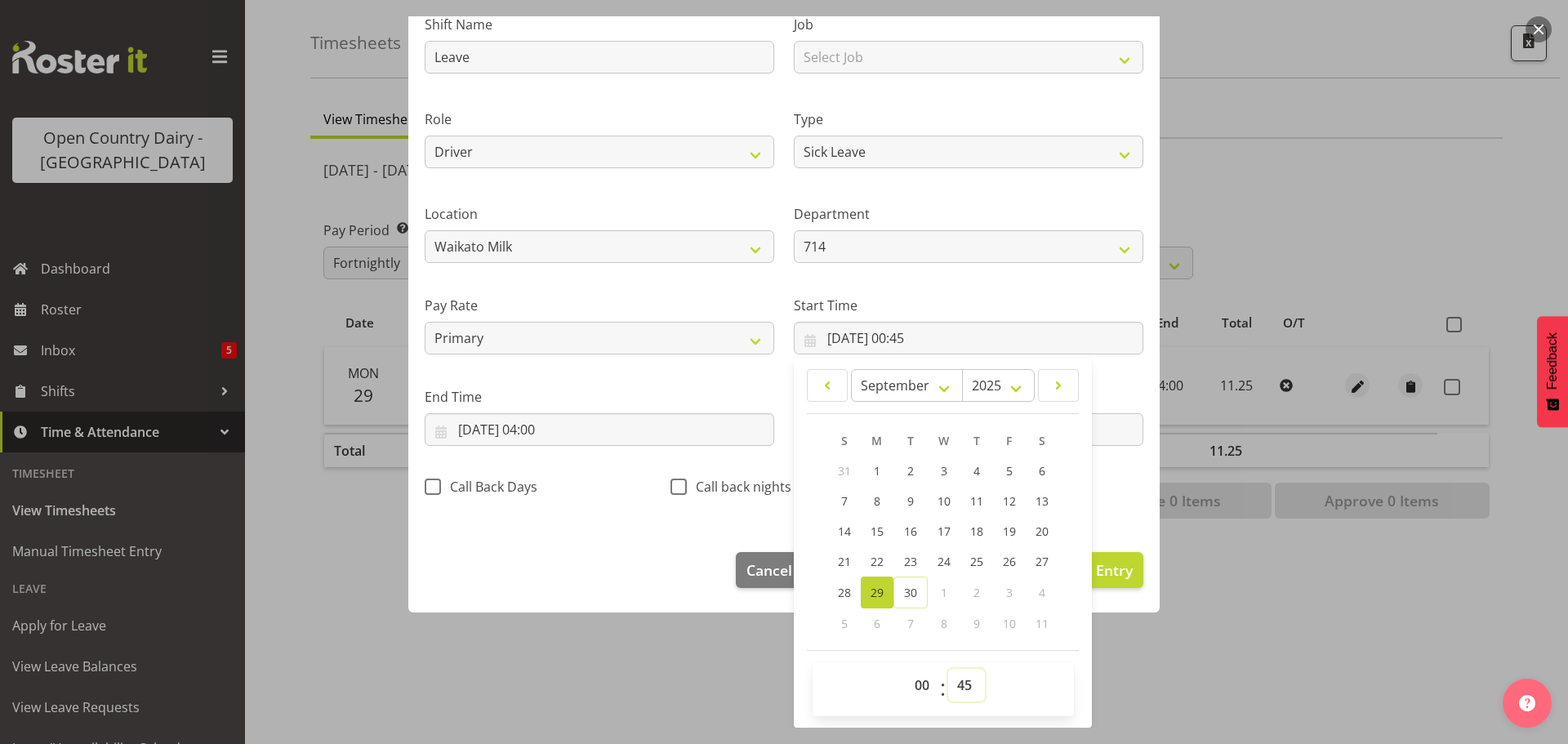
drag, startPoint x: 956, startPoint y: 681, endPoint x: 938, endPoint y: 634, distance: 50.3
click at [952, 678] on select "00 01 02 03 04 05 06 07 08 09 10 11 12 13 14 15 16 17 18 19 20 21 22 23 24 25 2…" at bounding box center [966, 685] width 37 height 33
click at [963, 678] on select "00 01 02 03 04 05 06 07 08 09 10 11 12 13 14 15 16 17 18 19 20 21 22 23 24 25 2…" at bounding box center [966, 685] width 37 height 33
select select "0"
click at [948, 669] on select "00 01 02 03 04 05 06 07 08 09 10 11 12 13 14 15 16 17 18 19 20 21 22 23 24 25 2…" at bounding box center [966, 685] width 37 height 33
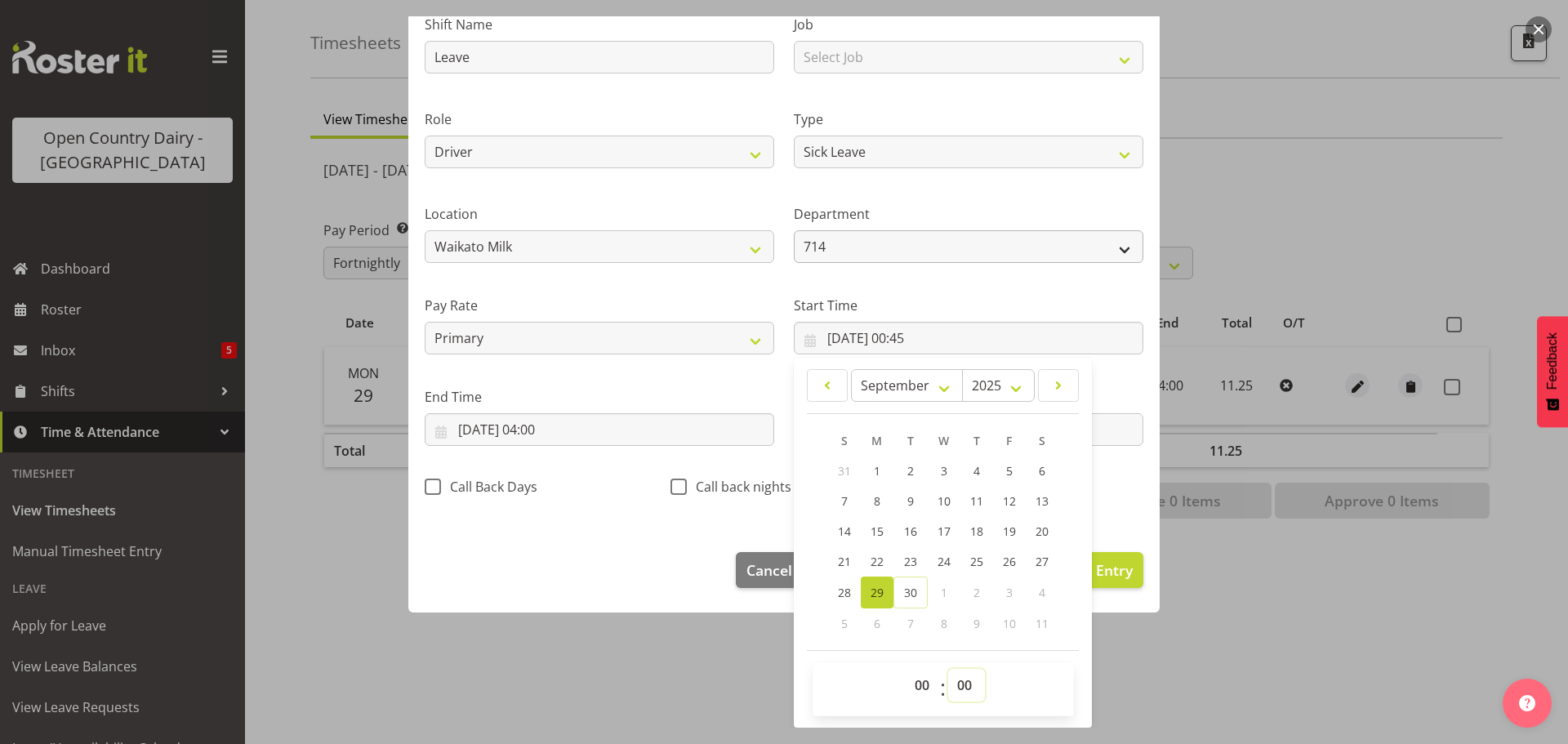
type input "29/09/2025, 00:00"
click at [552, 420] on input "30/09/2025, 04:00" at bounding box center [599, 429] width 350 height 33
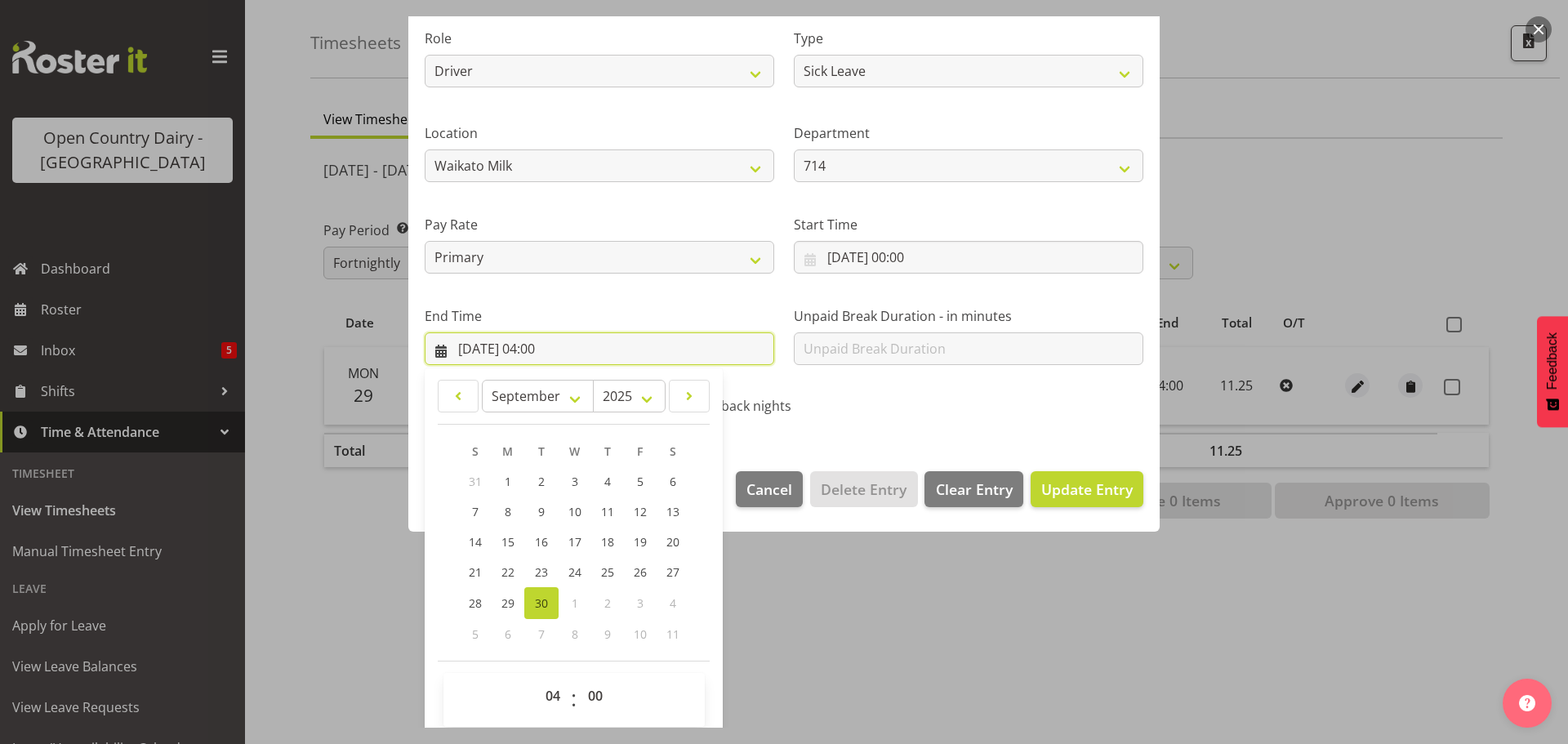
scroll to position [221, 0]
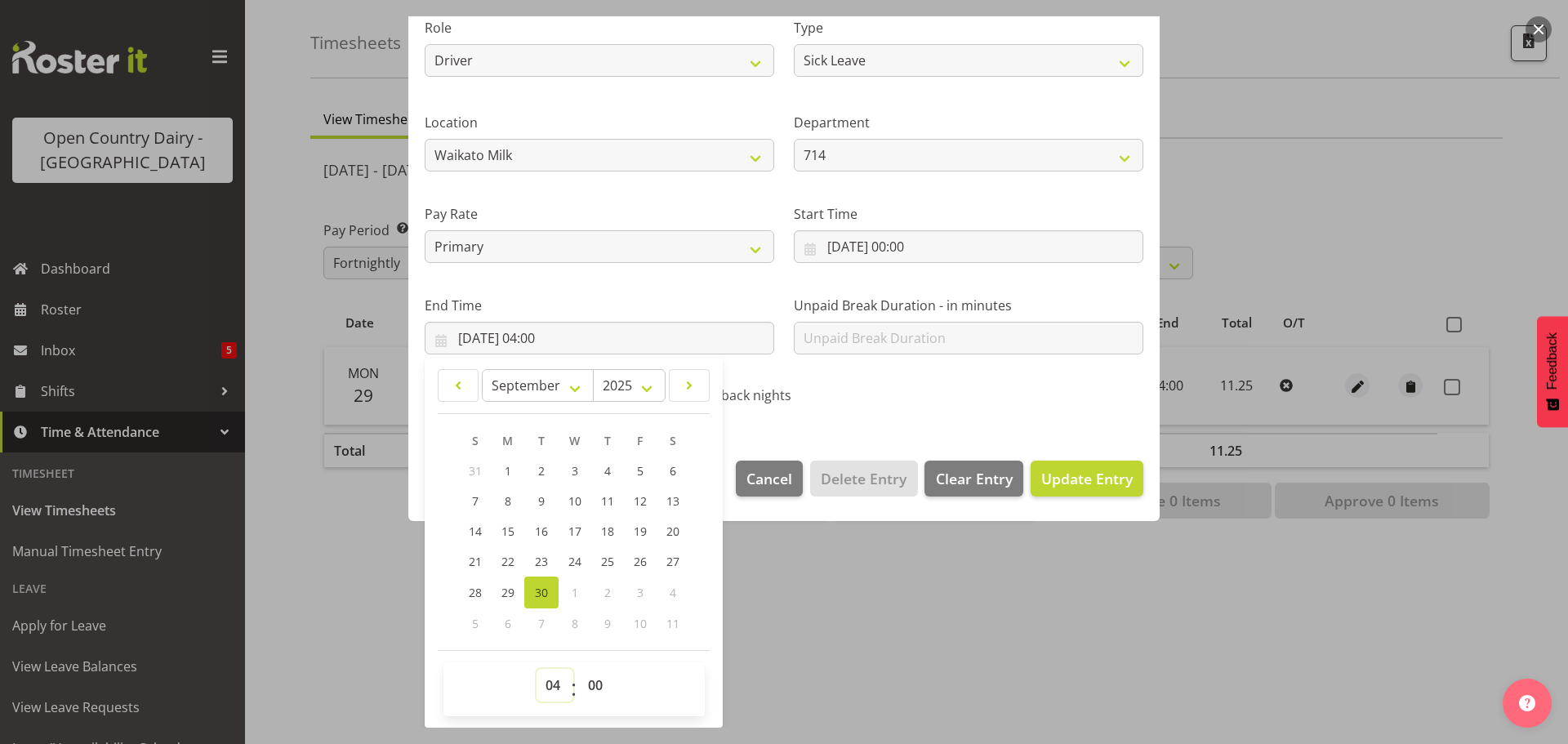
click at [546, 680] on select "00 01 02 03 04 05 06 07 08 09 10 11 12 13 14 15 16 17 18 19 20 21 22 23" at bounding box center [554, 685] width 37 height 33
select select "9"
click at [536, 669] on select "00 01 02 03 04 05 06 07 08 09 10 11 12 13 14 15 16 17 18 19 20 21 22 23" at bounding box center [554, 685] width 37 height 33
type input "30/09/2025, 09:00"
click at [602, 684] on select "00 01 02 03 04 05 06 07 08 09 10 11 12 13 14 15 16 17 18 19 20 21 22 23 24 25 2…" at bounding box center [596, 685] width 37 height 33
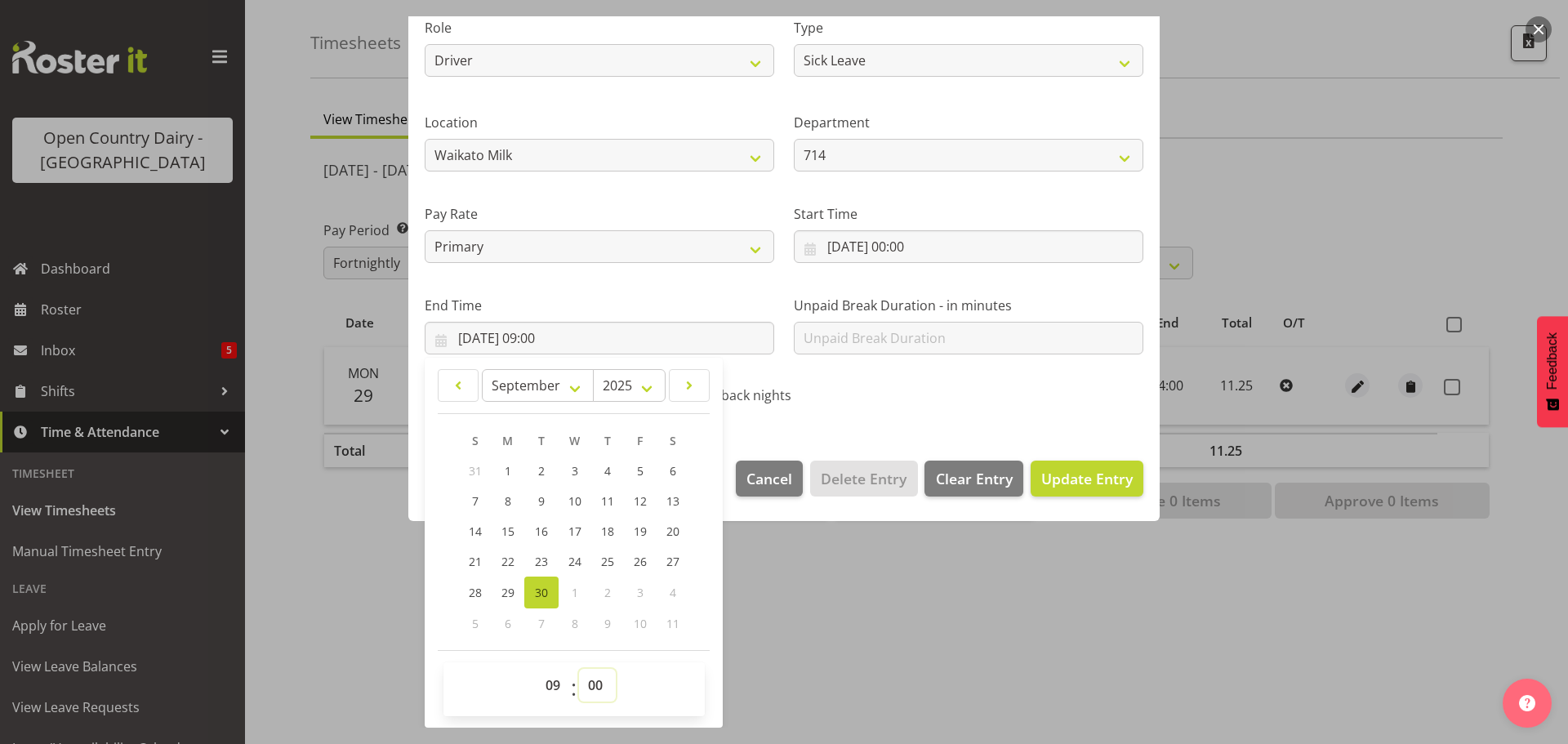
select select "19"
click at [578, 669] on select "00 01 02 03 04 05 06 07 08 09 10 11 12 13 14 15 16 17 18 19 20 21 22 23 24 25 2…" at bounding box center [596, 685] width 37 height 33
type input "30/09/2025, 09:19"
click at [1074, 474] on span "Update Entry" at bounding box center [1086, 478] width 91 height 20
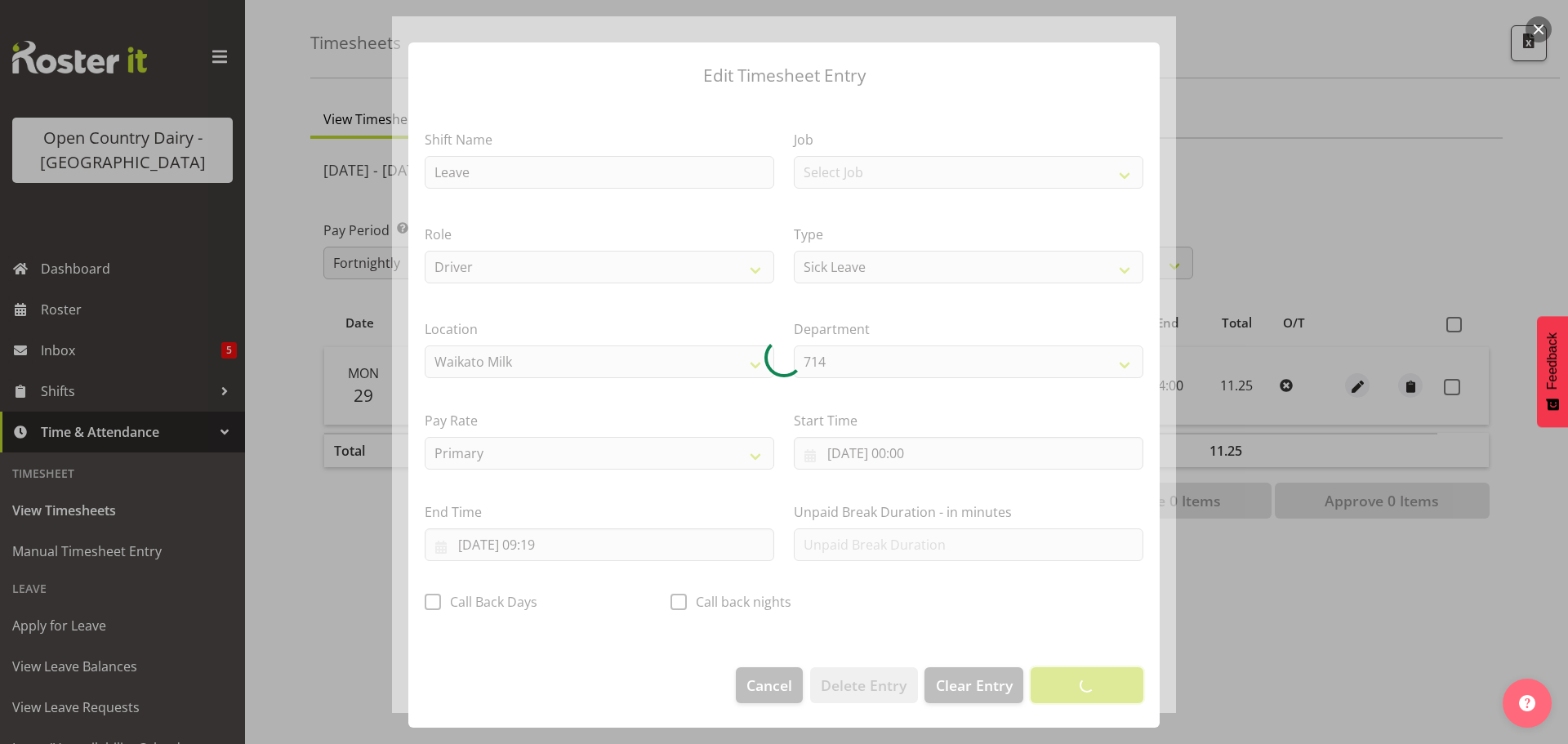
scroll to position [15, 0]
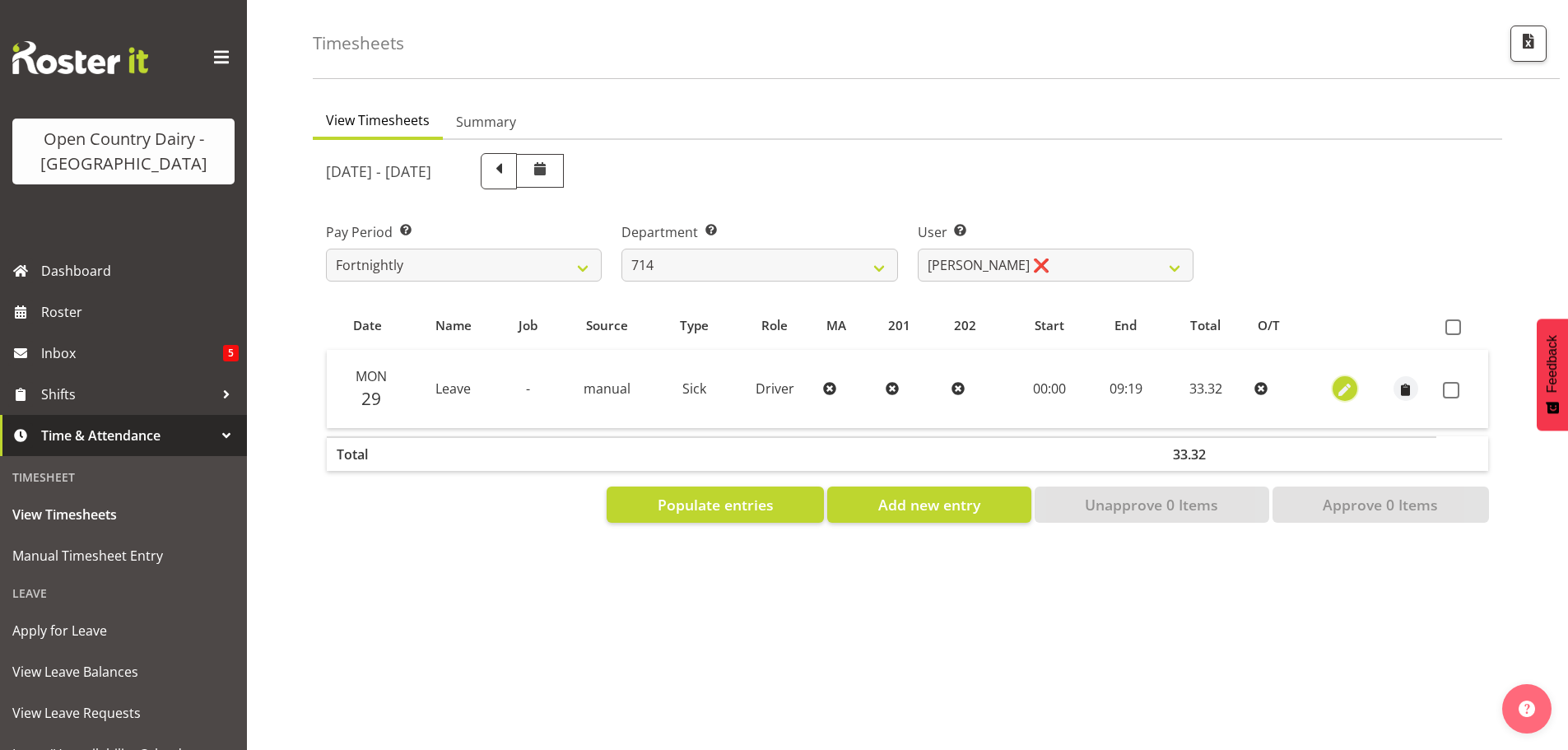
click at [1339, 381] on span "button" at bounding box center [1344, 391] width 19 height 19
select select "Sick"
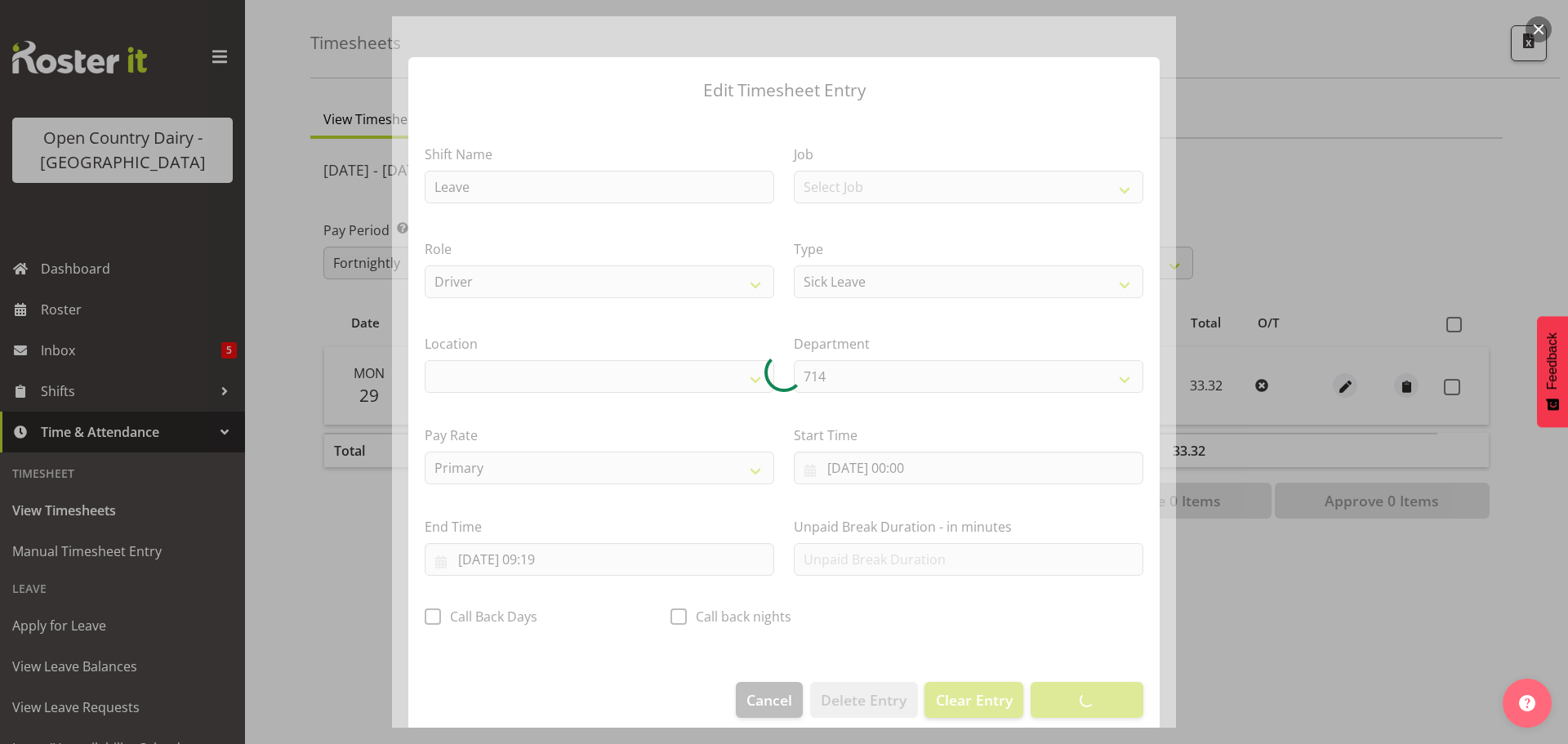
select select "1054"
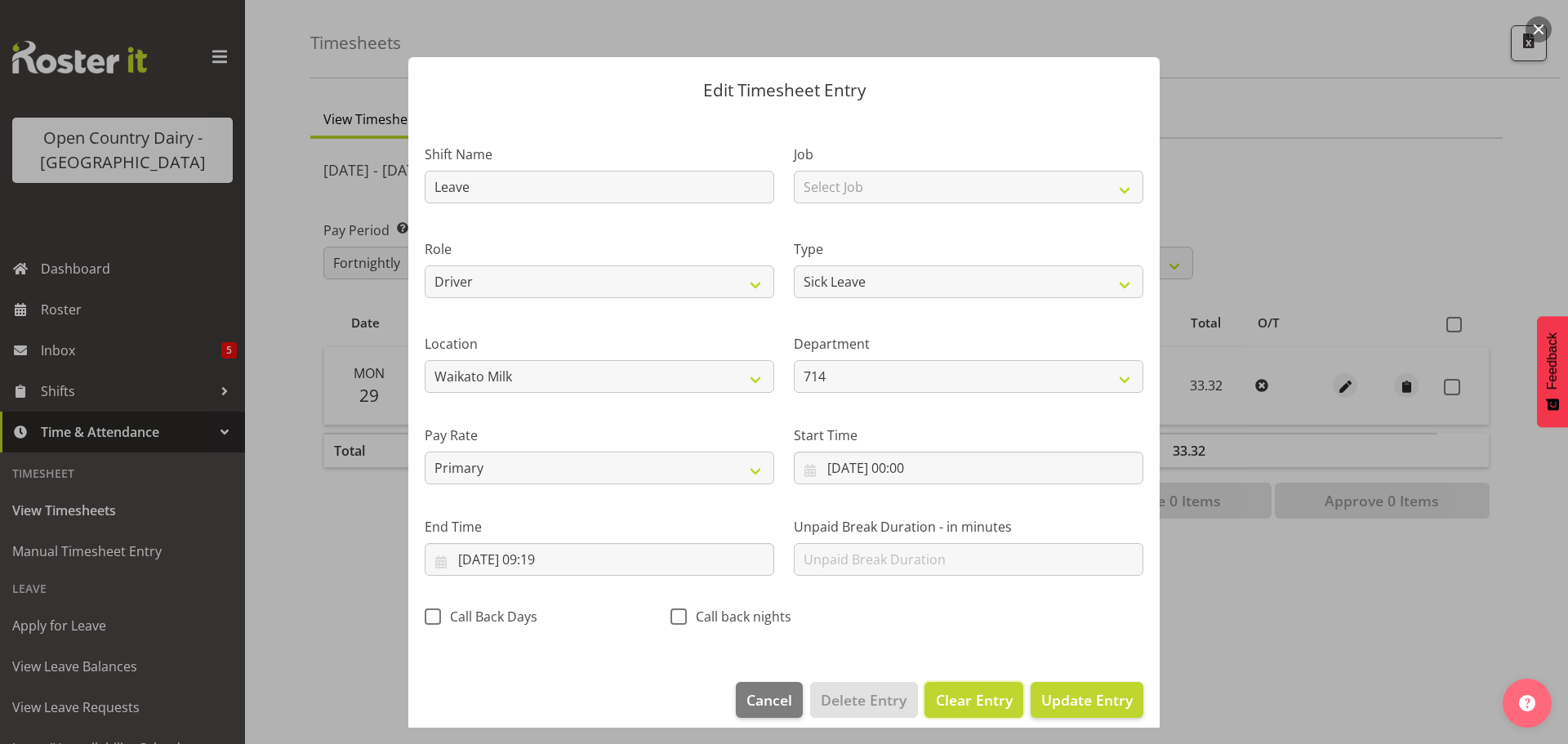
click at [948, 703] on span "Clear Entry" at bounding box center [974, 700] width 77 height 22
select select "Off"
type input "0"
select select
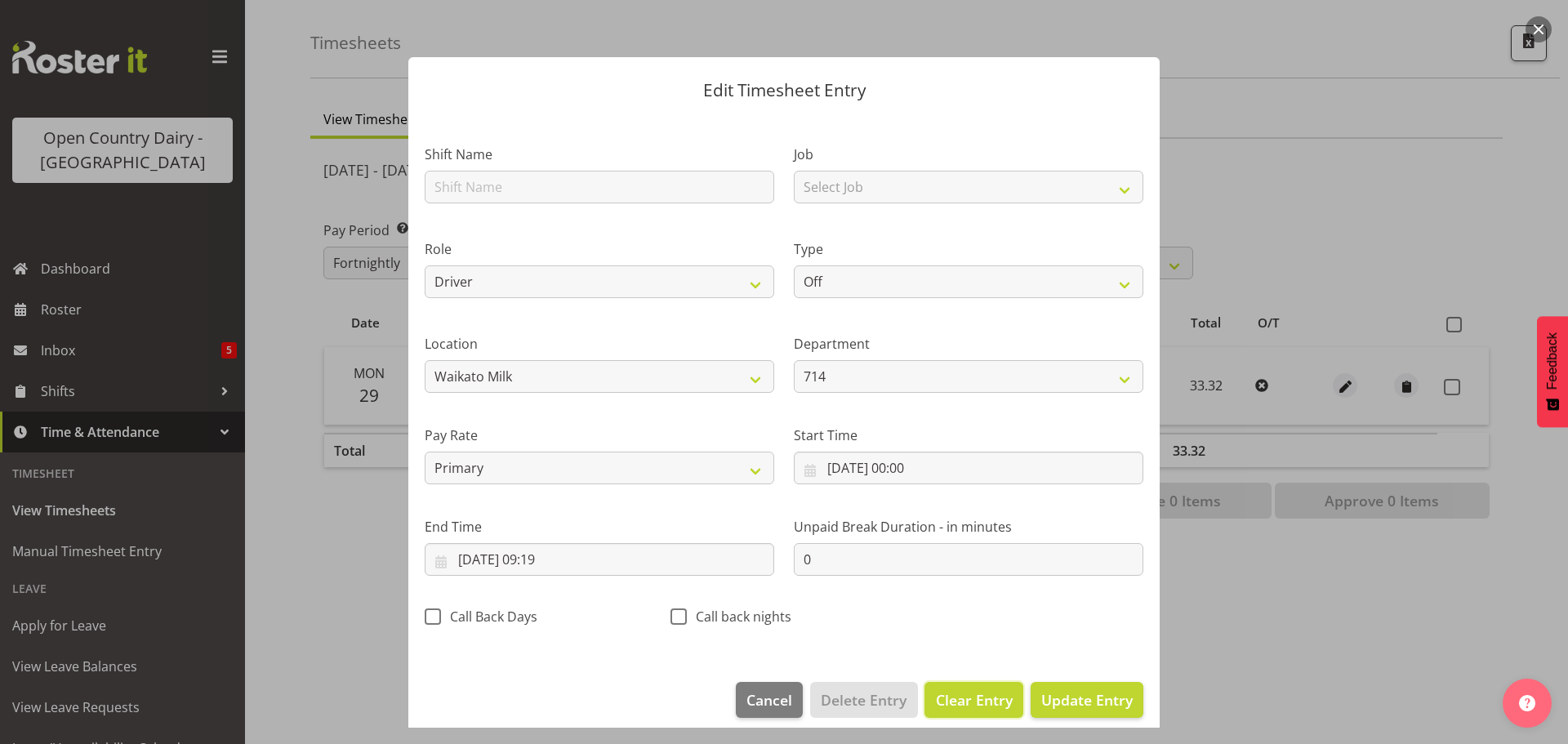
select select
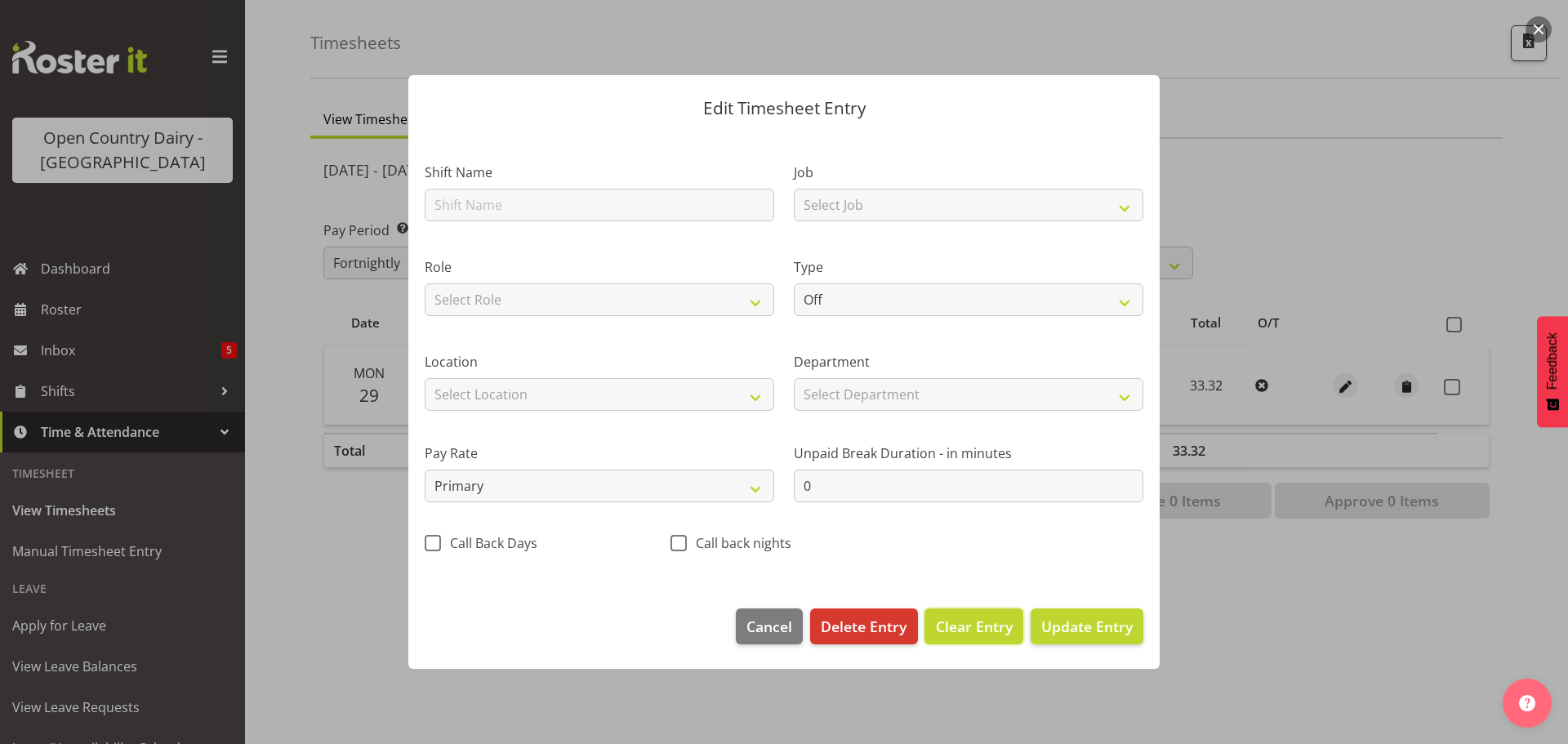
click at [961, 629] on span "Clear Entry" at bounding box center [974, 626] width 77 height 22
click at [870, 626] on span "Delete Entry" at bounding box center [863, 626] width 86 height 22
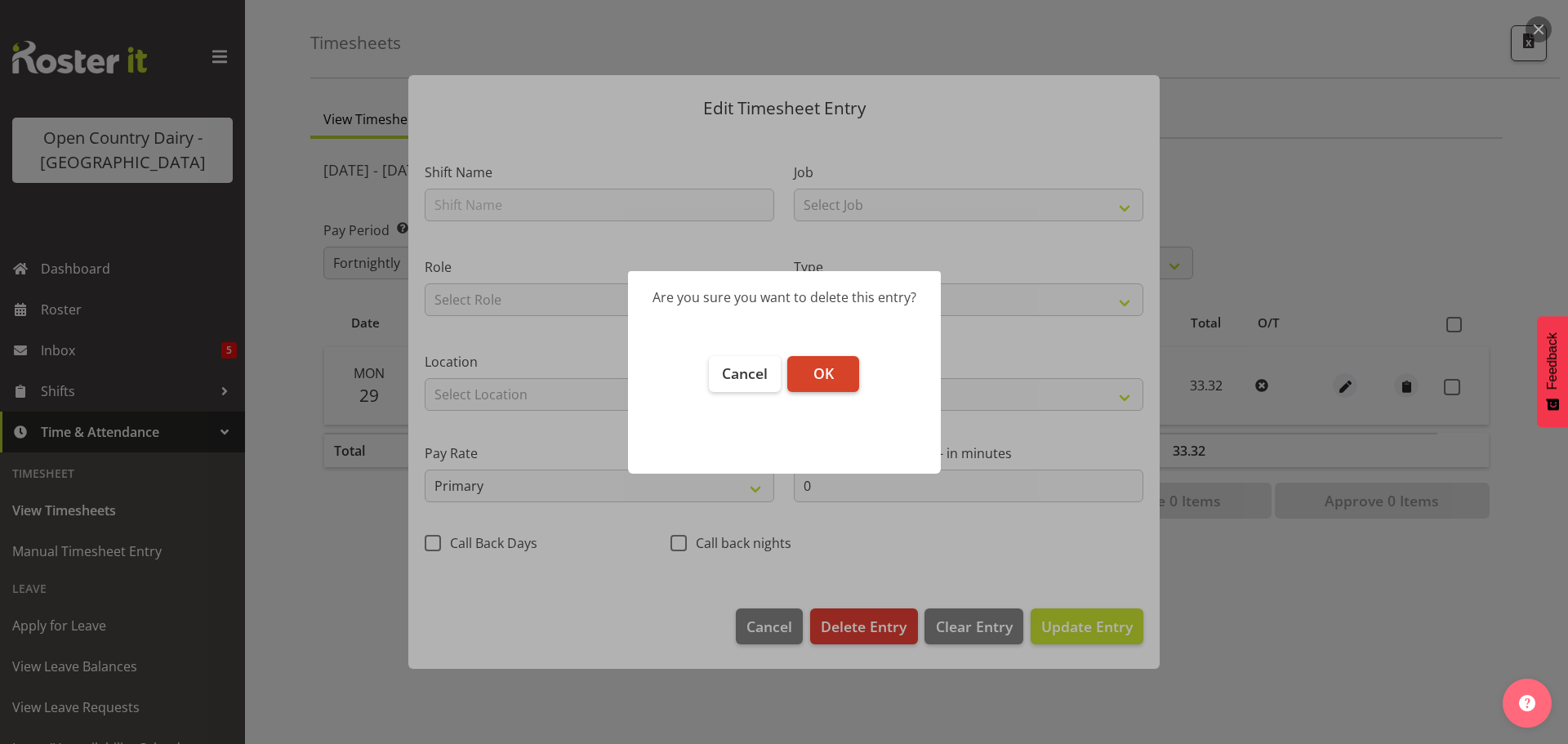
click at [856, 371] on button "OK" at bounding box center [823, 373] width 71 height 36
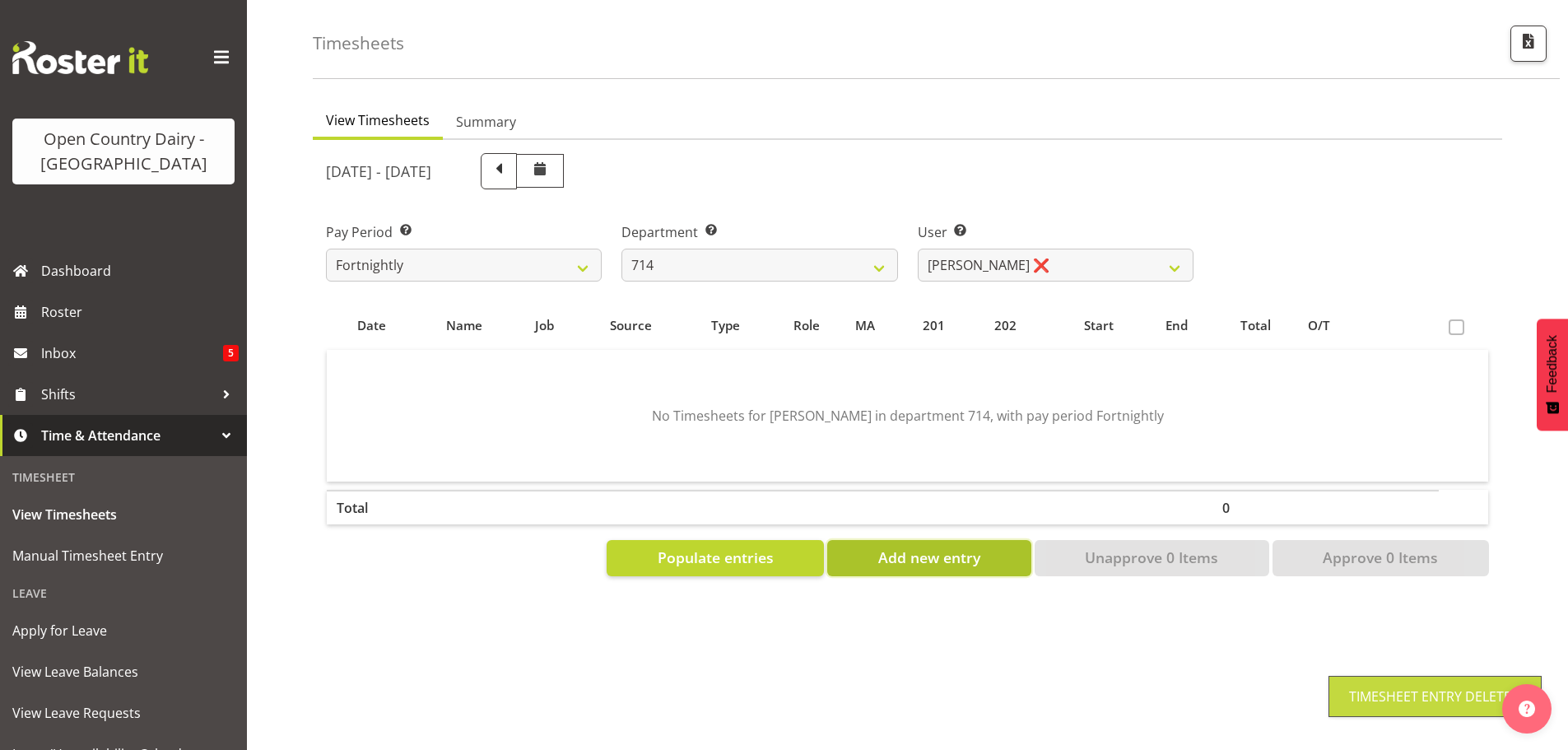
click at [896, 547] on span "Add new entry" at bounding box center [929, 557] width 102 height 22
select select
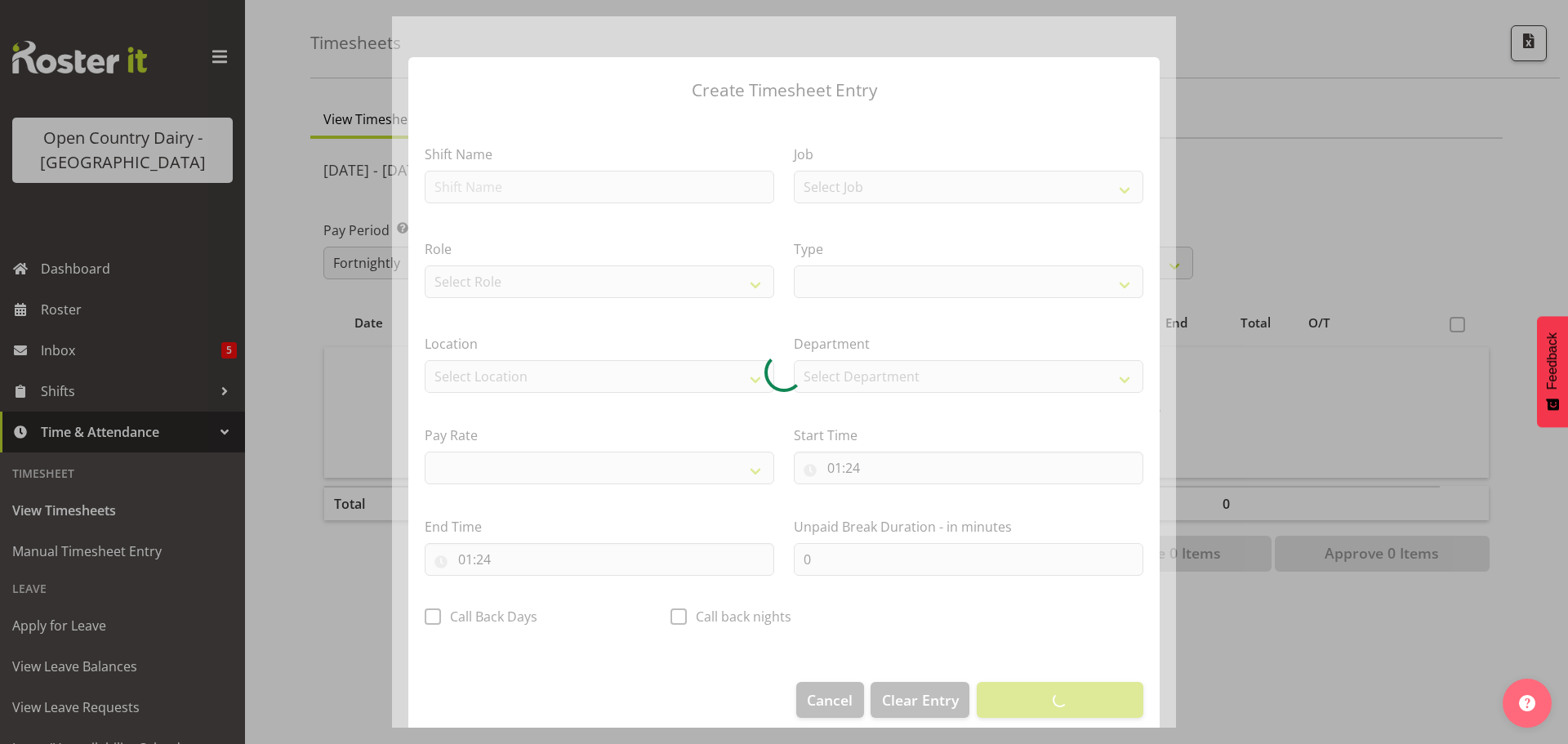
select select
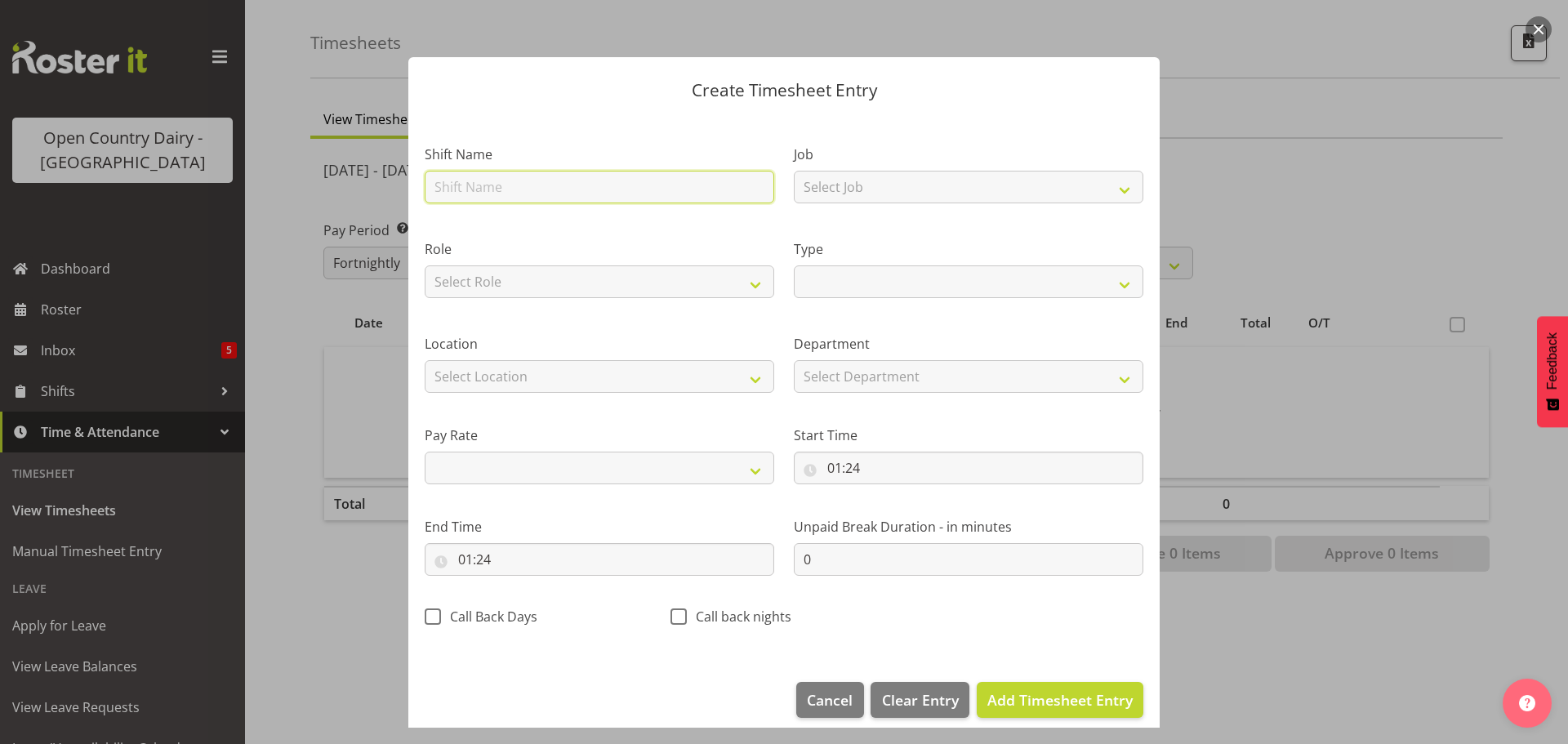
click at [508, 189] on input "text" at bounding box center [599, 186] width 350 height 33
type input "Leave"
select select
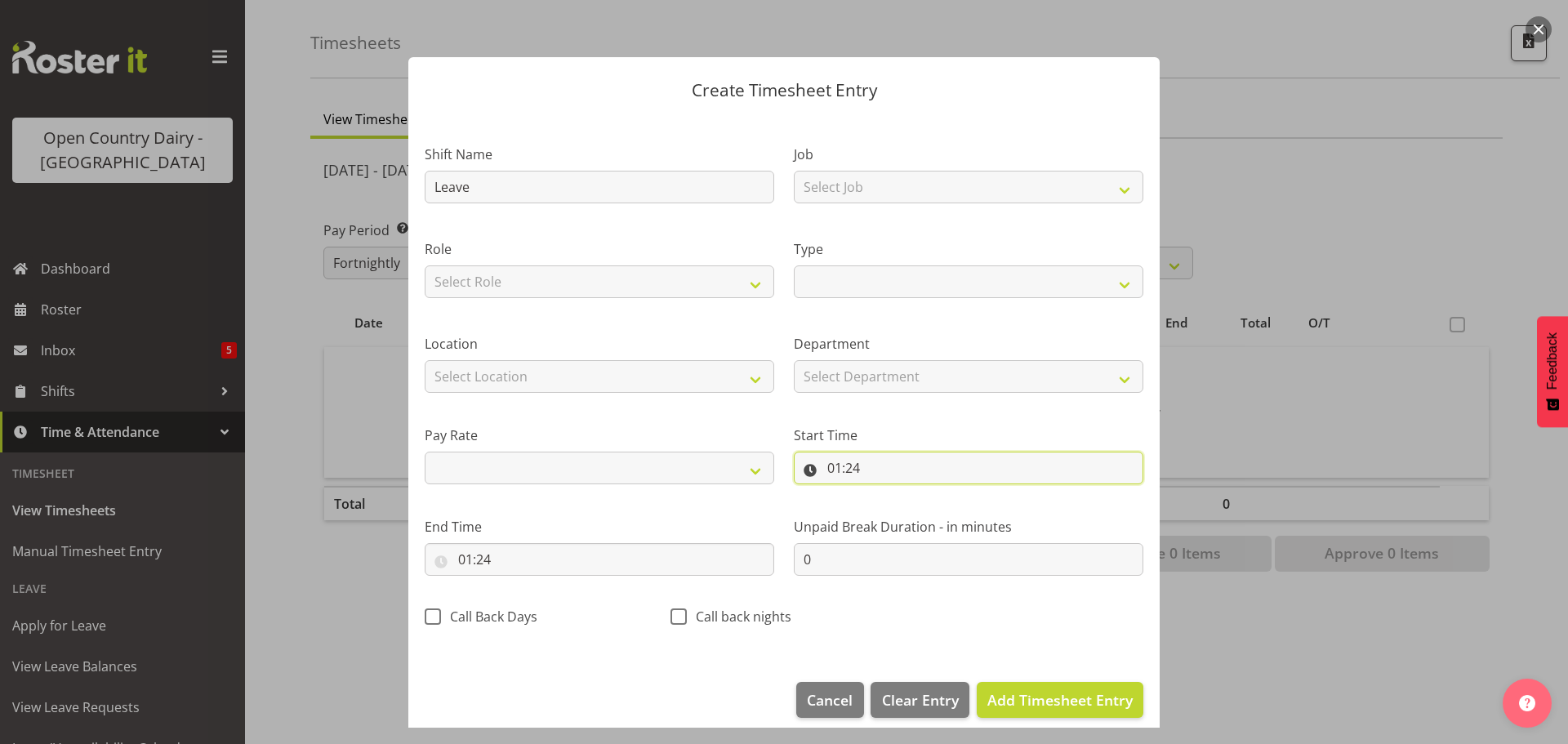
click at [875, 463] on input "01:24" at bounding box center [969, 467] width 350 height 33
click at [898, 511] on select "00 01 02 03 04 05 06 07 08 09 10 11 12 13 14 15 16 17 18 19 20 21 22 23" at bounding box center [905, 510] width 37 height 33
select select "0"
click at [887, 494] on select "00 01 02 03 04 05 06 07 08 09 10 11 12 13 14 15 16 17 18 19 20 21 22 23" at bounding box center [905, 510] width 37 height 33
select select
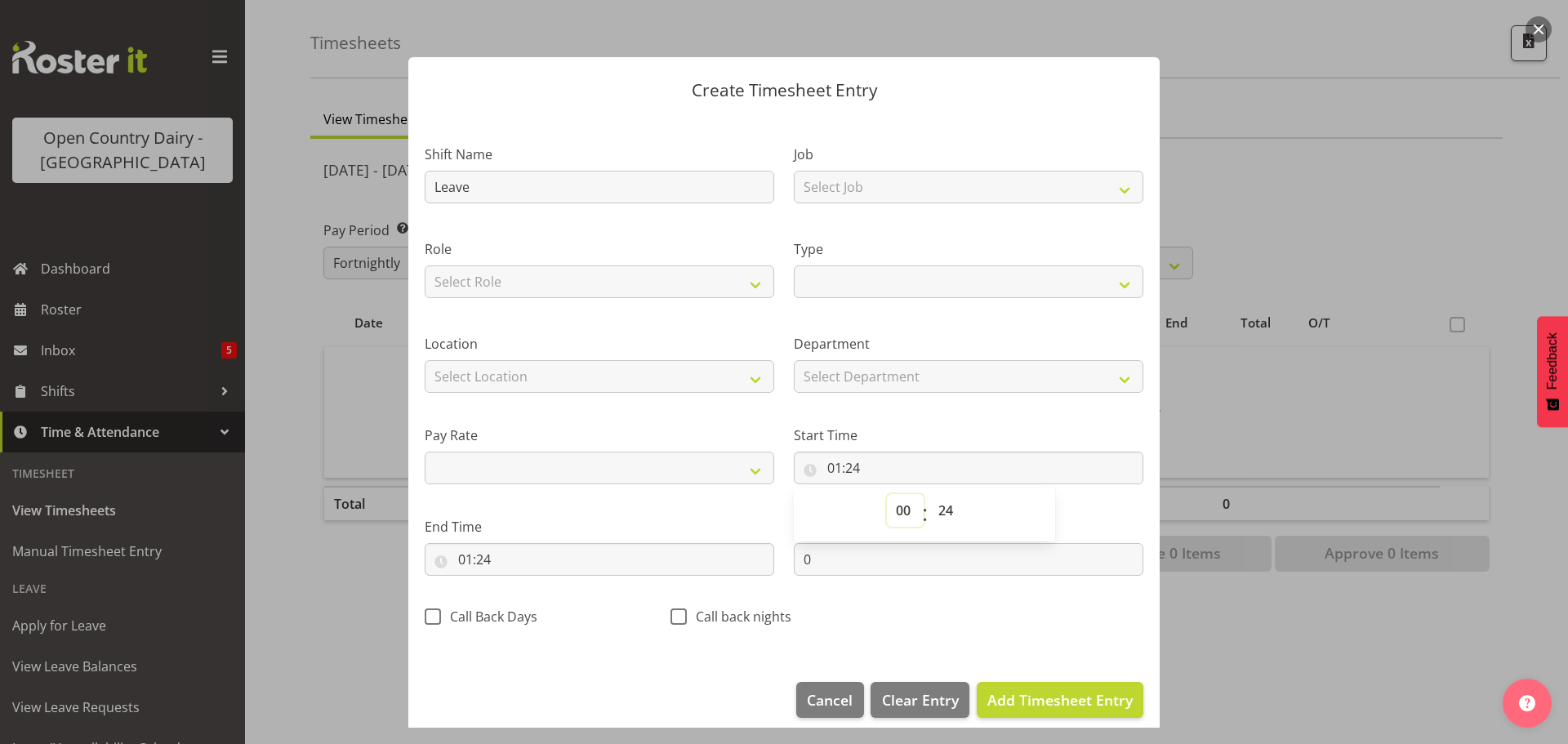
select select
type input "00:24"
click at [932, 505] on select "00 01 02 03 04 05 06 07 08 09 10 11 12 13 14 15 16 17 18 19 20 21 22 23 24 25 2…" at bounding box center [947, 510] width 37 height 33
click at [932, 514] on select "00 01 02 03 04 05 06 07 08 09 10 11 12 13 14 15 16 17 18 19 20 21 22 23 24 25 2…" at bounding box center [947, 510] width 37 height 33
click at [939, 501] on select "00 01 02 03 04 05 06 07 08 09 10 11 12 13 14 15 16 17 18 19 20 21 22 23 24 25 2…" at bounding box center [947, 510] width 37 height 33
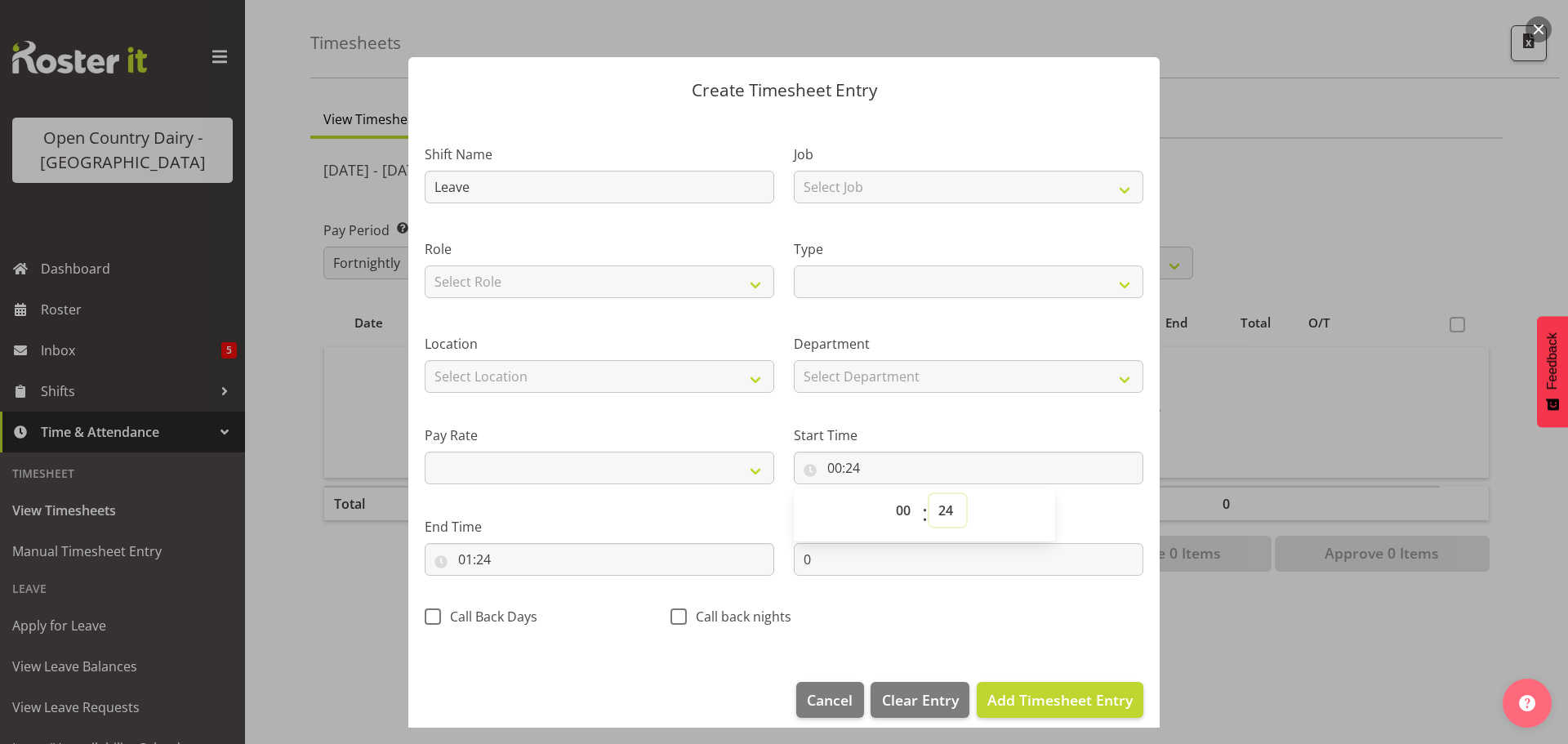
select select "0"
click at [929, 494] on select "00 01 02 03 04 05 06 07 08 09 10 11 12 13 14 15 16 17 18 19 20 21 22 23 24 25 2…" at bounding box center [947, 510] width 37 height 33
select select
type input "00:00"
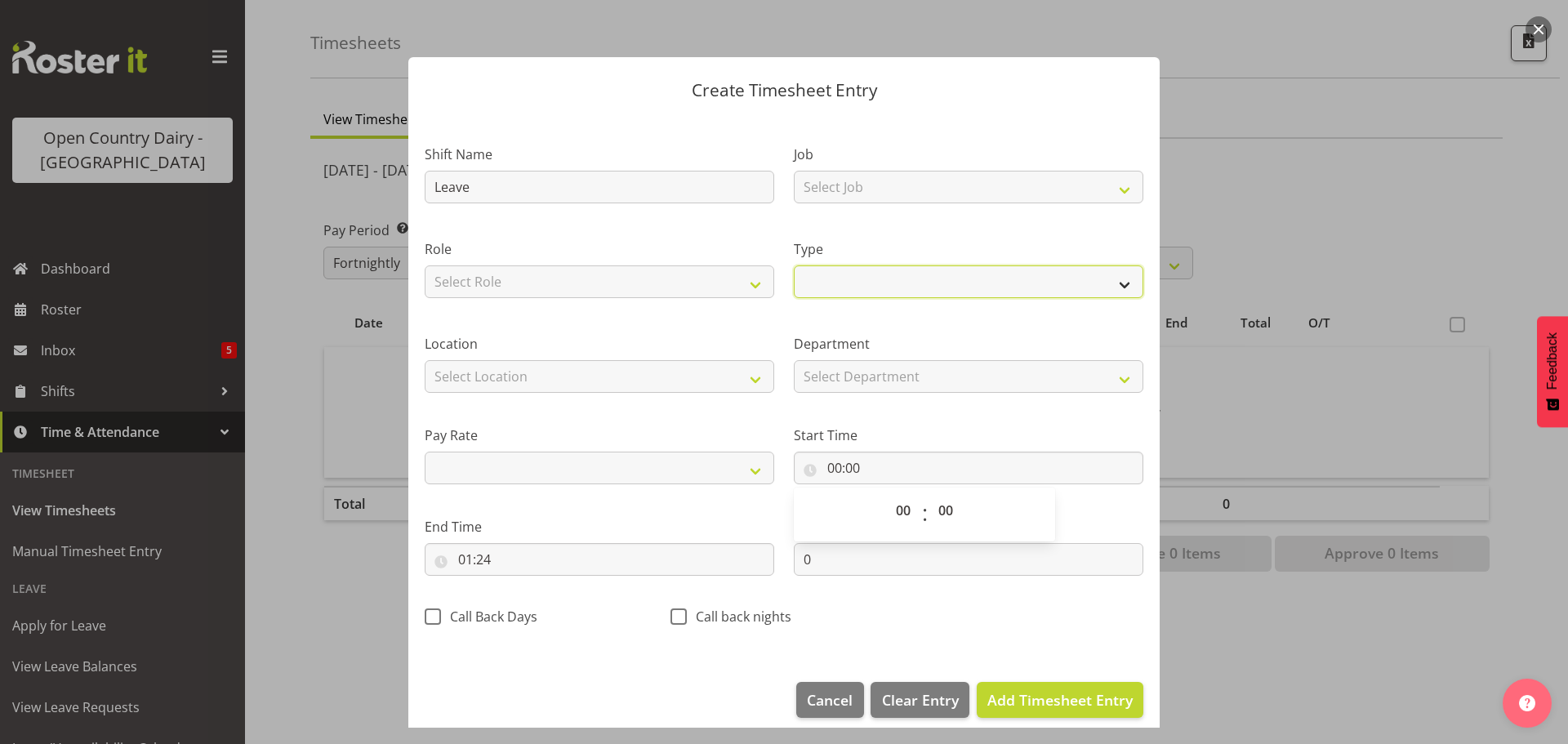
click at [833, 285] on select "Off Standard Public Holiday Public Holiday (Worked) Day In Lieu Annual Leave Si…" at bounding box center [969, 281] width 350 height 33
select select "Sick"
click at [794, 265] on select "Off Standard Public Holiday Public Holiday (Worked) Day In Lieu Annual Leave Si…" at bounding box center [969, 281] width 350 height 33
select select
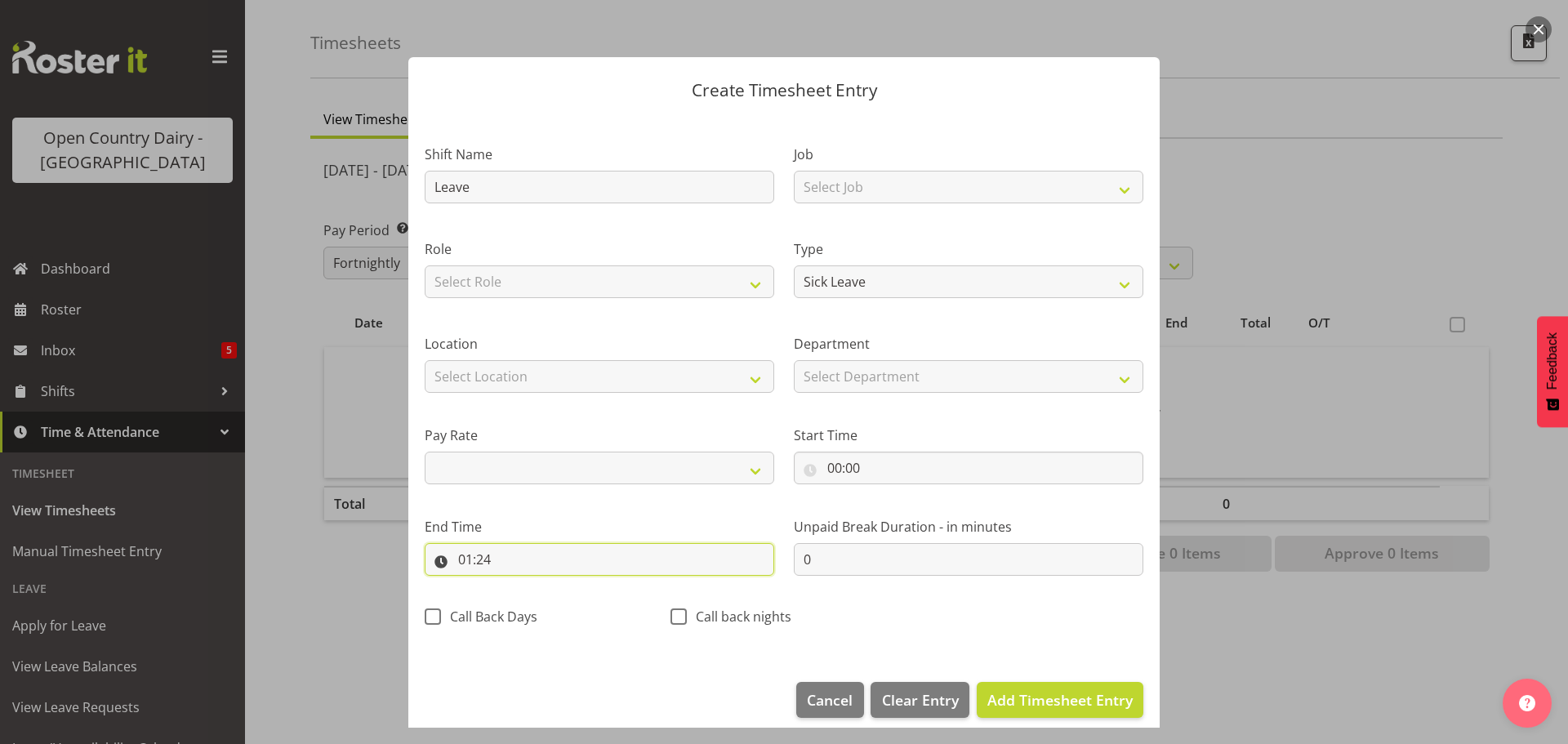
click at [472, 562] on input "01:24" at bounding box center [599, 559] width 350 height 33
click at [537, 604] on select "00 01 02 03 04 05 06 07 08 09 10 11 12 13 14 15 16 17 18 19 20 21 22 23" at bounding box center [535, 601] width 37 height 33
select select "9"
click at [517, 585] on select "00 01 02 03 04 05 06 07 08 09 10 11 12 13 14 15 16 17 18 19 20 21 22 23" at bounding box center [535, 601] width 37 height 33
select select
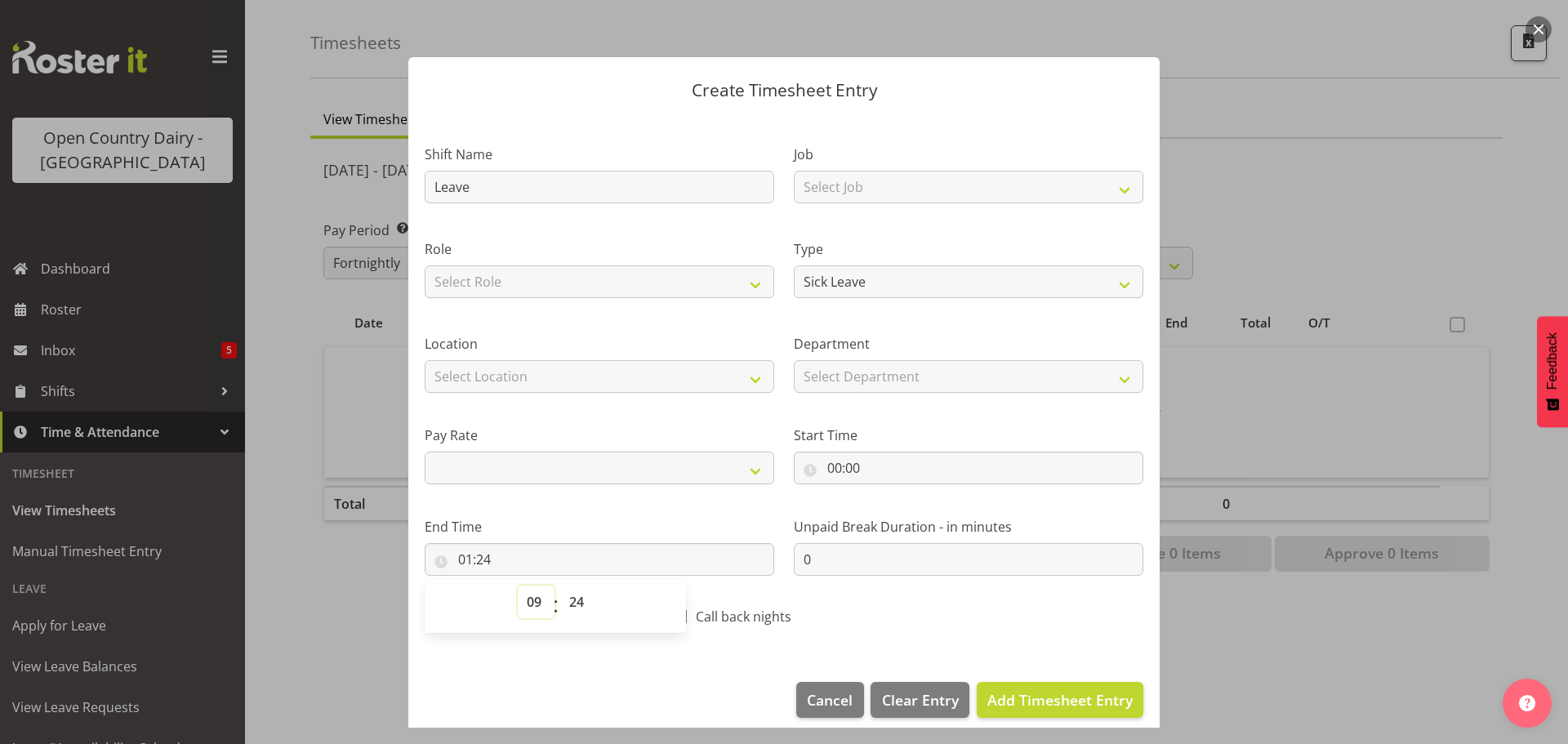
type input "09:24"
click at [571, 584] on div "00 01 02 03 04 05 06 07 08 09 10 11 12 13 14 15 16 17 18 19 20 21 22 23 : 00 01…" at bounding box center [555, 605] width 261 height 54
click at [574, 594] on select "00 01 02 03 04 05 06 07 08 09 10 11 12 13 14 15 16 17 18 19 20 21 22 23 24 25 2…" at bounding box center [578, 601] width 37 height 33
select select "19"
click at [561, 585] on select "00 01 02 03 04 05 06 07 08 09 10 11 12 13 14 15 16 17 18 19 20 21 22 23 24 25 2…" at bounding box center [578, 601] width 37 height 33
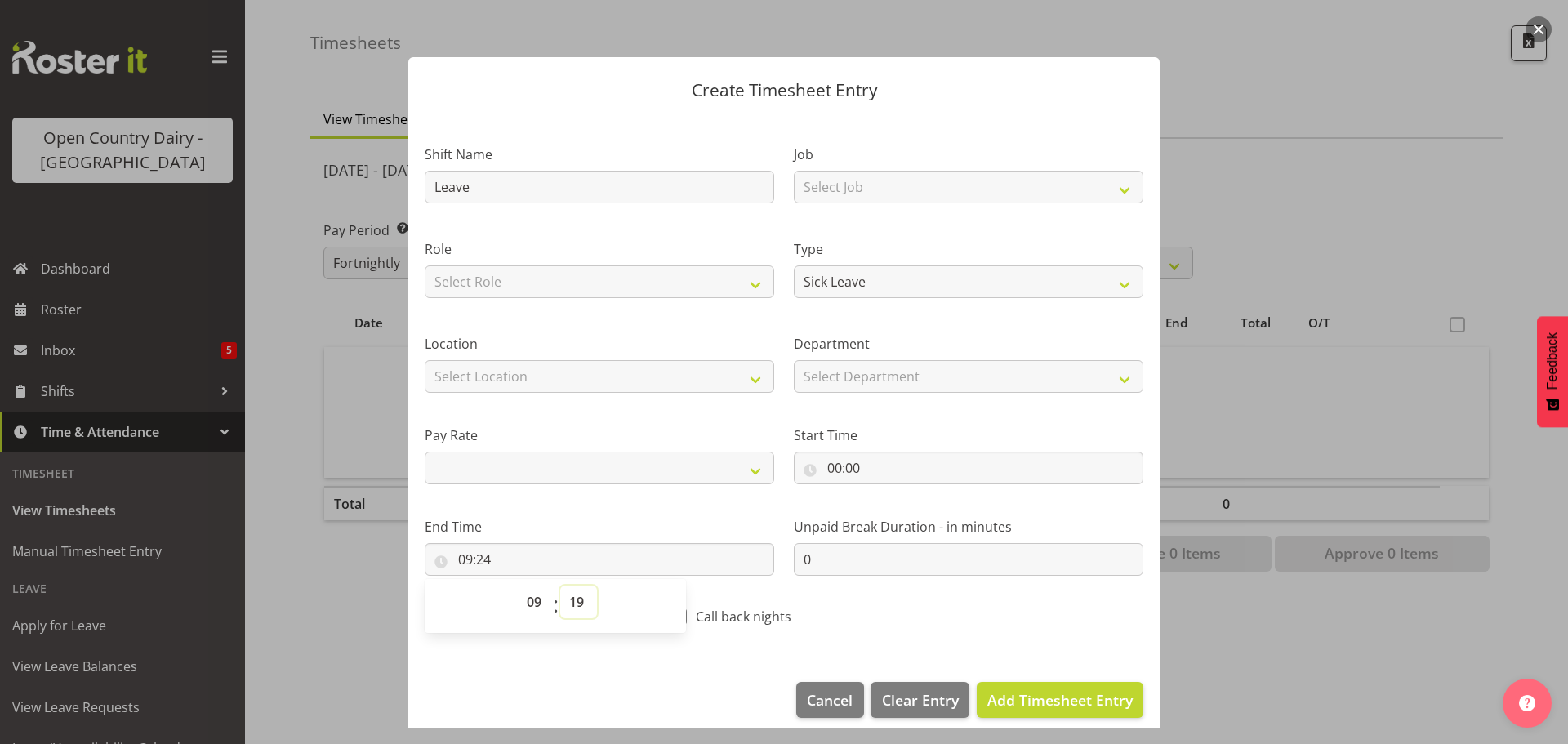
select select
type input "09:19"
click at [1012, 706] on span "Add Timesheet Entry" at bounding box center [1060, 700] width 146 height 20
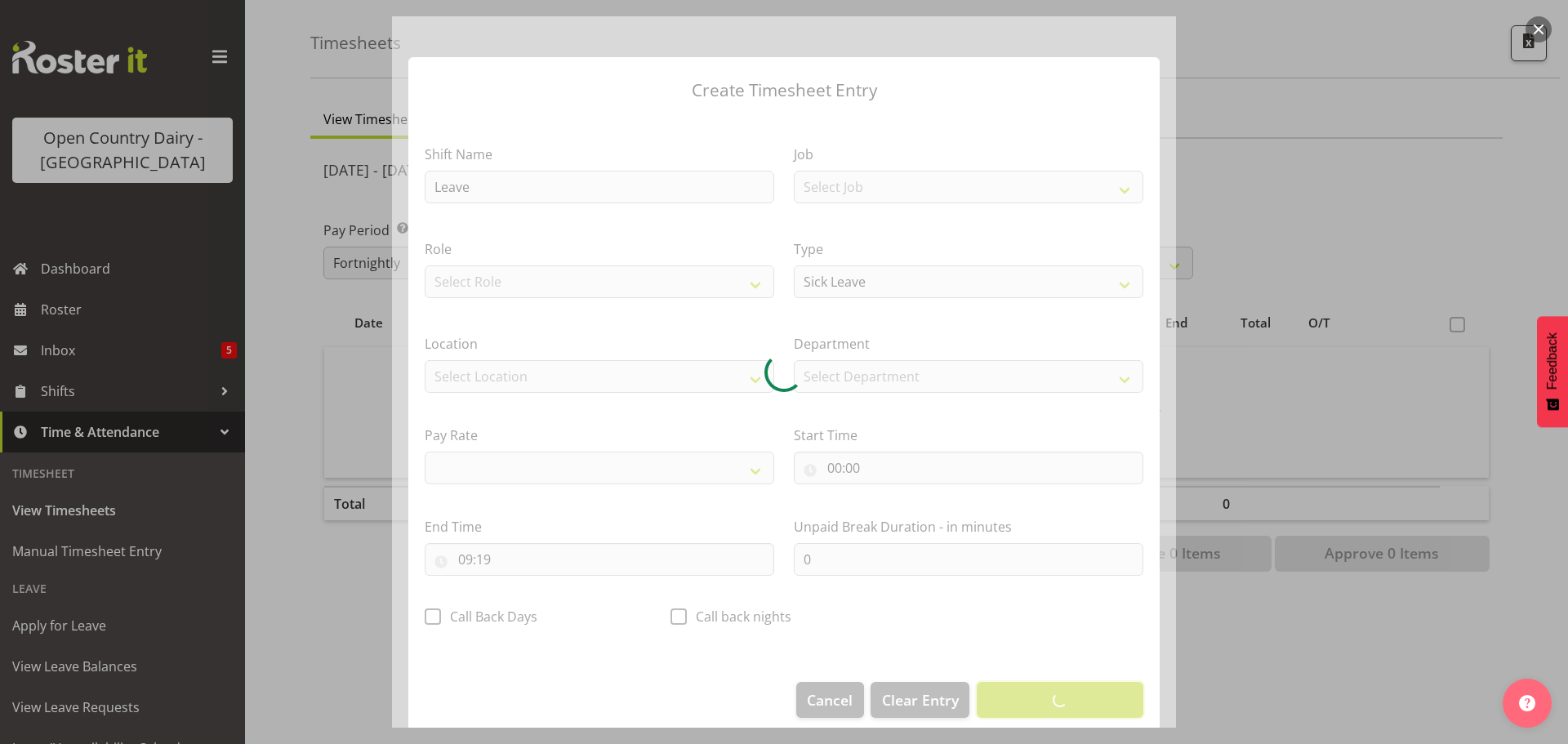
select select
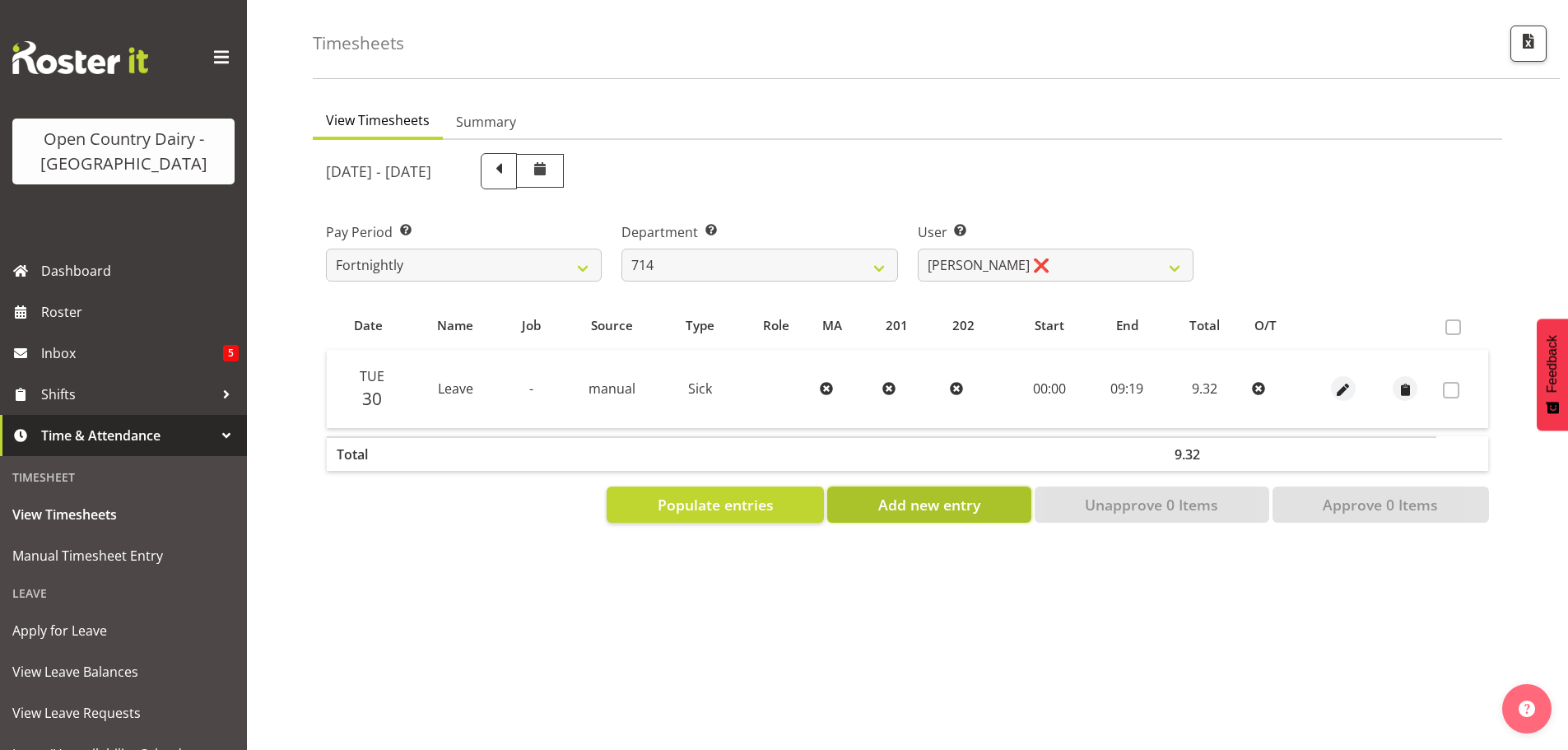
click at [939, 494] on span "Add new entry" at bounding box center [929, 504] width 102 height 22
select select
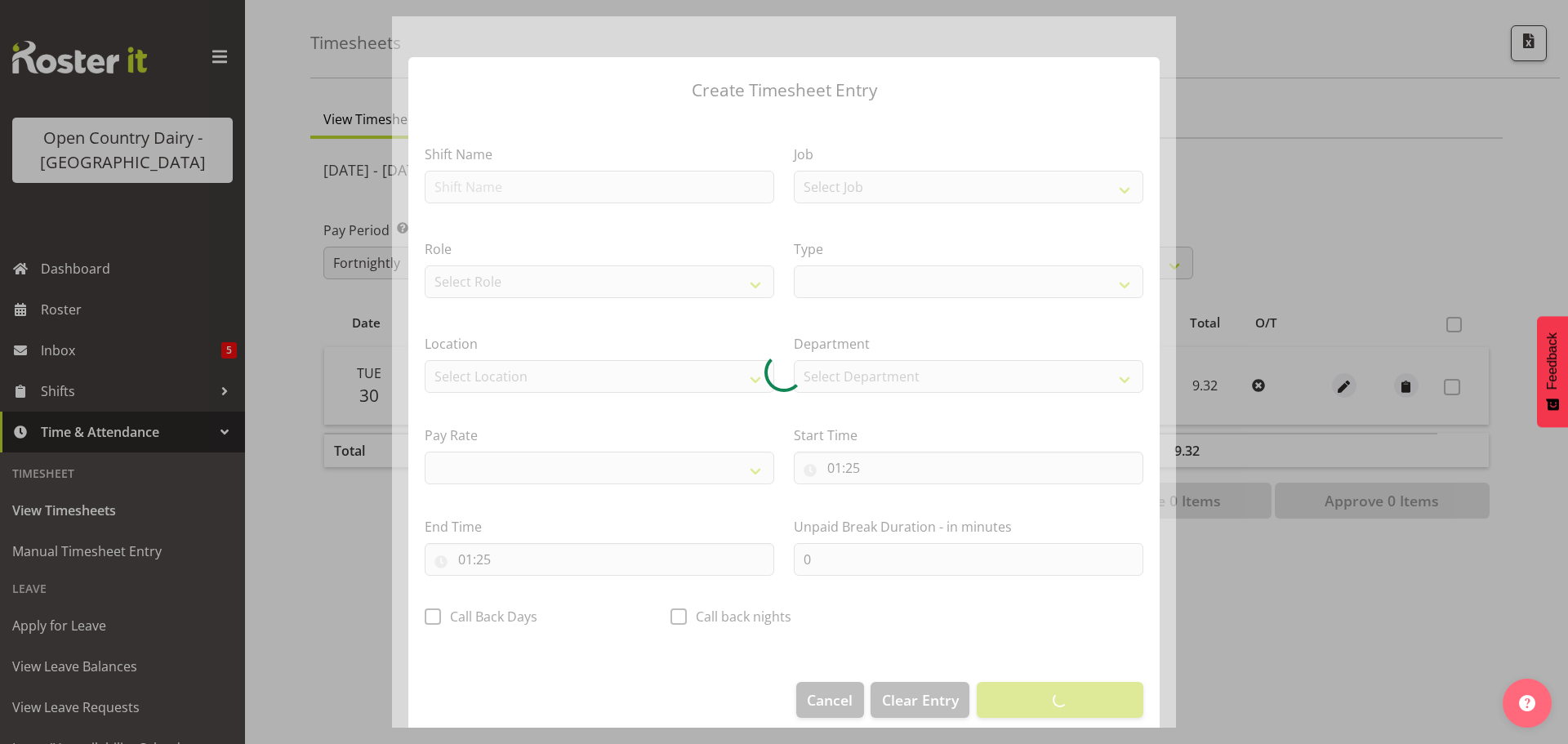
select select
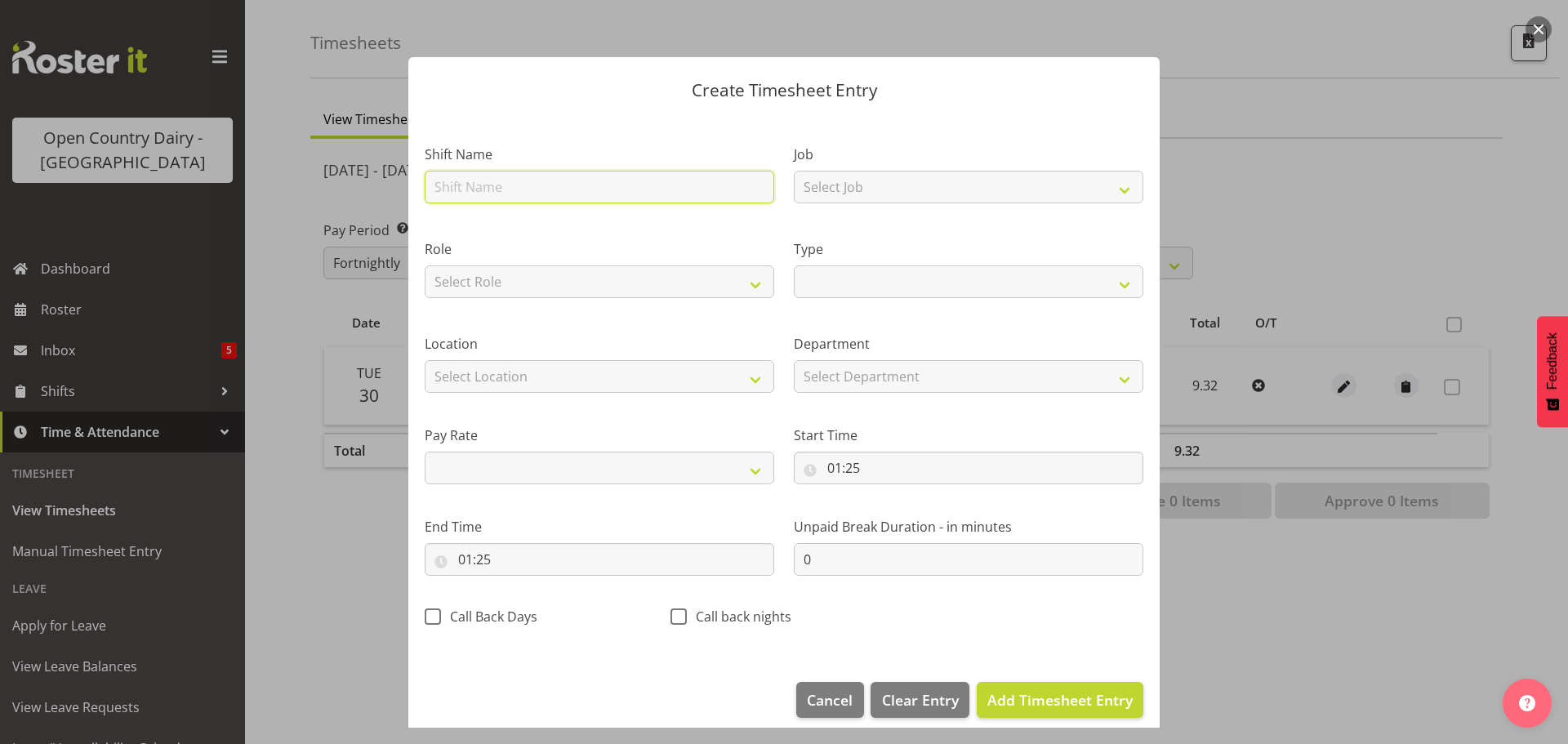
click at [546, 195] on input "text" at bounding box center [599, 186] width 350 height 33
type input "Leave"
select select
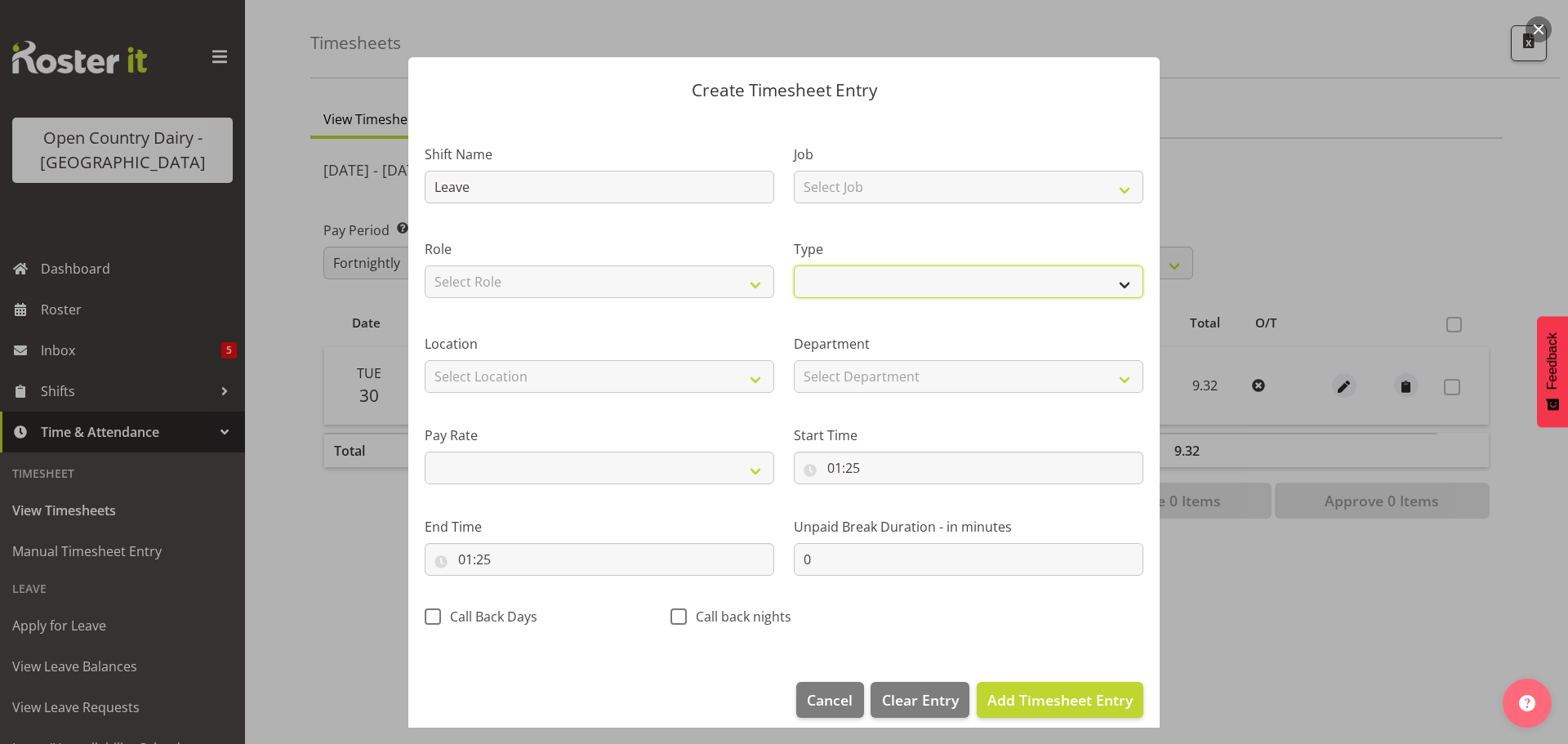
click at [819, 286] on select "Off Standard Public Holiday Public Holiday (Worked) Day In Lieu Annual Leave Si…" at bounding box center [969, 281] width 350 height 33
select select "Sick"
click at [794, 265] on select "Off Standard Public Holiday Public Holiday (Worked) Day In Lieu Annual Leave Si…" at bounding box center [969, 281] width 350 height 33
select select
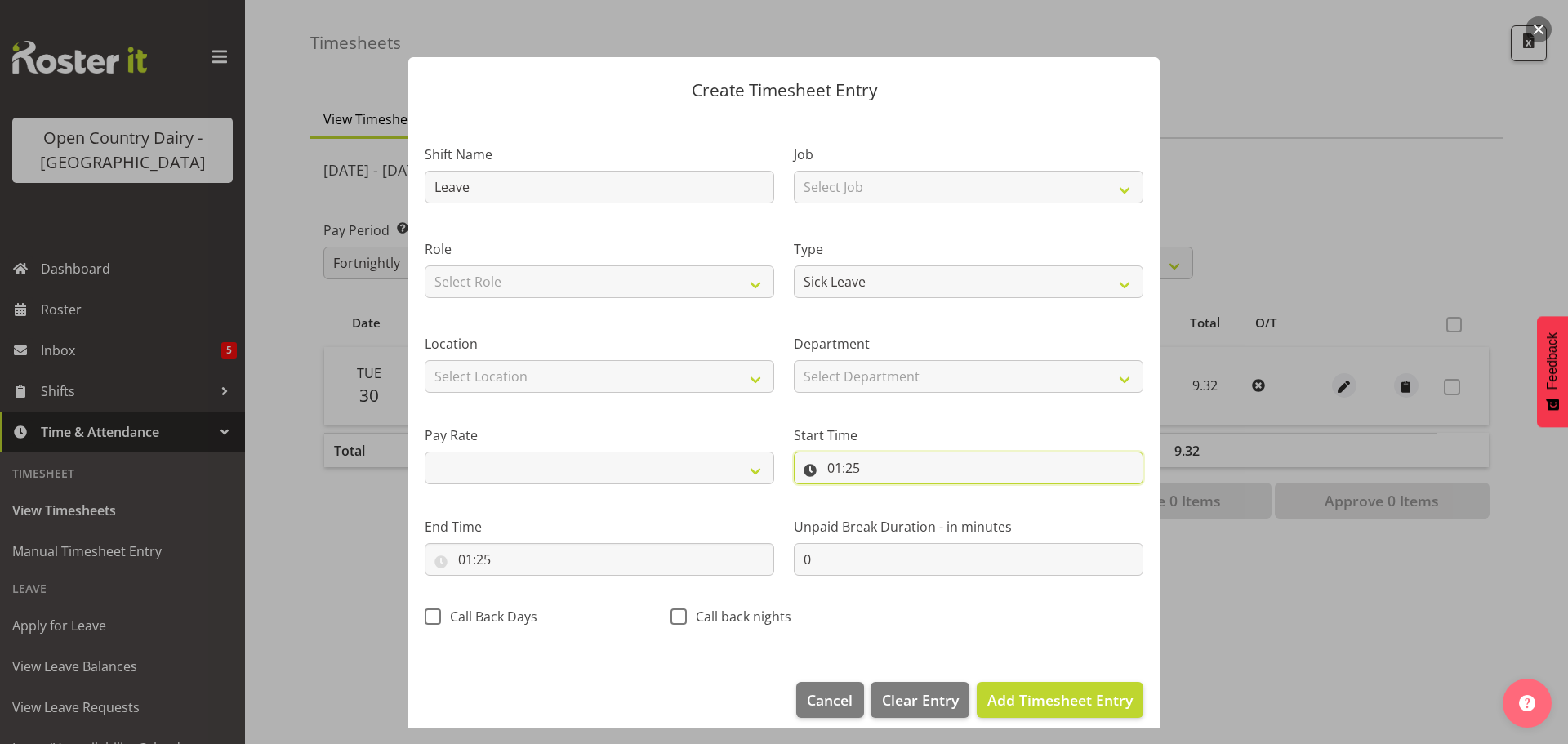
click at [841, 463] on input "01:25" at bounding box center [969, 467] width 350 height 33
click at [899, 505] on select "00 01 02 03 04 05 06 07 08 09 10 11 12 13 14 15 16 17 18 19 20 21 22 23" at bounding box center [905, 510] width 37 height 33
select select "0"
click at [887, 494] on select "00 01 02 03 04 05 06 07 08 09 10 11 12 13 14 15 16 17 18 19 20 21 22 23" at bounding box center [905, 510] width 37 height 33
select select
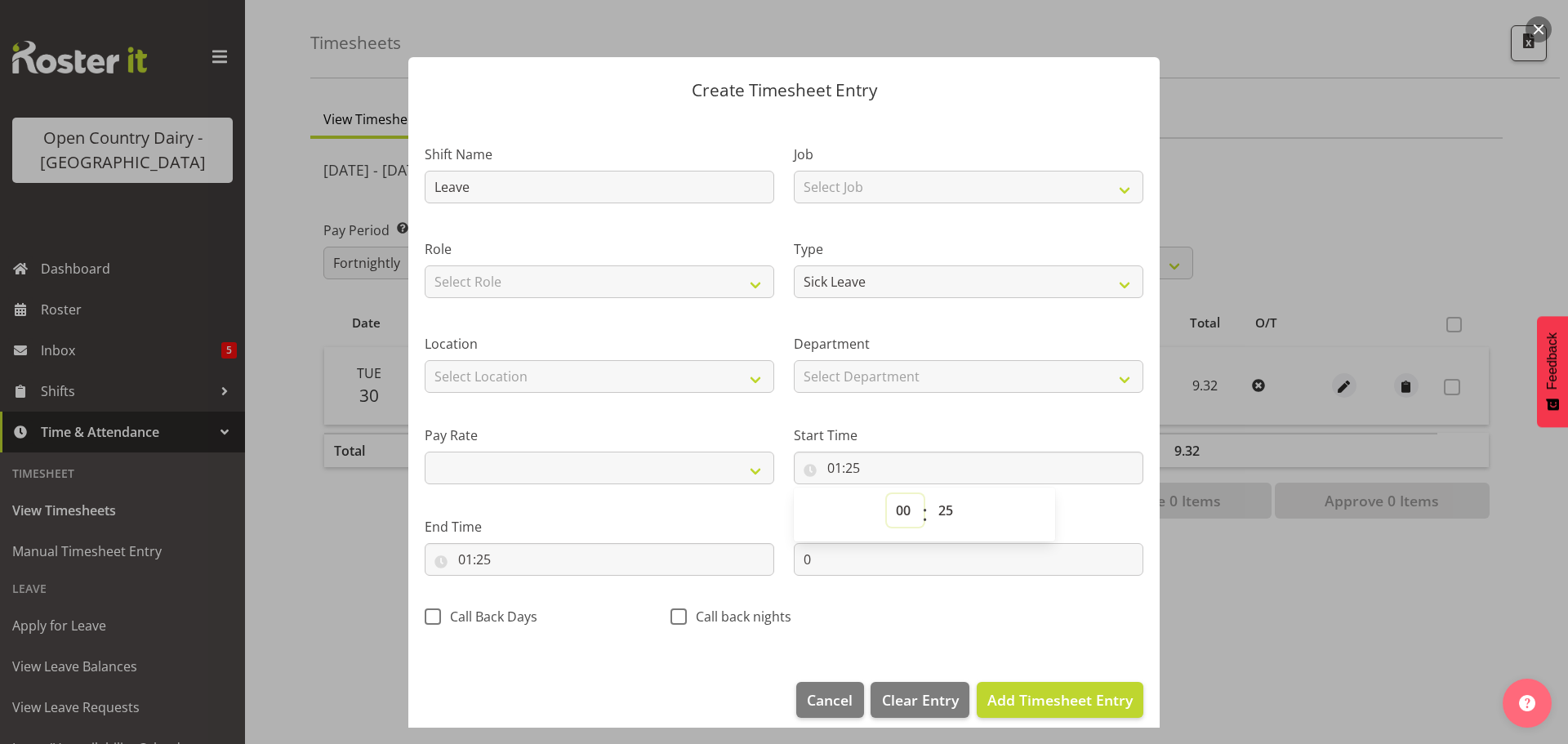
type input "00:25"
click at [934, 512] on select "00 01 02 03 04 05 06 07 08 09 10 11 12 13 14 15 16 17 18 19 20 21 22 23 24 25 2…" at bounding box center [947, 510] width 37 height 33
select select "0"
click at [929, 494] on select "00 01 02 03 04 05 06 07 08 09 10 11 12 13 14 15 16 17 18 19 20 21 22 23 24 25 2…" at bounding box center [947, 510] width 37 height 33
select select
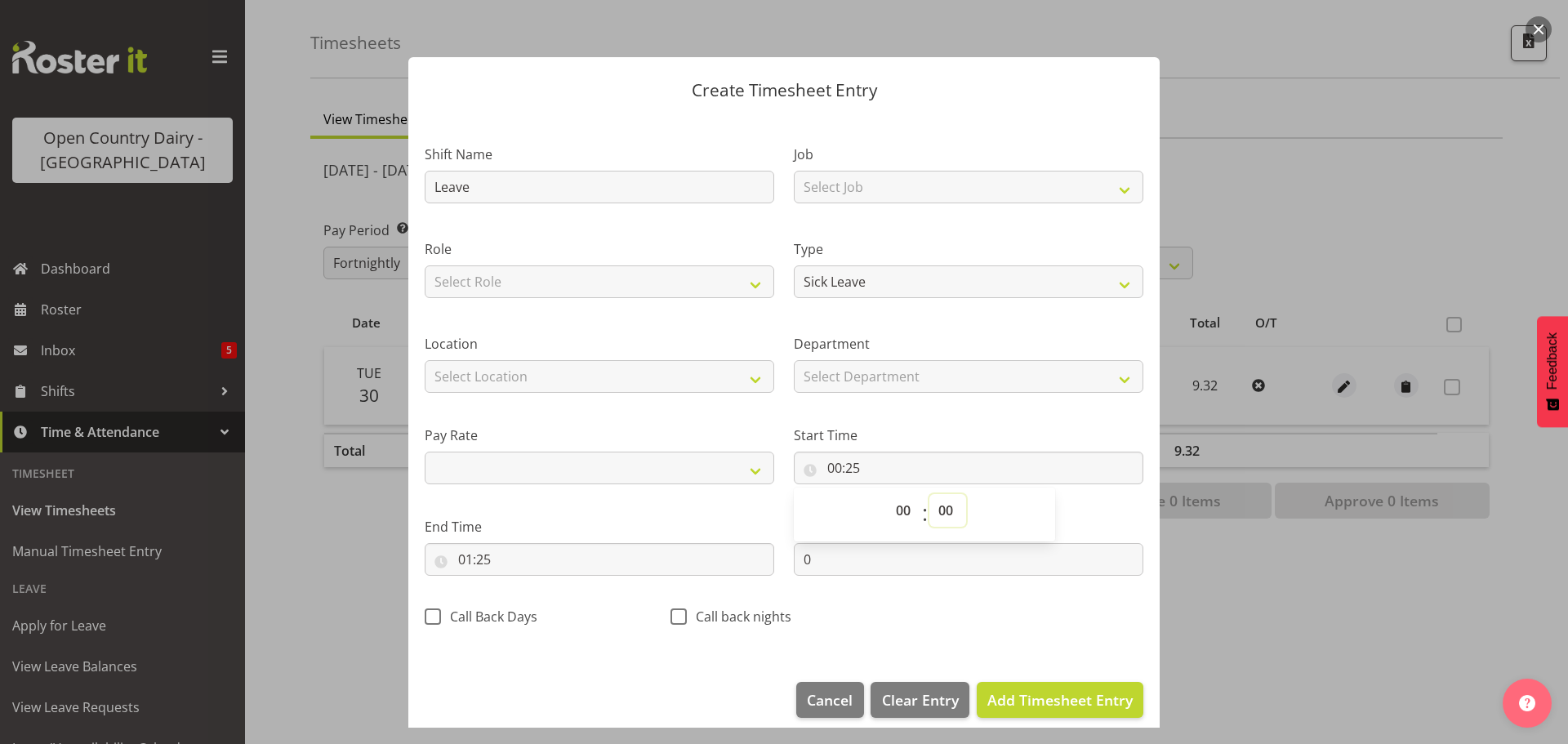
type input "00:00"
click at [492, 562] on input "01:25" at bounding box center [599, 559] width 350 height 33
click at [535, 601] on select "00 01 02 03 04 05 06 07 08 09 10 11 12 13 14 15 16 17 18 19 20 21 22 23" at bounding box center [535, 601] width 37 height 33
select select "9"
click at [517, 585] on select "00 01 02 03 04 05 06 07 08 09 10 11 12 13 14 15 16 17 18 19 20 21 22 23" at bounding box center [535, 601] width 37 height 33
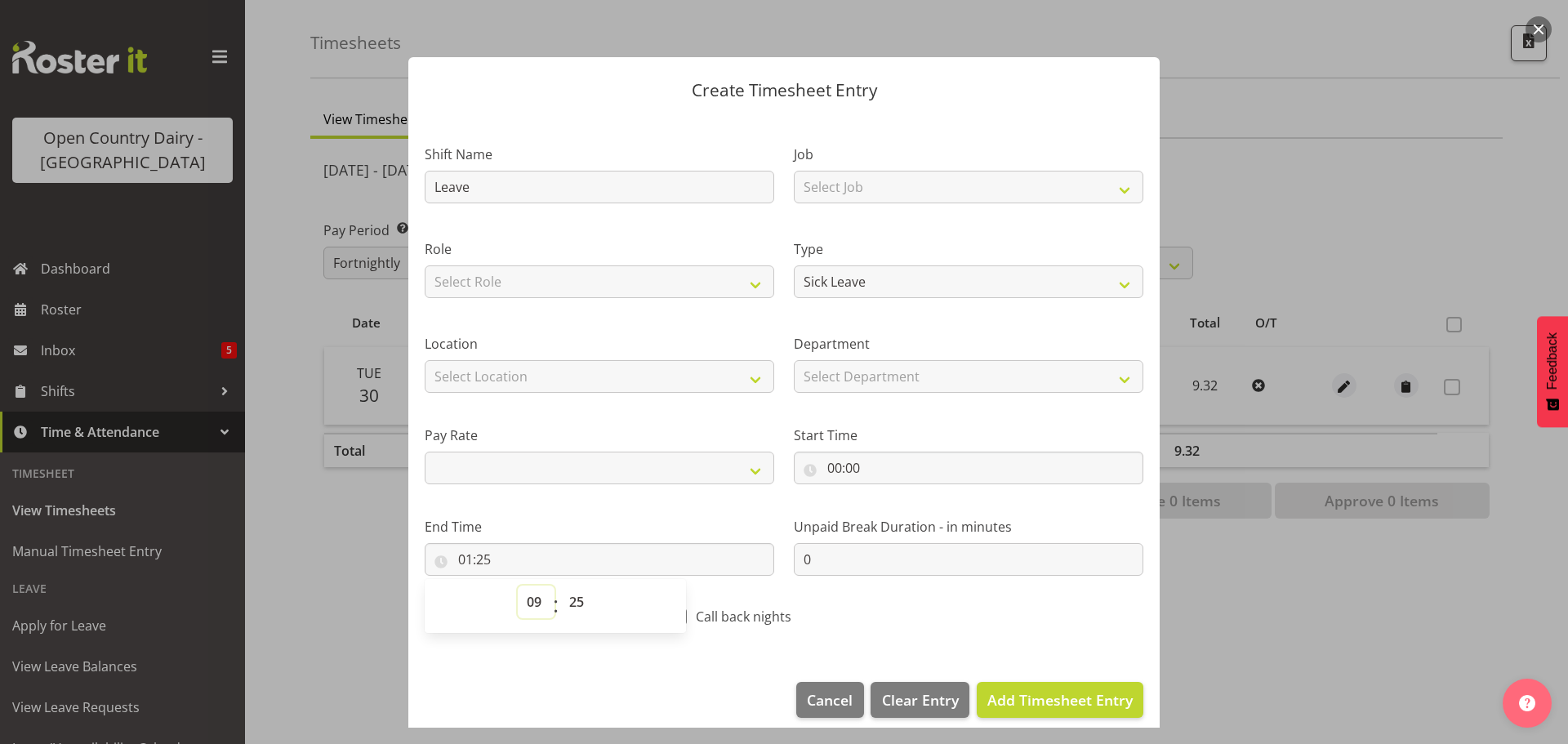
select select
type input "09:25"
click at [580, 597] on select "00 01 02 03 04 05 06 07 08 09 10 11 12 13 14 15 16 17 18 19 20 21 22 23 24 25 2…" at bounding box center [578, 601] width 37 height 33
select select "19"
click at [561, 585] on select "00 01 02 03 04 05 06 07 08 09 10 11 12 13 14 15 16 17 18 19 20 21 22 23 24 25 2…" at bounding box center [578, 601] width 37 height 33
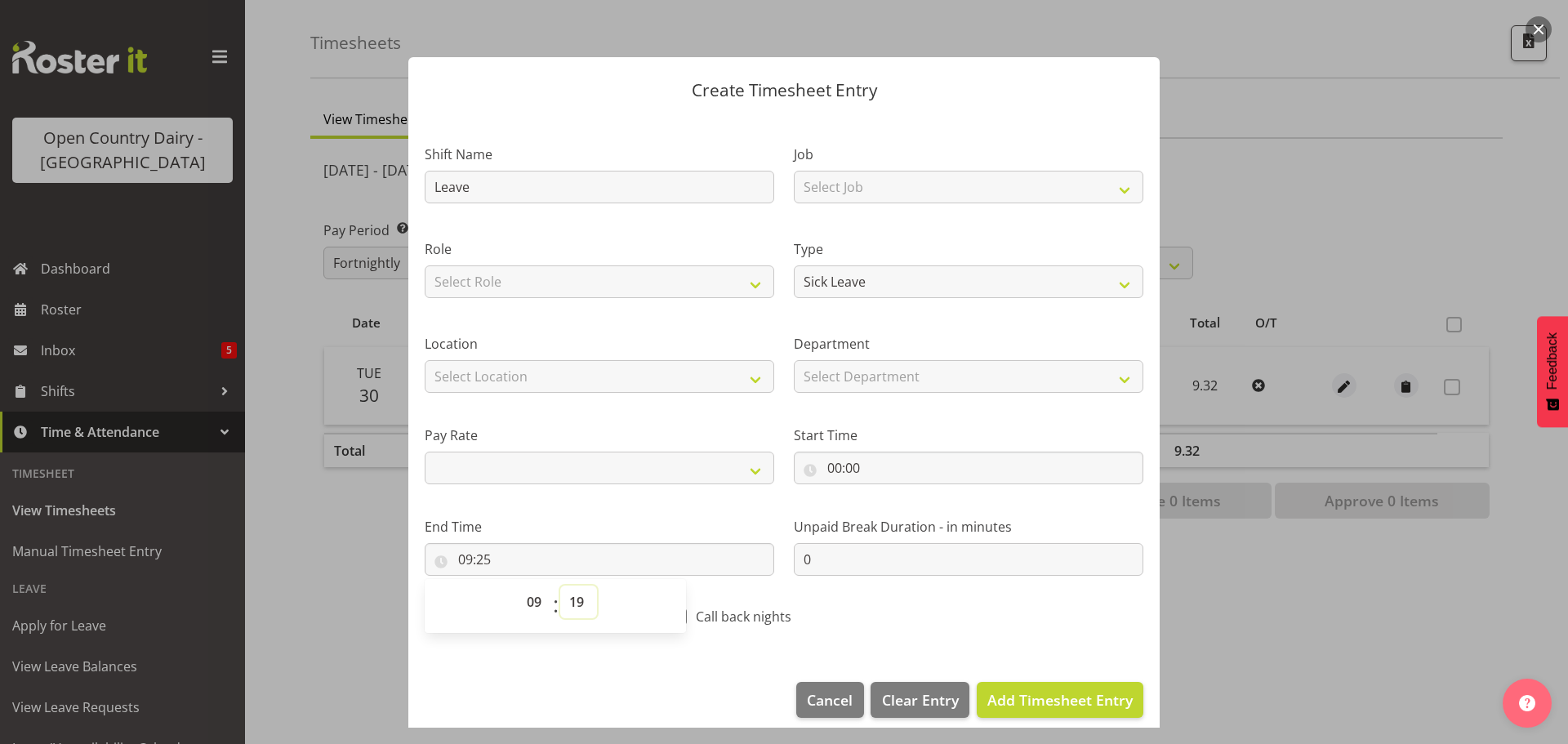
select select
type input "09:19"
click at [1021, 696] on span "Add Timesheet Entry" at bounding box center [1060, 700] width 146 height 20
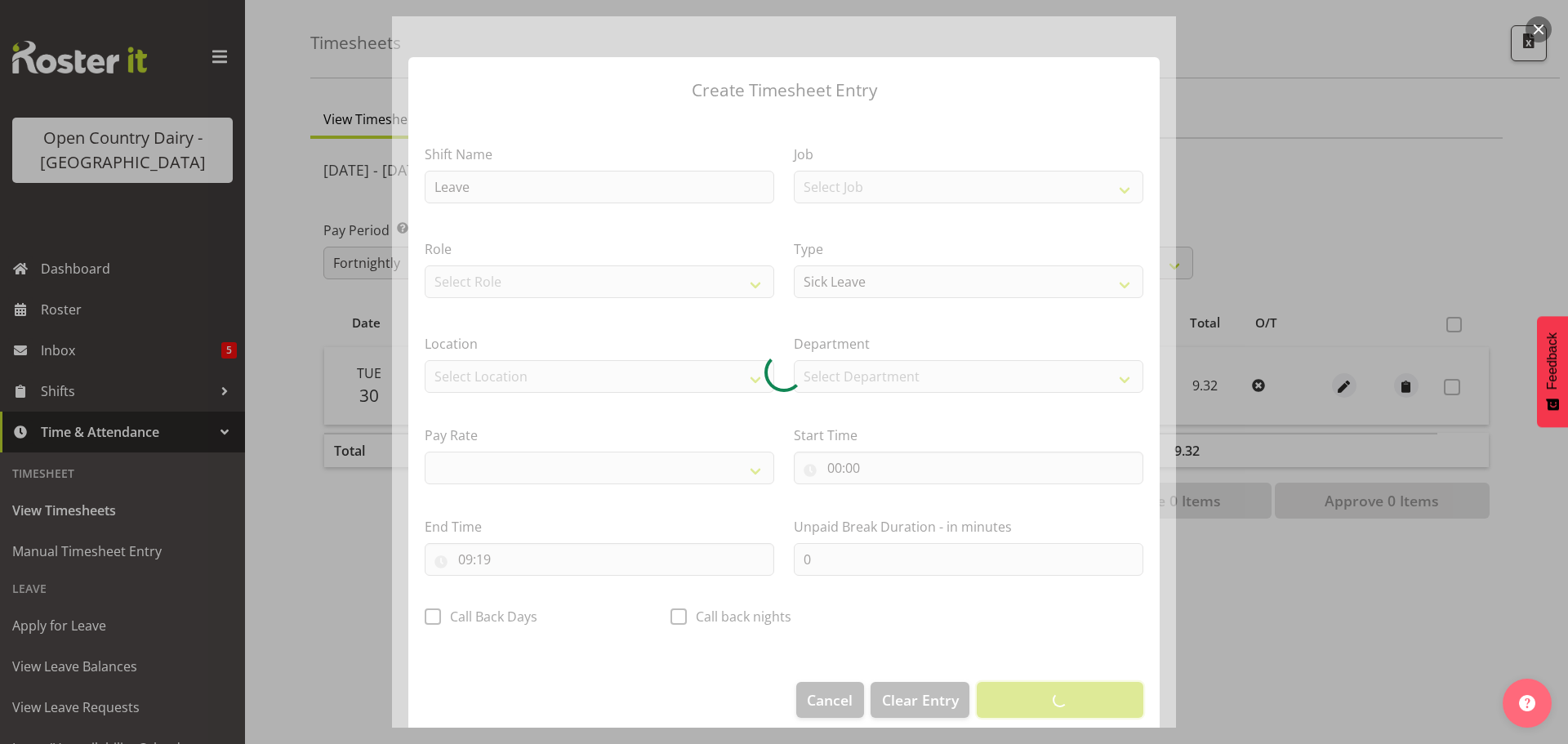
select select
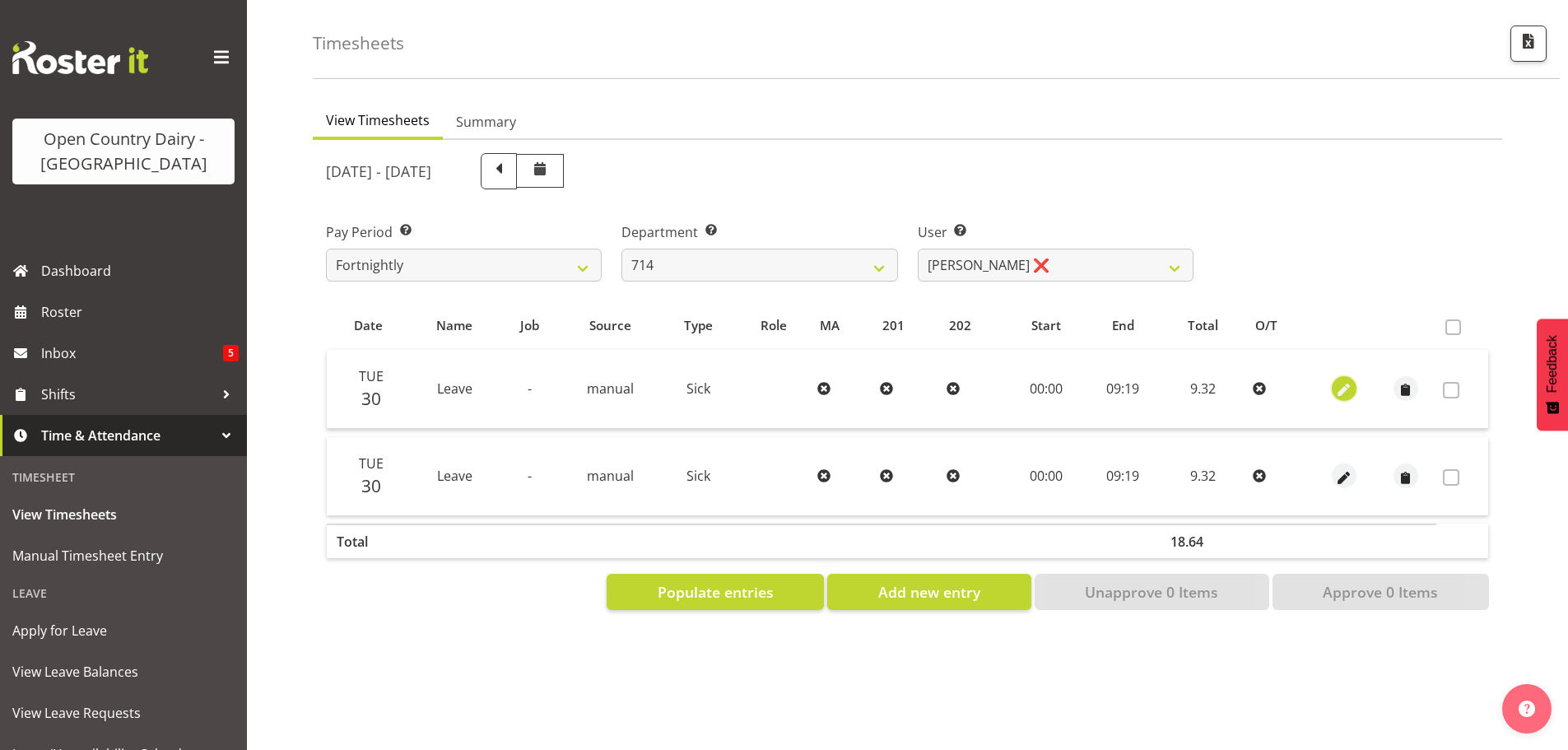
click at [1334, 381] on span "button" at bounding box center [1343, 391] width 19 height 19
select select "Sick"
select select "8"
select select "2025"
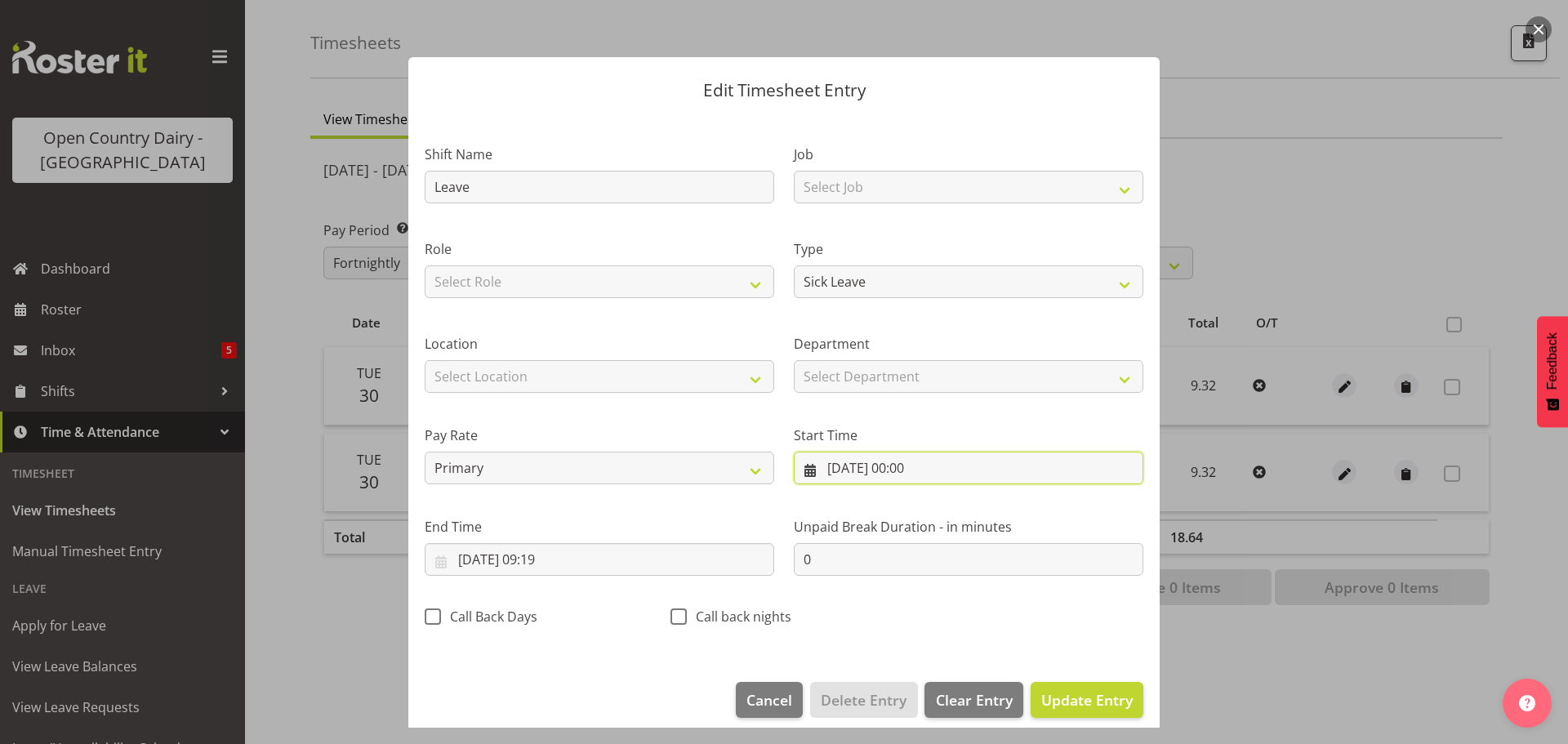
click at [832, 466] on input "30/09/2025, 00:00" at bounding box center [969, 467] width 350 height 33
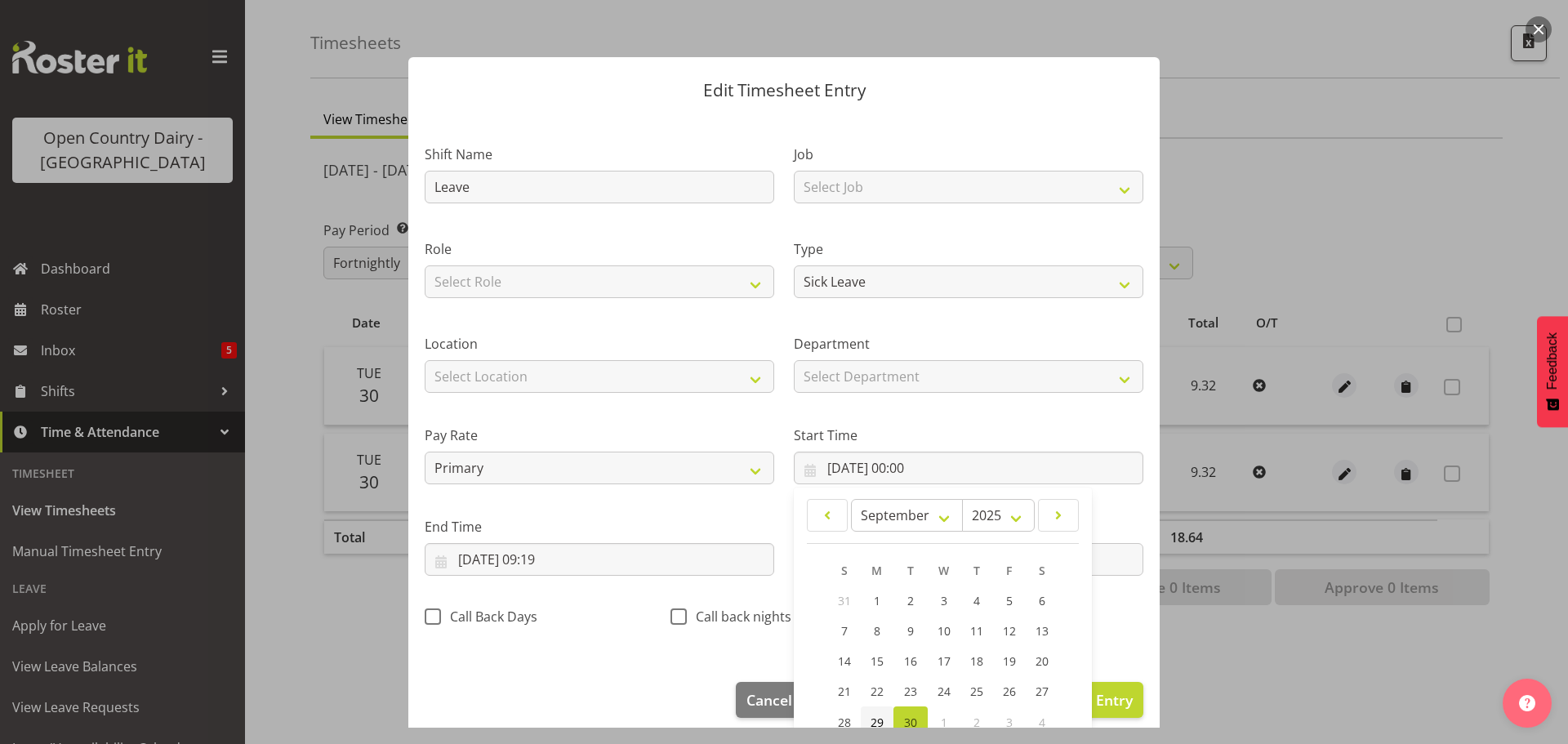
click at [876, 715] on span "29" at bounding box center [877, 722] width 13 height 15
type input "29/09/2025, 00:00"
click at [554, 568] on input "30/09/2025, 09:19" at bounding box center [599, 559] width 350 height 33
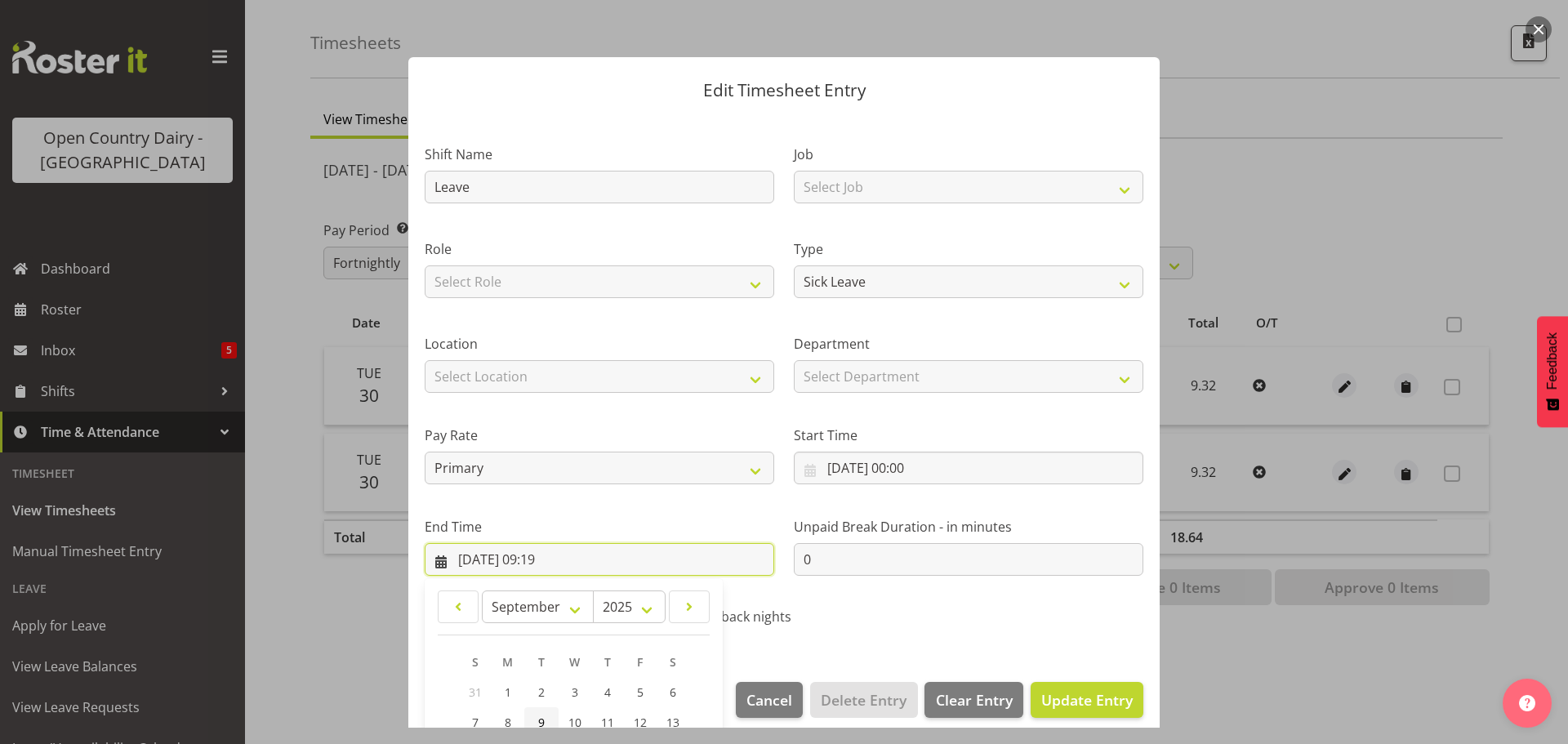
scroll to position [221, 0]
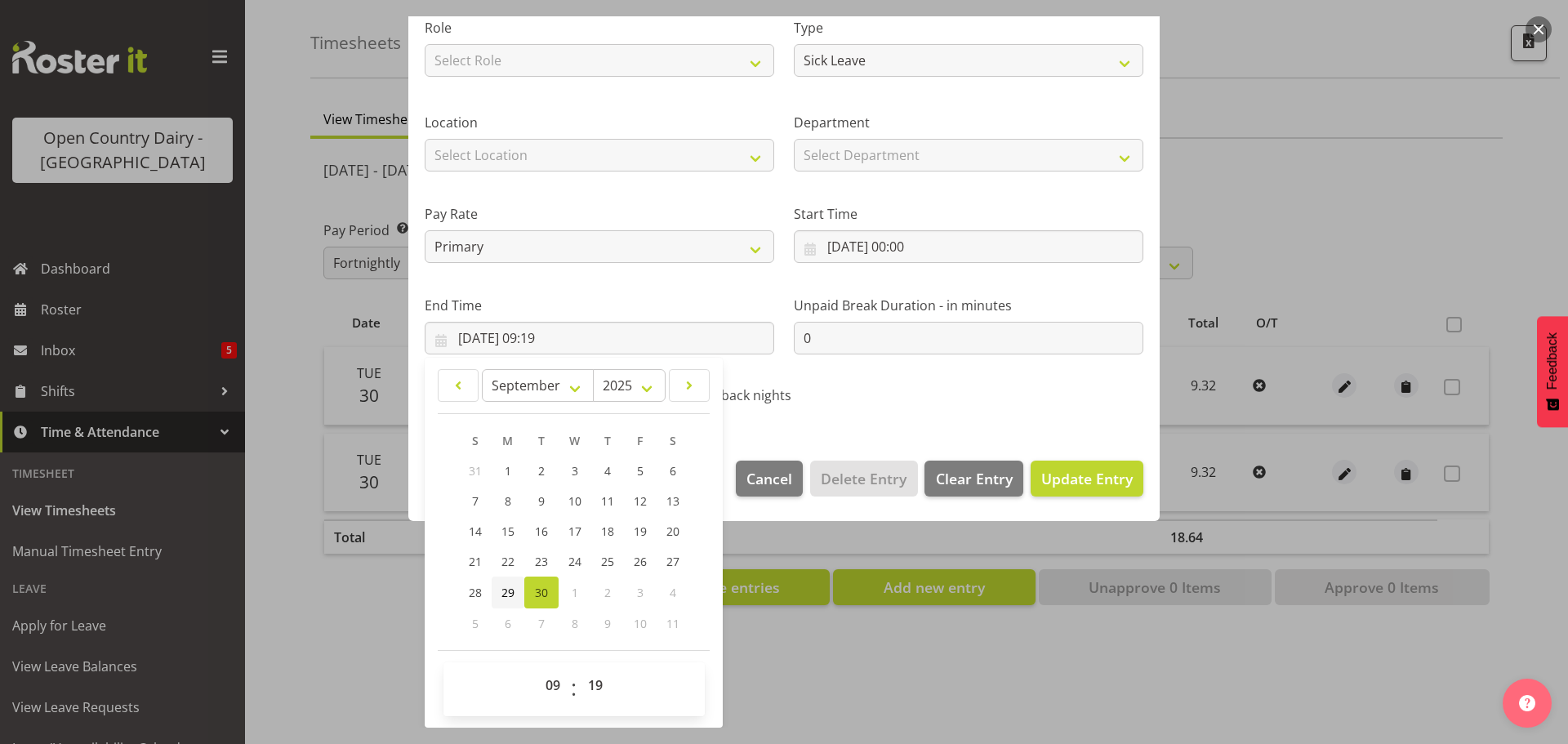
click at [515, 589] on link "29" at bounding box center [508, 593] width 33 height 32
type input "29/09/2025, 09:19"
click at [1041, 484] on span "Update Entry" at bounding box center [1086, 478] width 91 height 20
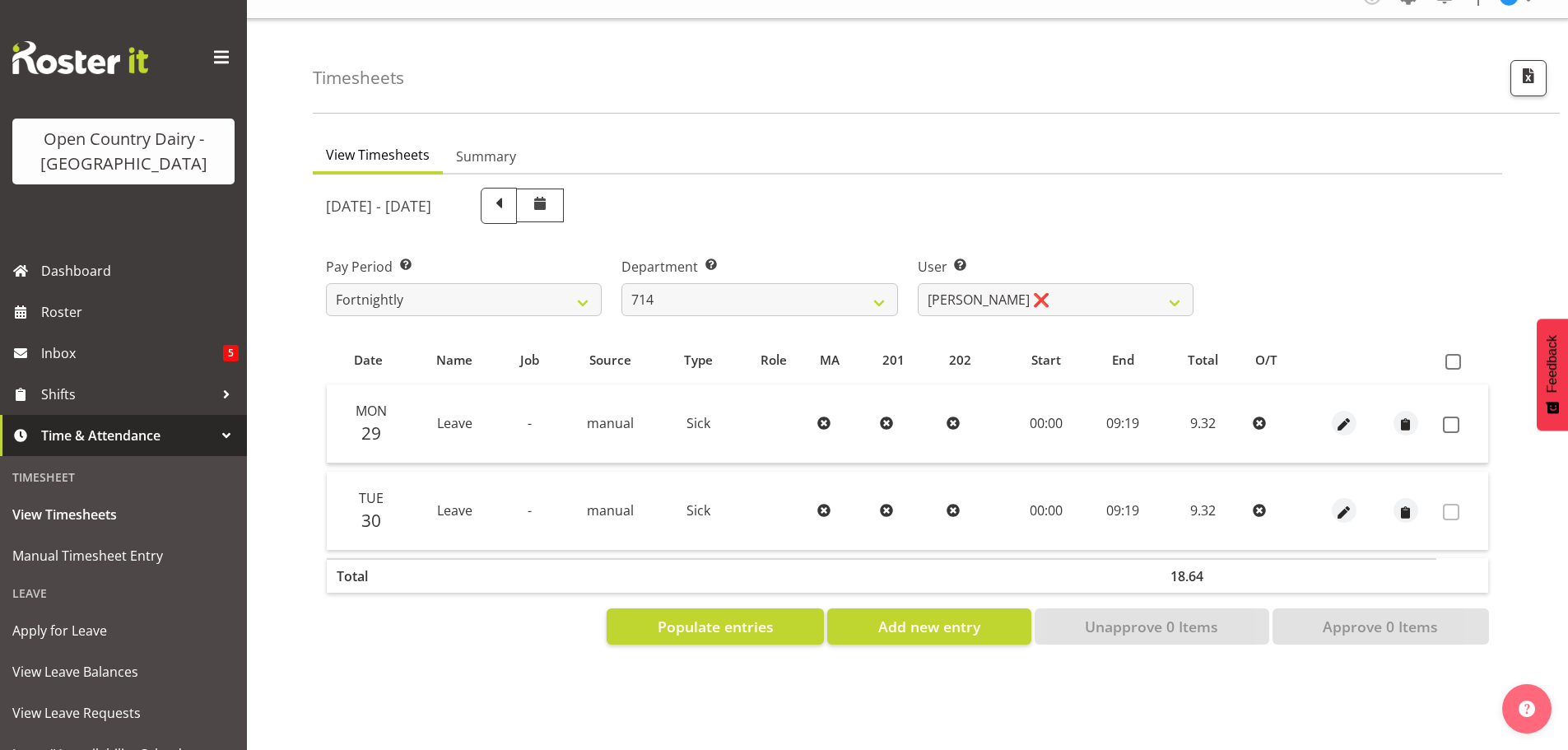
scroll to position [0, 0]
